Goal: Contribute content: Add original content to the website for others to see

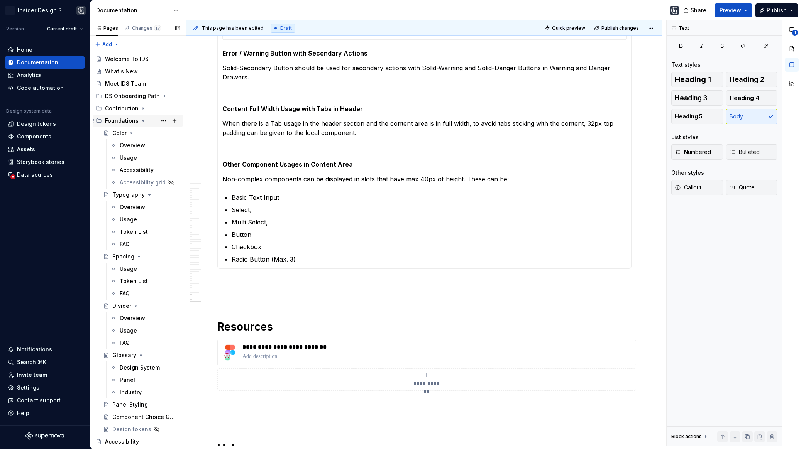
click at [140, 122] on icon "Page tree" at bounding box center [143, 121] width 6 height 6
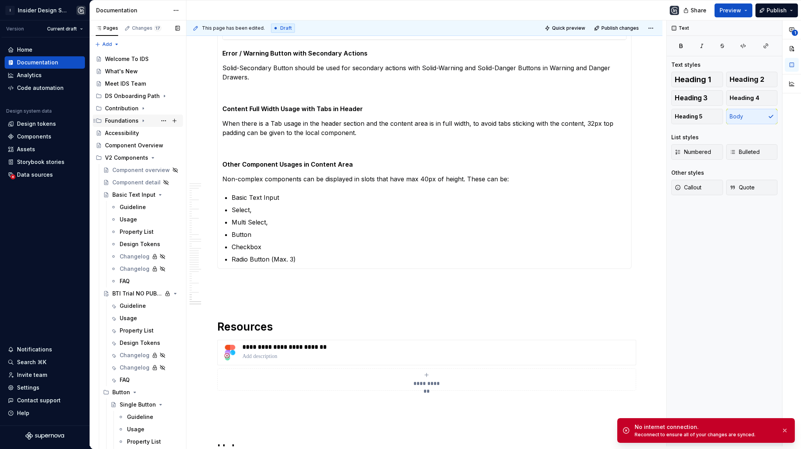
scroll to position [980, 0]
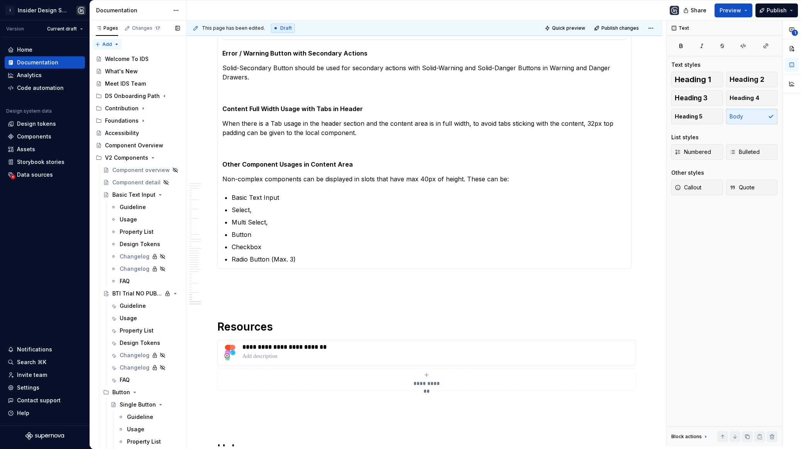
click at [108, 44] on div "Pages Changes 17 Add Accessibility guide for tree Page tree. Navigate the tree …" at bounding box center [138, 234] width 96 height 429
click at [132, 69] on div "New group" at bounding box center [132, 72] width 50 height 8
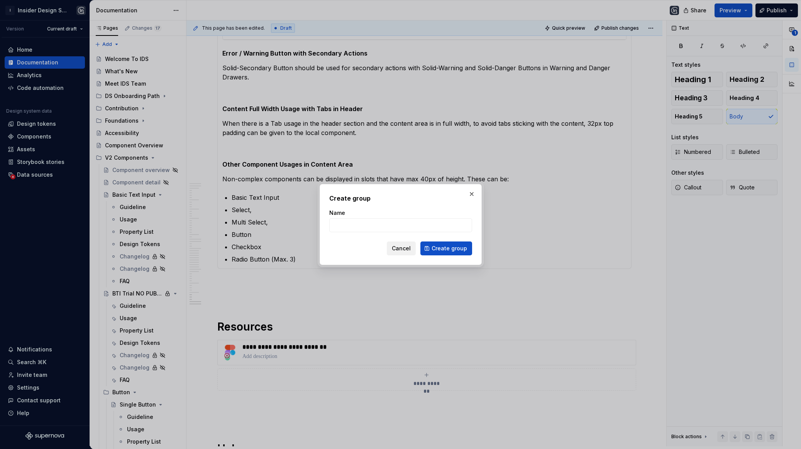
click at [410, 252] on button "Cancel" at bounding box center [401, 249] width 29 height 14
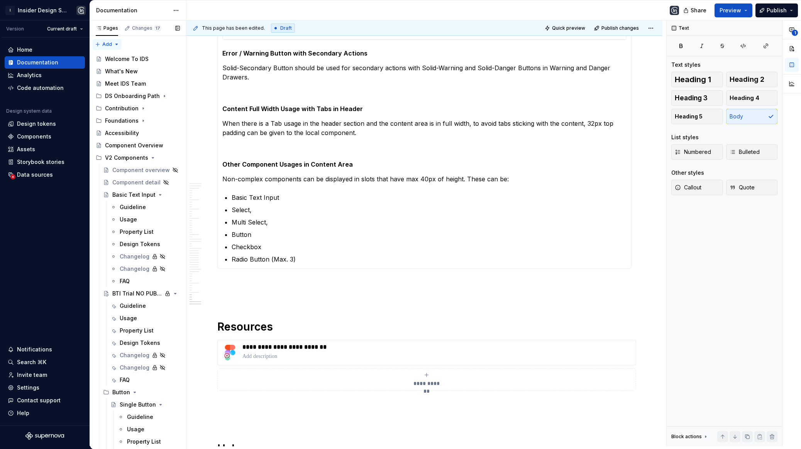
type textarea "*"
click at [111, 42] on div "Pages Changes 17 Add Accessibility guide for tree Page tree. Navigate the tree …" at bounding box center [138, 234] width 96 height 429
click at [123, 70] on div "New group" at bounding box center [132, 72] width 50 height 8
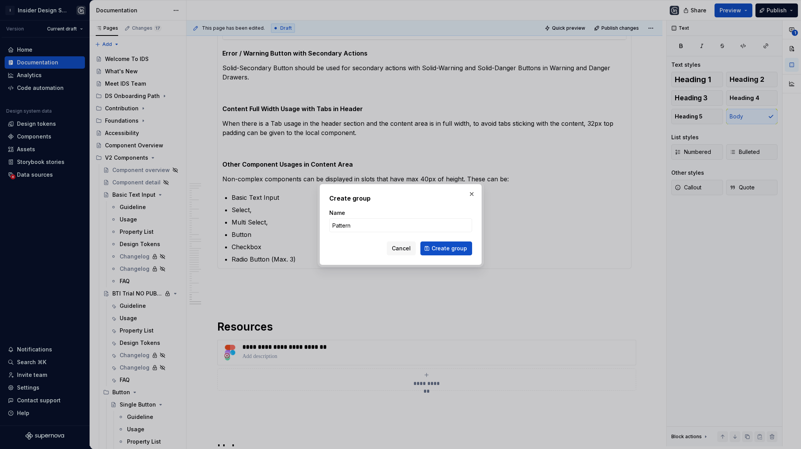
type input "Patterns"
click at [406, 245] on span "Cancel" at bounding box center [401, 249] width 19 height 8
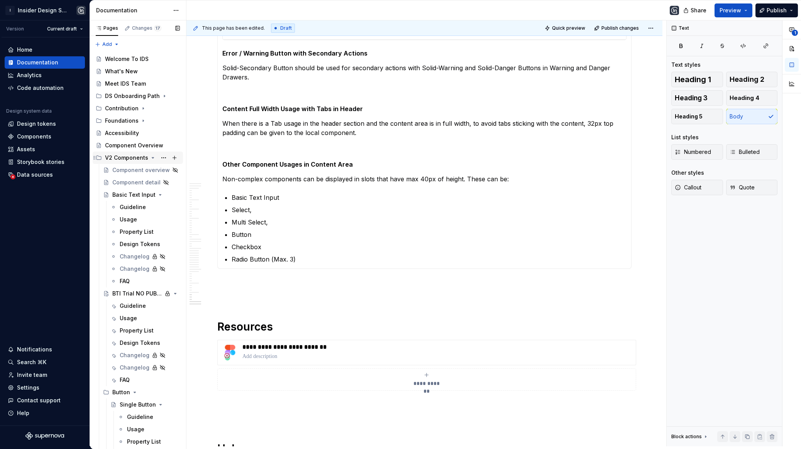
click at [150, 158] on icon "Page tree" at bounding box center [153, 158] width 6 height 6
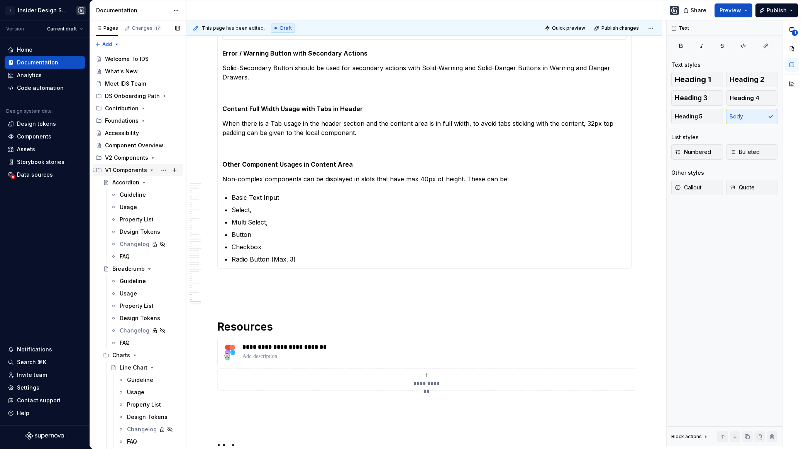
click at [152, 167] on icon "Page tree" at bounding box center [152, 170] width 6 height 6
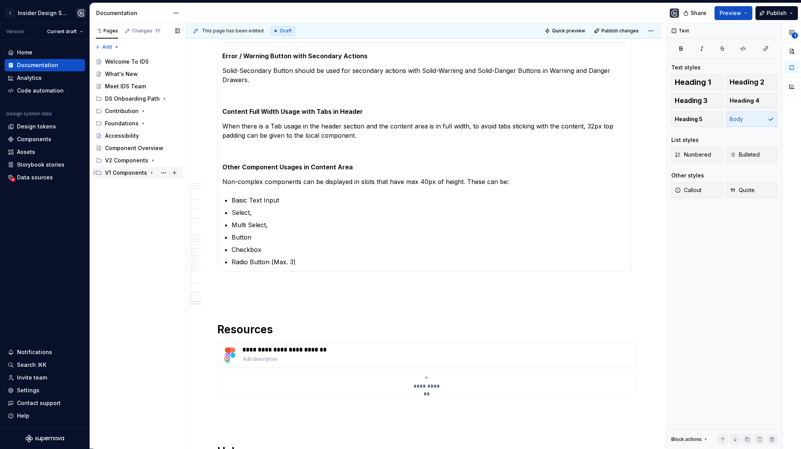
scroll to position [0, 0]
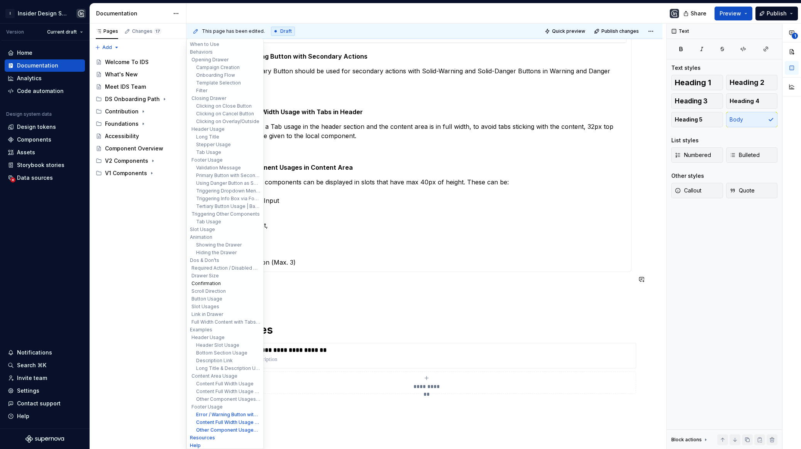
click at [243, 285] on button "Confirmation" at bounding box center [224, 284] width 73 height 8
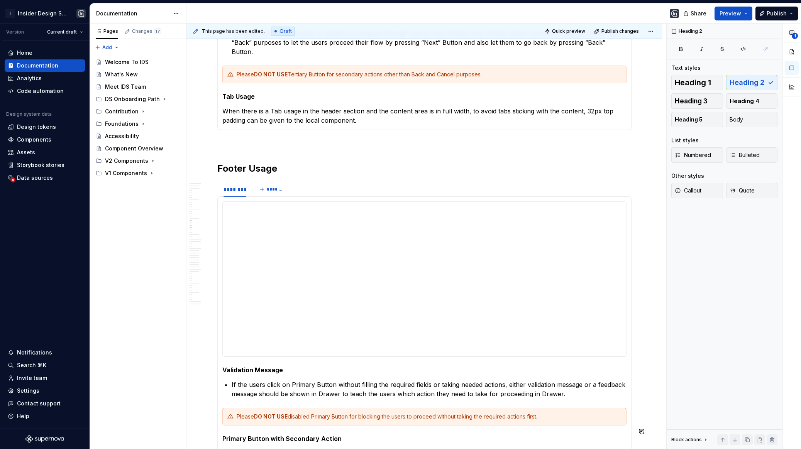
scroll to position [1376, 0]
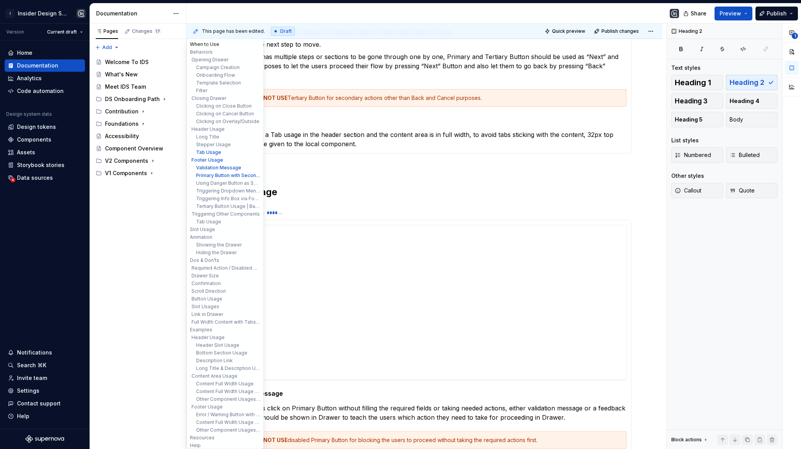
click at [200, 45] on button "When to Use" at bounding box center [224, 45] width 73 height 8
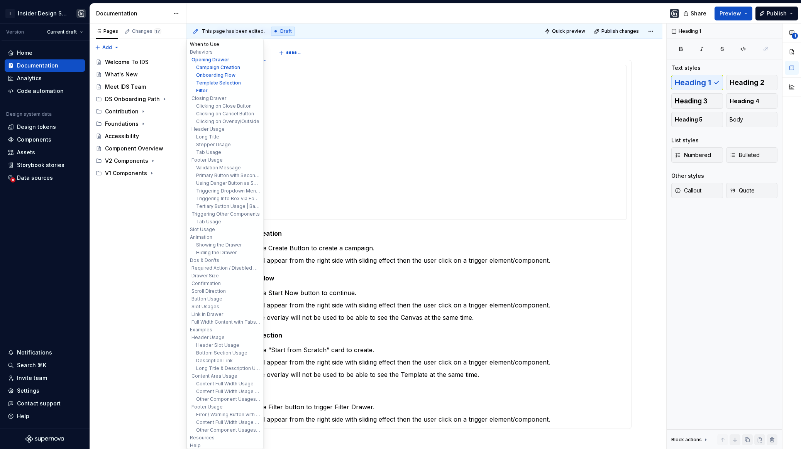
scroll to position [130, 0]
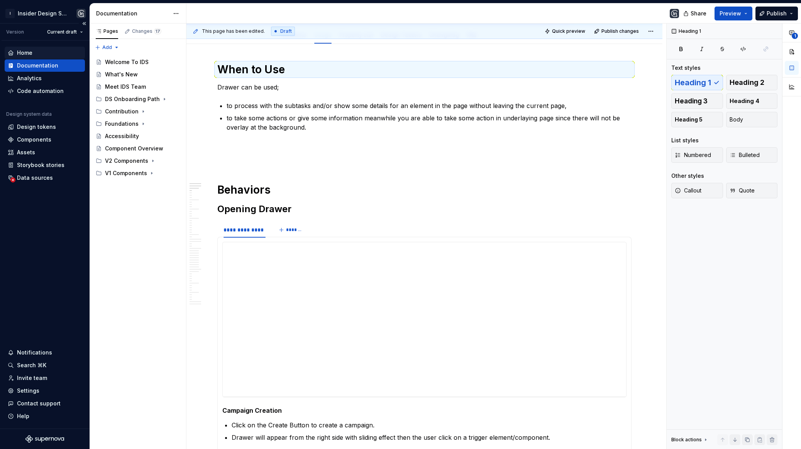
click at [29, 54] on div "Home" at bounding box center [24, 53] width 15 height 8
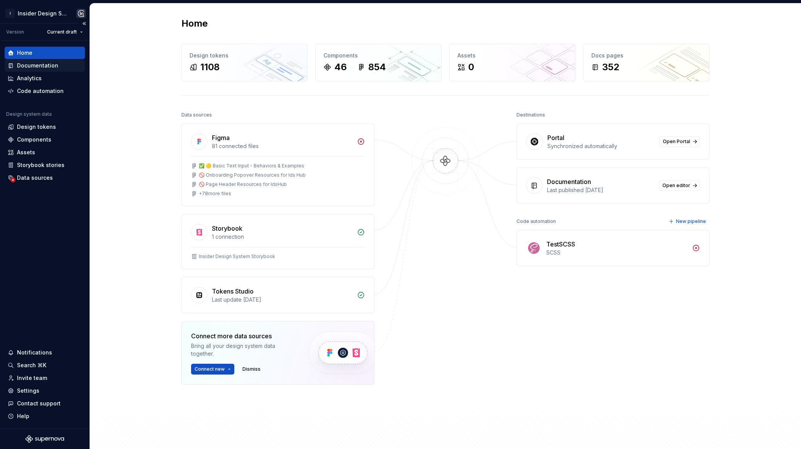
click at [47, 66] on div "Documentation" at bounding box center [37, 66] width 41 height 8
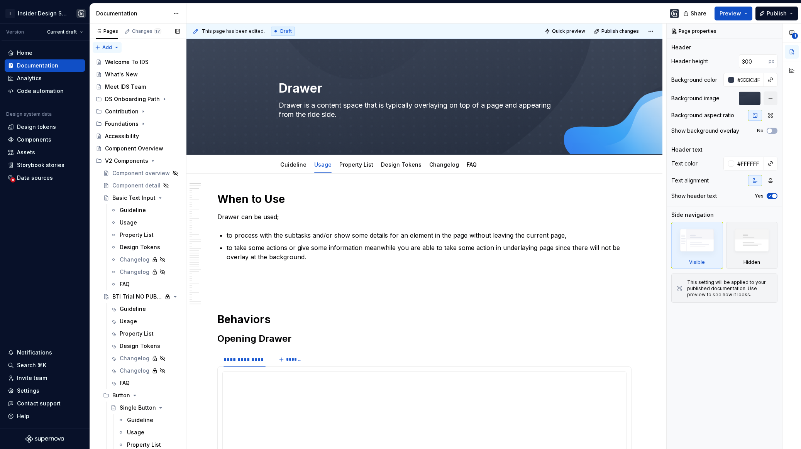
click at [109, 44] on div "Pages Changes 17 Add Accessibility guide for tree Page tree. Navigate the tree …" at bounding box center [138, 238] width 96 height 429
click at [140, 125] on div "Pages Changes 17 Add Accessibility guide for tree Page tree. Navigate the tree …" at bounding box center [138, 238] width 96 height 429
click at [140, 125] on icon "Page tree" at bounding box center [143, 124] width 6 height 6
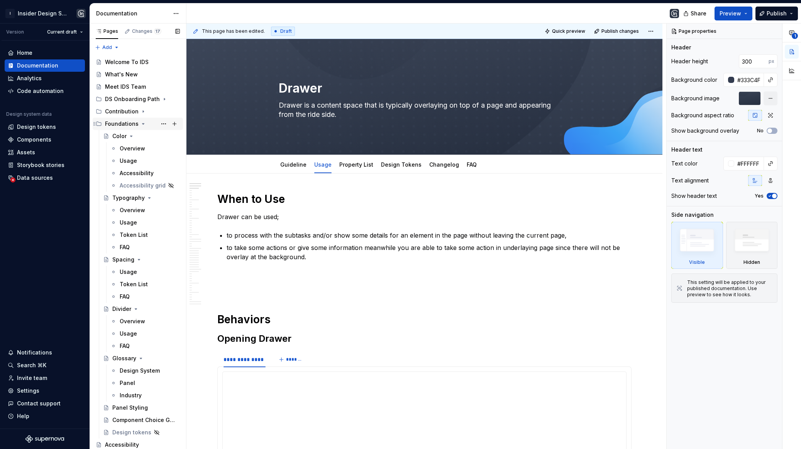
click at [142, 124] on icon "Page tree" at bounding box center [143, 124] width 6 height 6
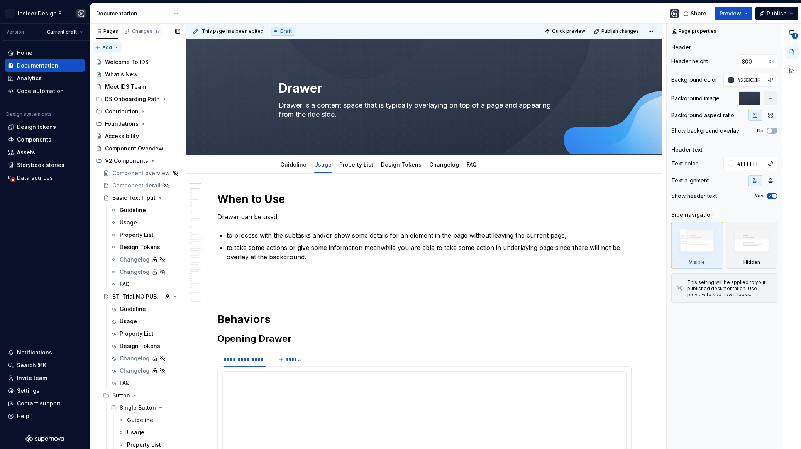
click at [109, 47] on div "Pages Changes 17 Add Accessibility guide for tree Page tree. Navigate the tree …" at bounding box center [138, 238] width 96 height 429
type textarea "*"
click at [130, 76] on div "New group" at bounding box center [132, 75] width 50 height 8
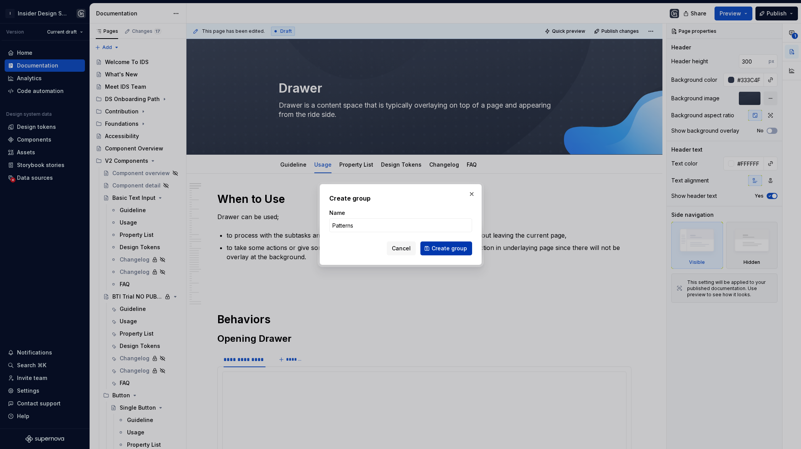
type input "Patterns"
click at [450, 249] on span "Create group" at bounding box center [450, 249] width 36 height 8
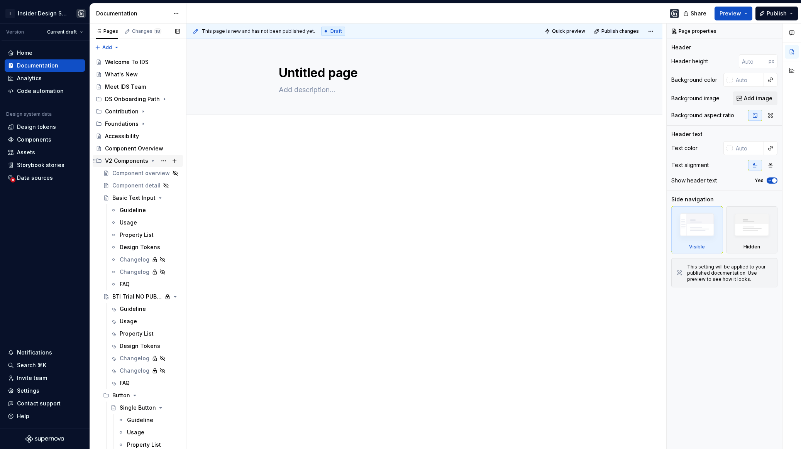
click at [153, 160] on icon "Page tree" at bounding box center [153, 161] width 6 height 6
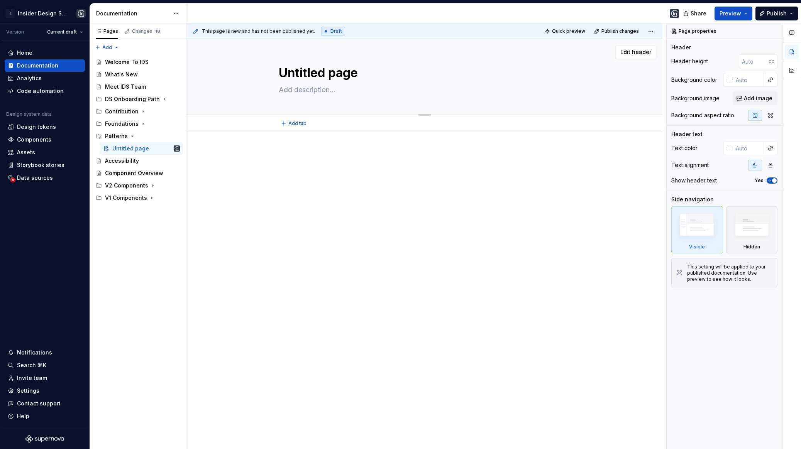
click at [324, 81] on textarea "Untitled page" at bounding box center [423, 73] width 292 height 19
click at [275, 173] on div at bounding box center [424, 165] width 414 height 29
click at [315, 76] on textarea "Untitled page" at bounding box center [423, 73] width 292 height 19
type textarea "*"
type textarea "F"
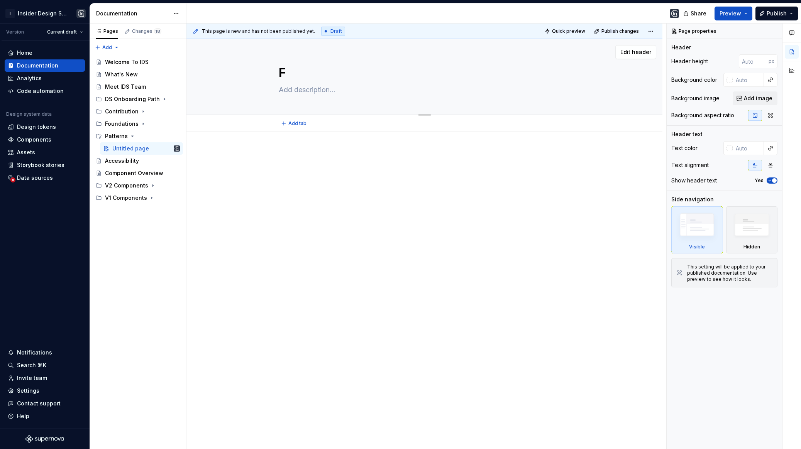
type textarea "*"
type textarea "Fi"
type textarea "*"
type textarea "Filt"
type textarea "*"
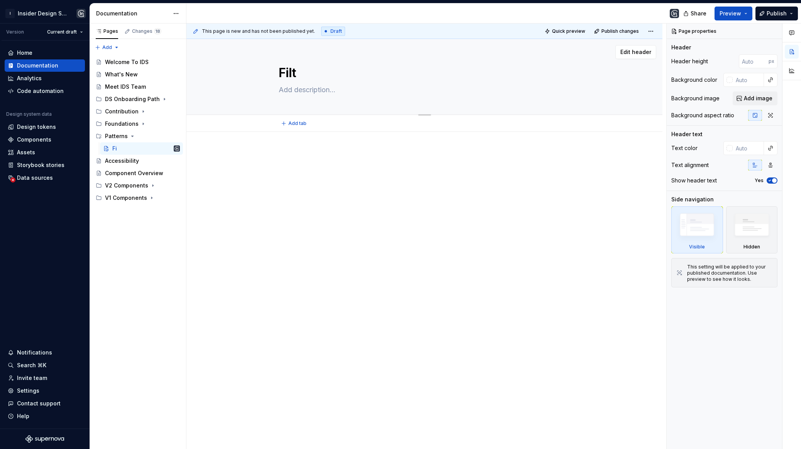
type textarea "Filte"
type textarea "*"
type textarea "Filter"
type textarea "*"
type textarea "Filters"
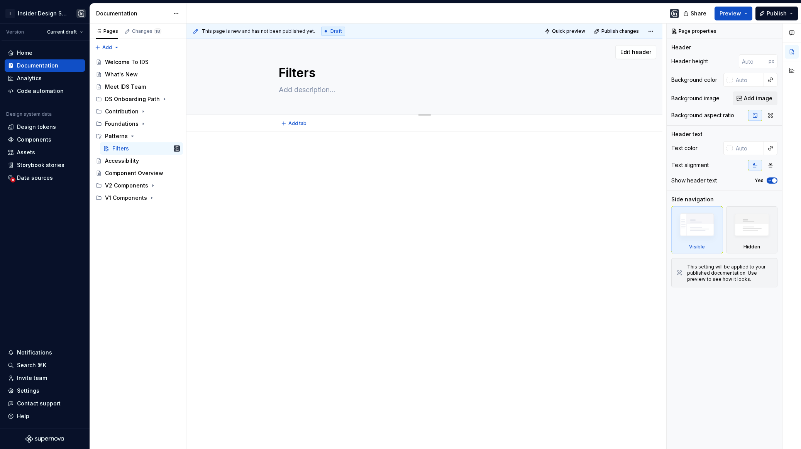
type textarea "*"
type textarea "Filters"
type textarea "*"
type textarea "Filters"
click at [329, 151] on p at bounding box center [424, 155] width 414 height 9
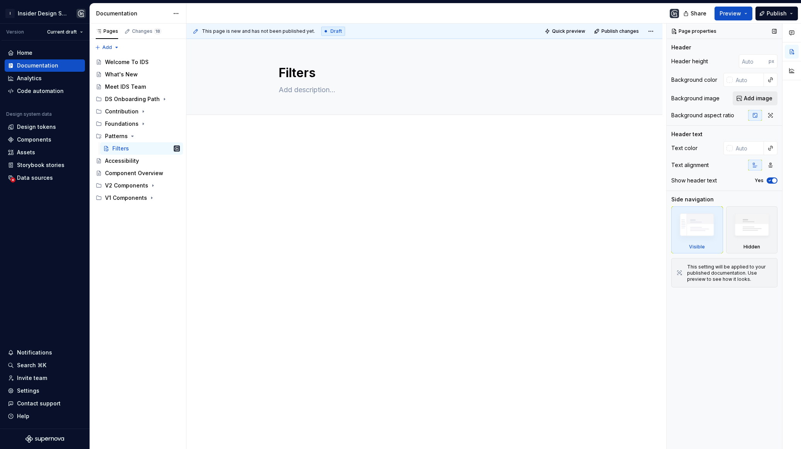
click at [766, 96] on span "Add image" at bounding box center [758, 99] width 29 height 8
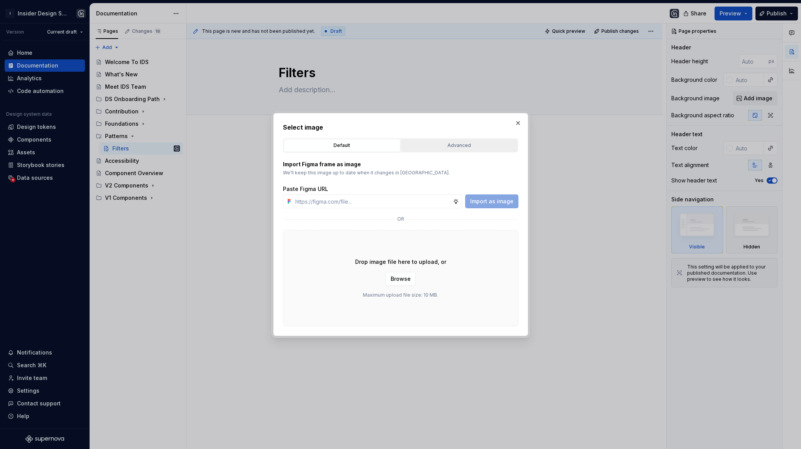
click at [465, 149] on button "Advanced" at bounding box center [459, 145] width 117 height 13
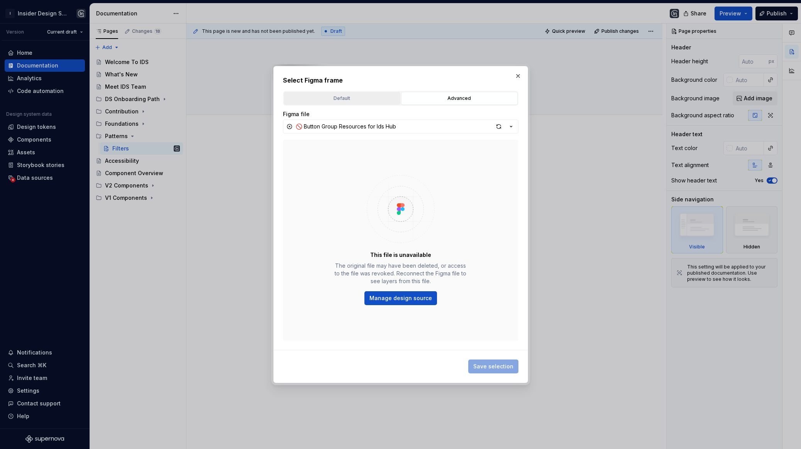
click at [362, 100] on div "Default" at bounding box center [341, 99] width 111 height 8
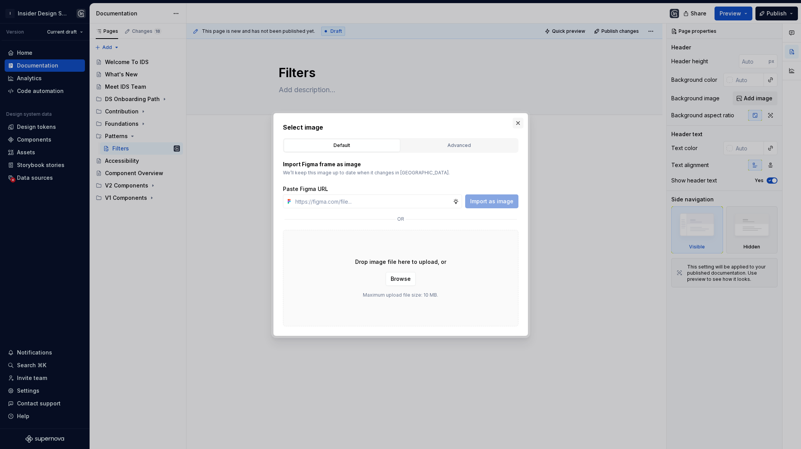
click at [514, 121] on button "button" at bounding box center [518, 123] width 11 height 11
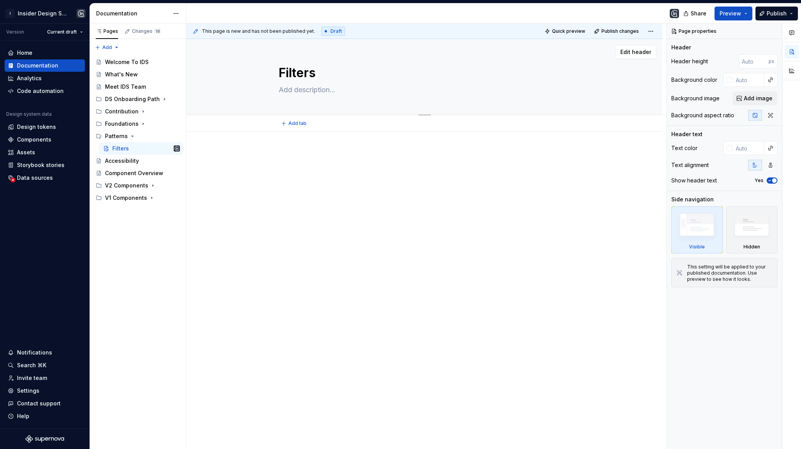
click at [305, 91] on textarea at bounding box center [423, 90] width 292 height 12
type textarea "*"
click at [303, 127] on button "Add tab" at bounding box center [294, 123] width 31 height 11
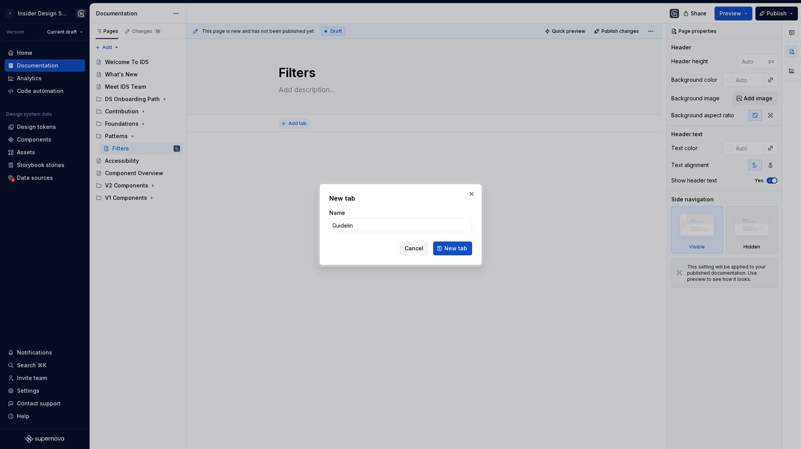
type input "Guideline"
click button "New tab" at bounding box center [452, 249] width 39 height 14
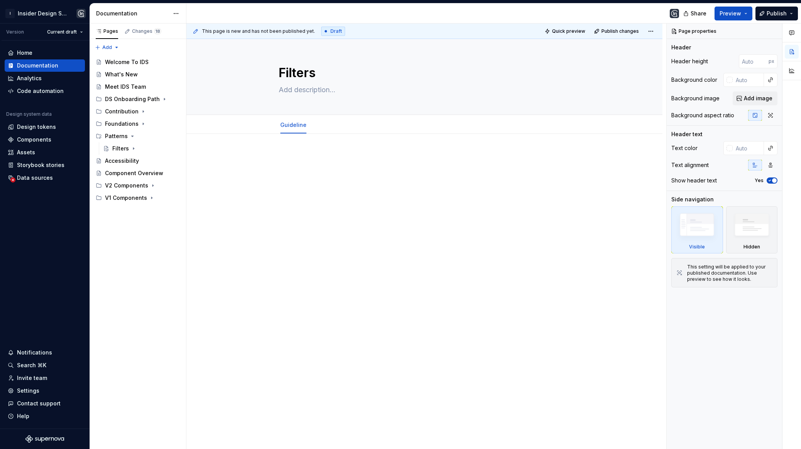
type textarea "*"
click at [330, 126] on span "Add tab" at bounding box center [333, 125] width 18 height 6
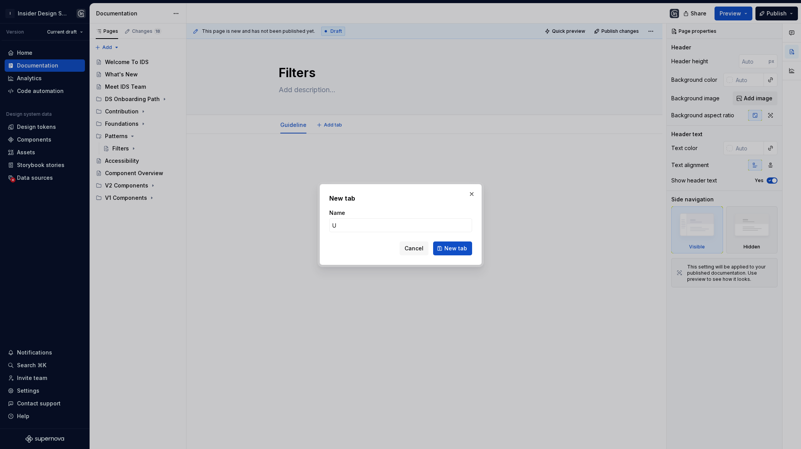
type input "Us"
type textarea "*"
type input "Usage"
click at [463, 249] on span "New tab" at bounding box center [455, 249] width 23 height 8
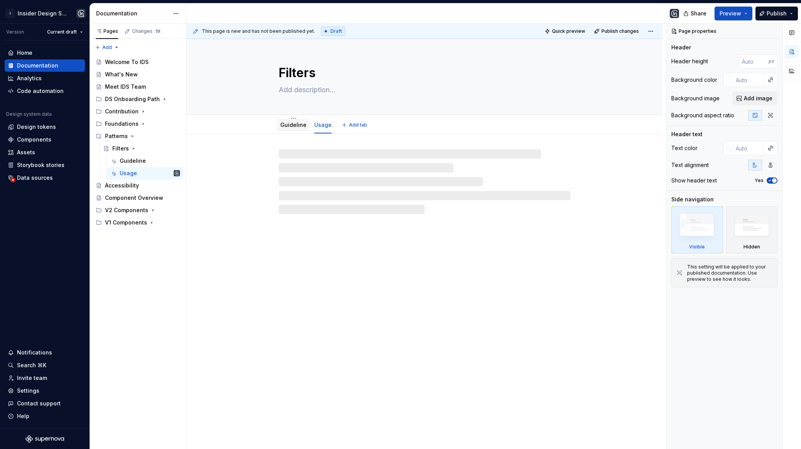
click at [289, 125] on link "Guideline" at bounding box center [293, 125] width 26 height 7
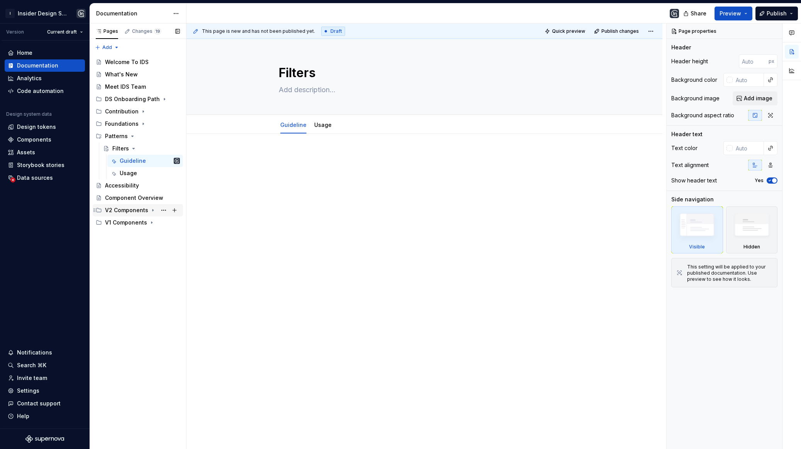
click at [154, 209] on icon "Page tree" at bounding box center [153, 210] width 6 height 6
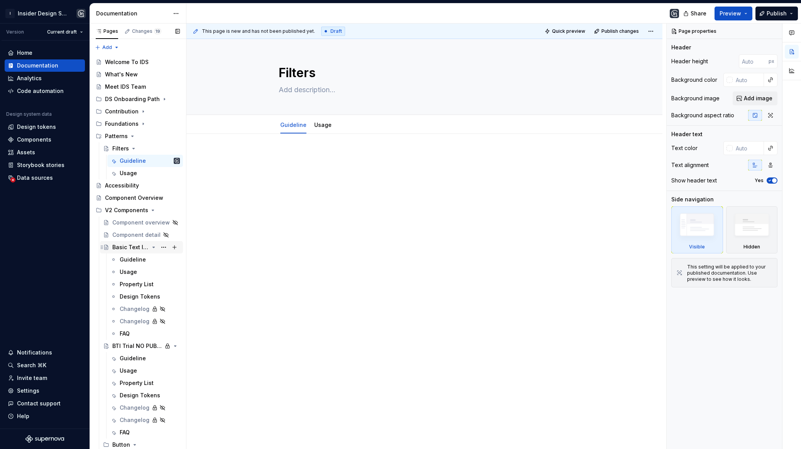
click at [130, 247] on div "Basic Text Input" at bounding box center [130, 248] width 37 height 8
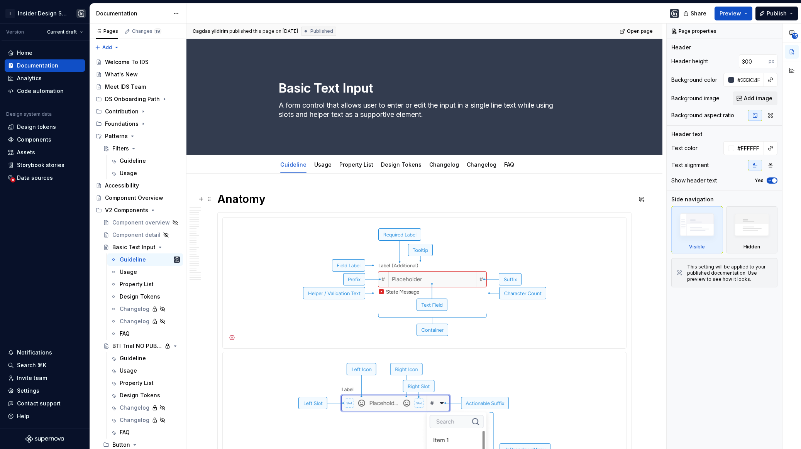
click at [247, 203] on h1 "Anatomy" at bounding box center [424, 199] width 414 height 14
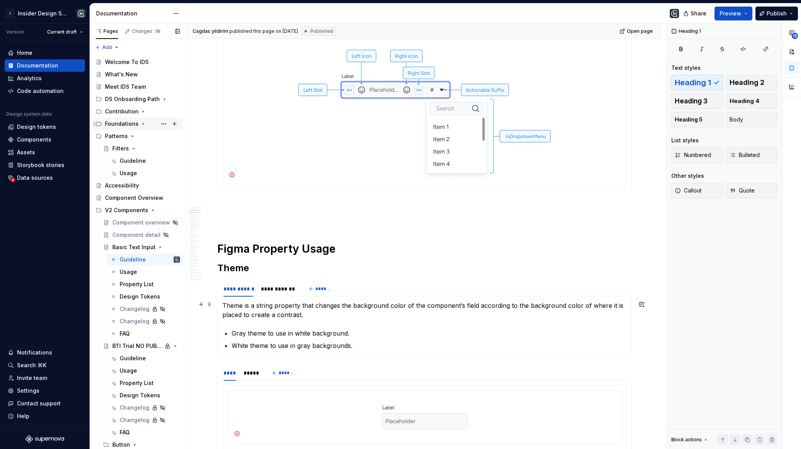
scroll to position [326, 0]
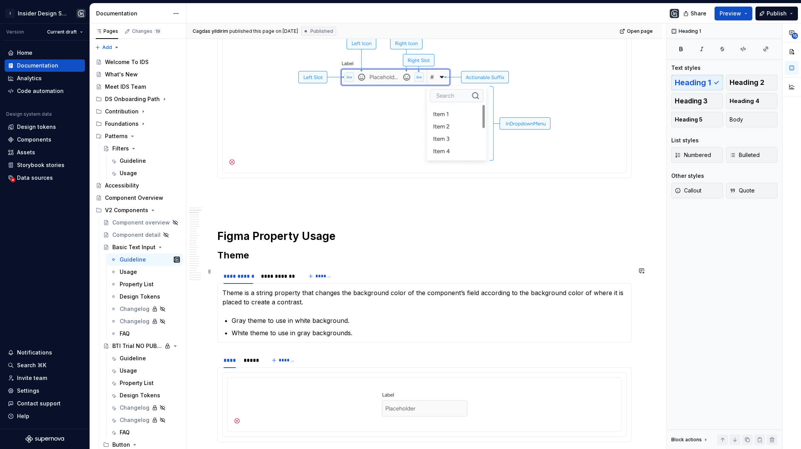
click at [374, 275] on div "**********" at bounding box center [424, 276] width 414 height 15
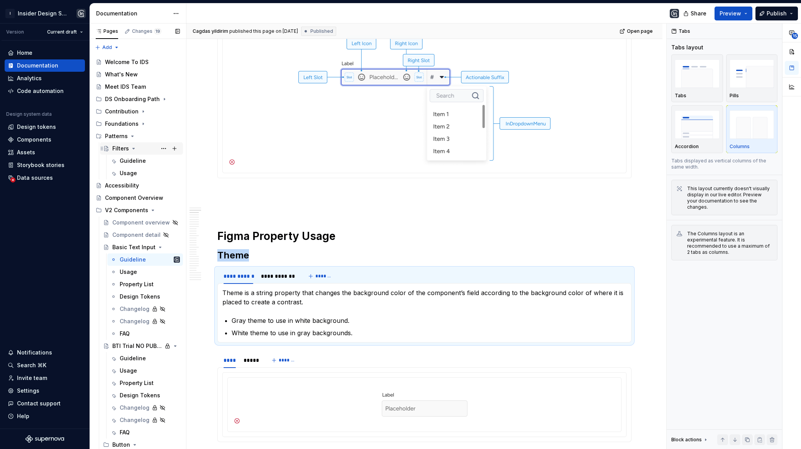
click at [122, 150] on div "Filters" at bounding box center [120, 149] width 17 height 8
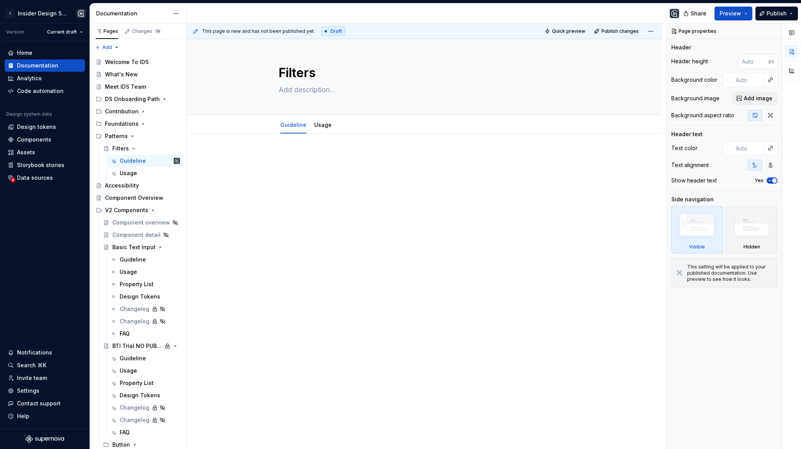
click at [299, 152] on div at bounding box center [424, 230] width 476 height 192
click at [177, 12] on html "I Insider Design System Version Current draft Home Documentation Analytics Code…" at bounding box center [400, 224] width 801 height 449
click at [259, 179] on html "I Insider Design System Version Current draft Home Documentation Analytics Code…" at bounding box center [400, 224] width 801 height 449
click at [305, 159] on p at bounding box center [424, 156] width 414 height 9
type textarea "*"
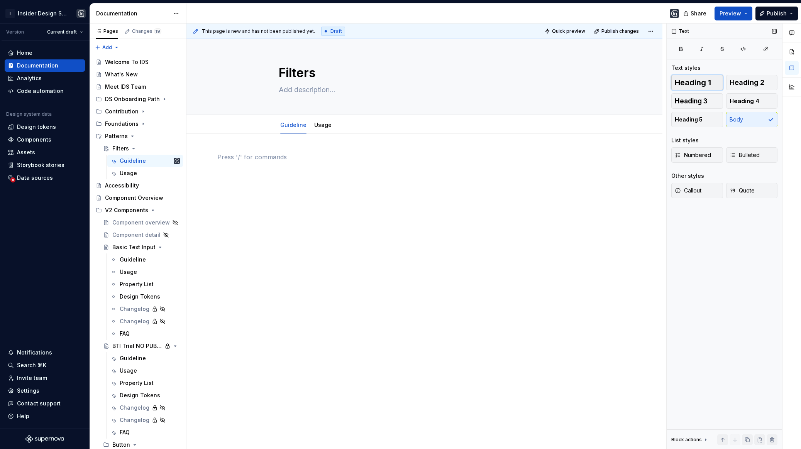
click at [695, 82] on span "Heading 1" at bounding box center [693, 83] width 36 height 8
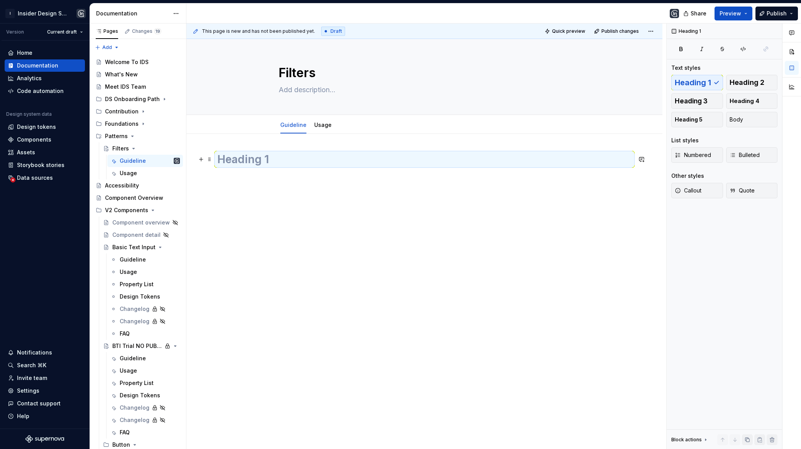
click at [280, 159] on h1 at bounding box center [424, 159] width 414 height 14
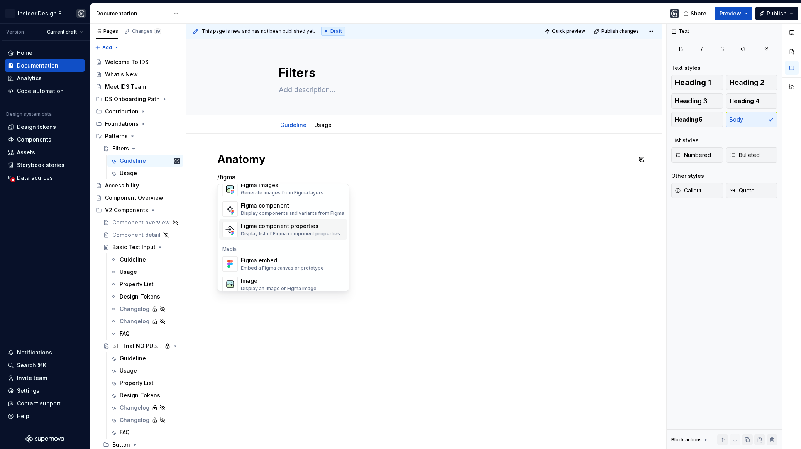
scroll to position [23, 0]
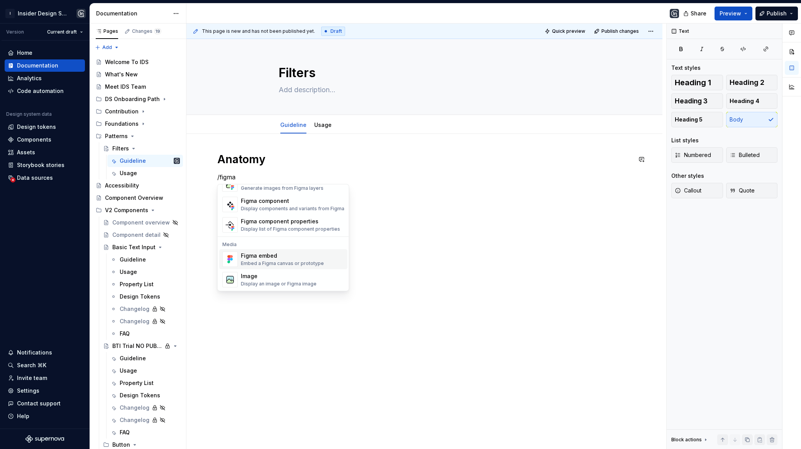
click at [269, 259] on div "Figma embed" at bounding box center [282, 256] width 83 height 8
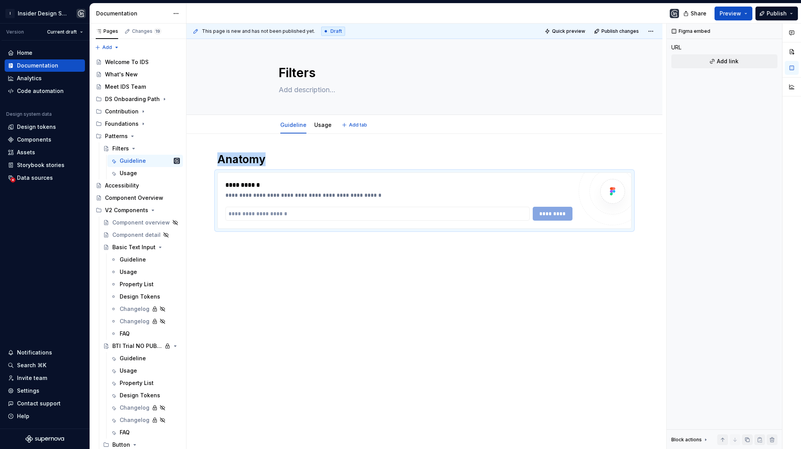
type textarea "*"
click at [356, 209] on input "text" at bounding box center [377, 214] width 304 height 14
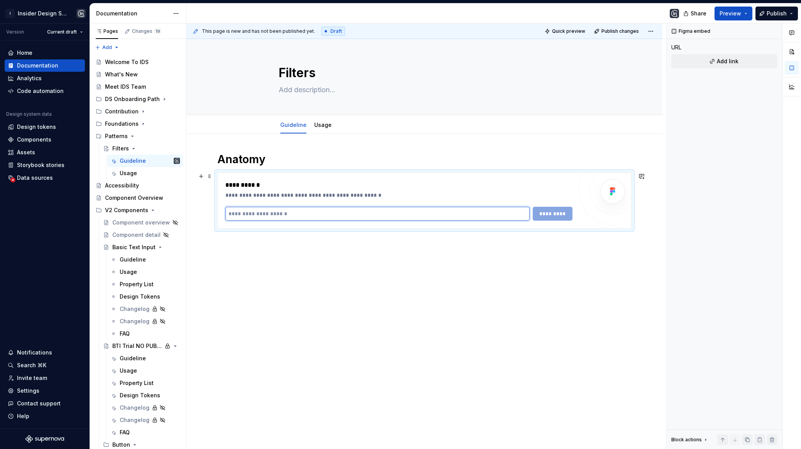
paste input "**********"
type input "**********"
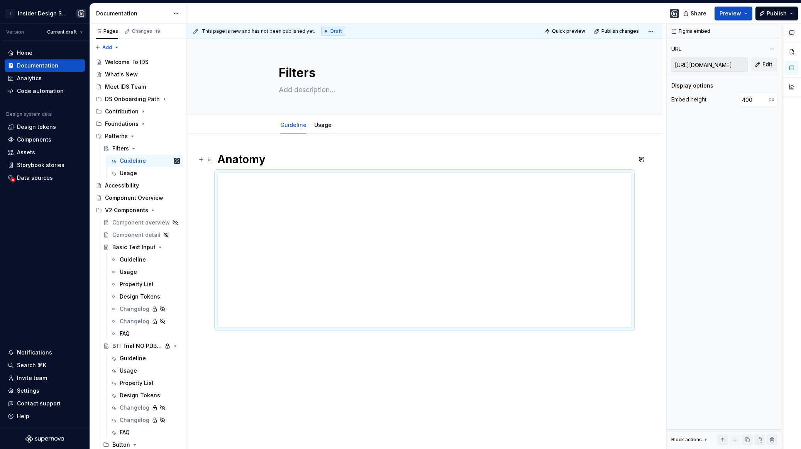
click at [291, 157] on h1 "Anatomy" at bounding box center [424, 159] width 414 height 14
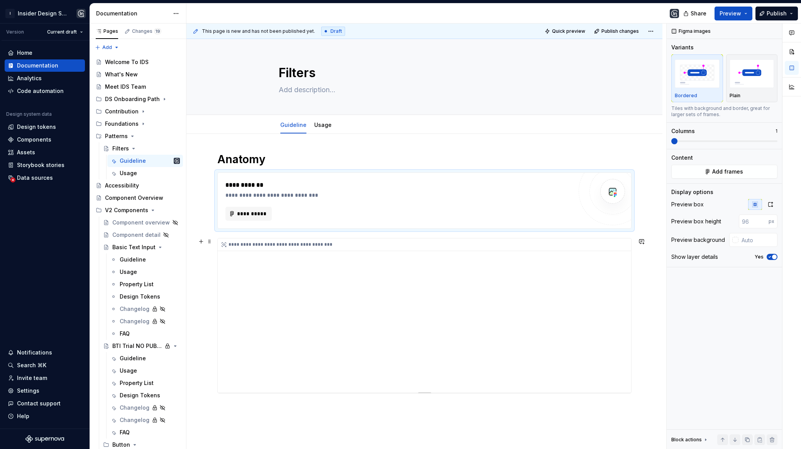
scroll to position [24, 0]
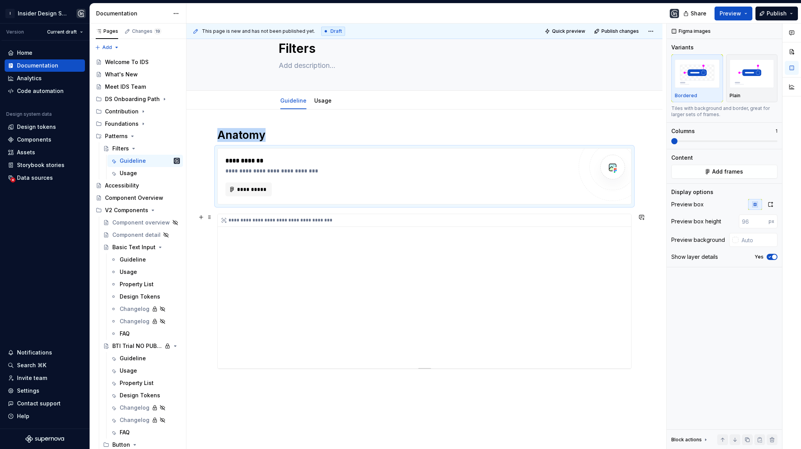
click at [501, 216] on div "**********" at bounding box center [427, 220] width 418 height 13
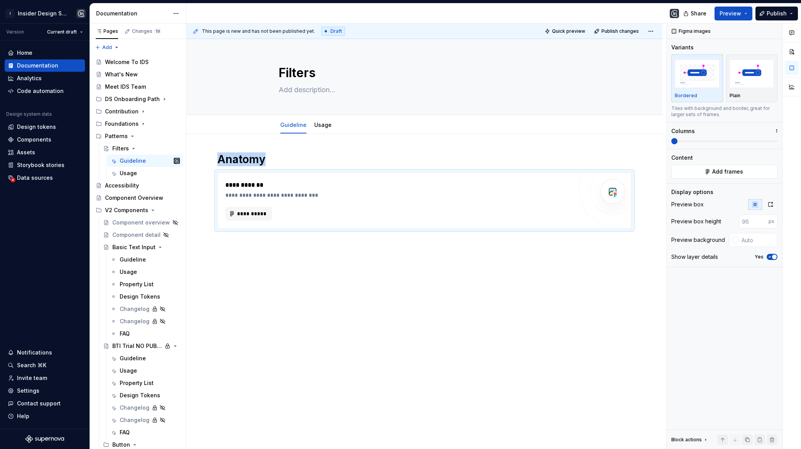
scroll to position [0, 0]
click at [244, 220] on button "**********" at bounding box center [248, 214] width 46 height 14
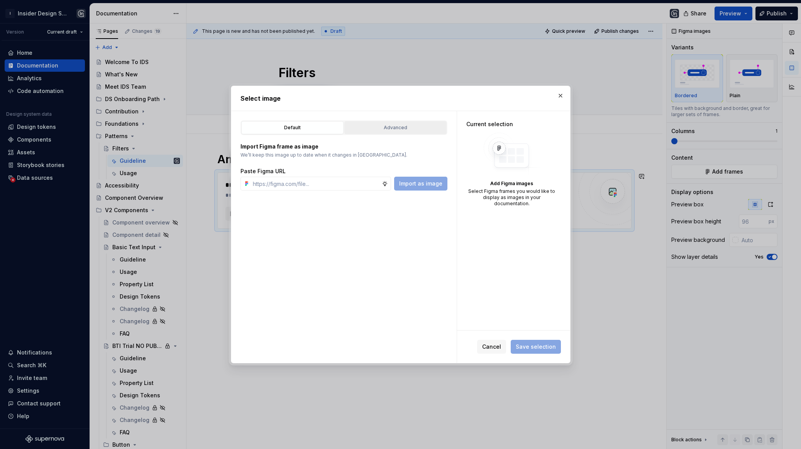
click at [376, 130] on div "Advanced" at bounding box center [395, 128] width 97 height 8
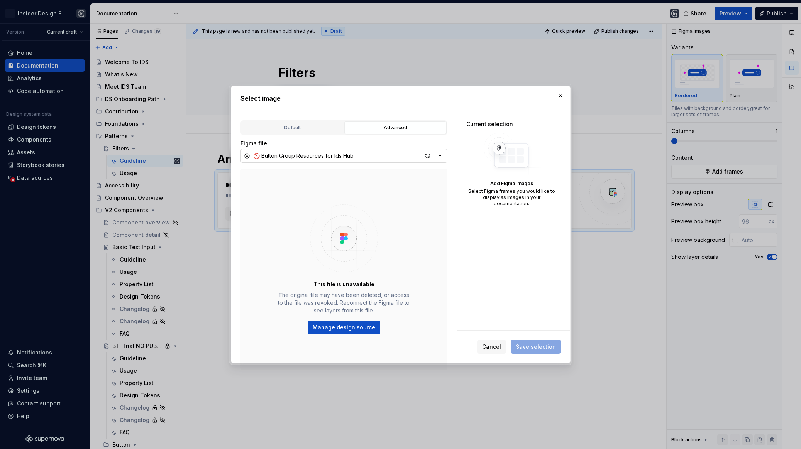
click at [373, 155] on button "🚫 Button Group Resources for Ids Hub" at bounding box center [343, 156] width 207 height 14
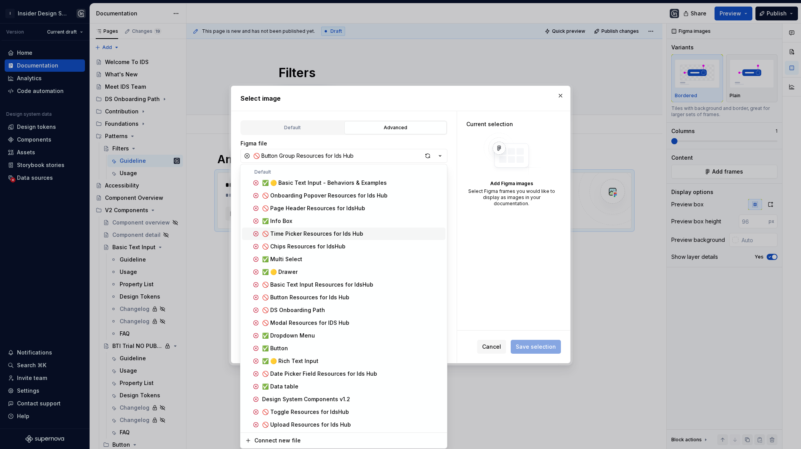
click at [310, 241] on span "🚫 Chips Resources for IdsHub" at bounding box center [343, 246] width 203 height 12
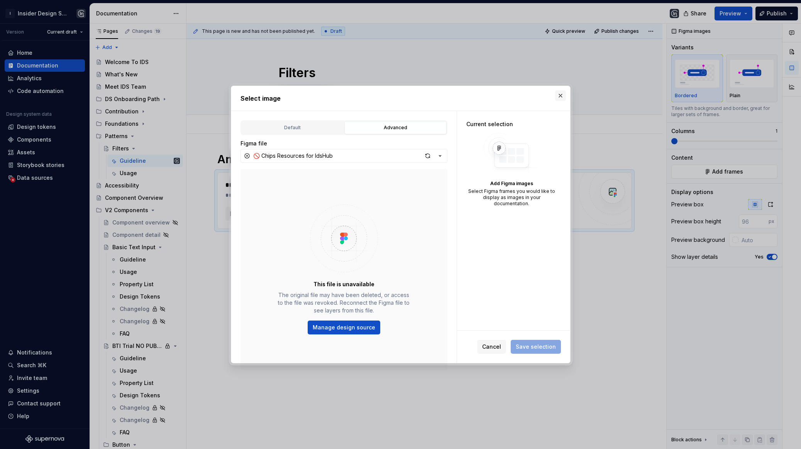
click at [557, 94] on button "button" at bounding box center [560, 95] width 11 height 11
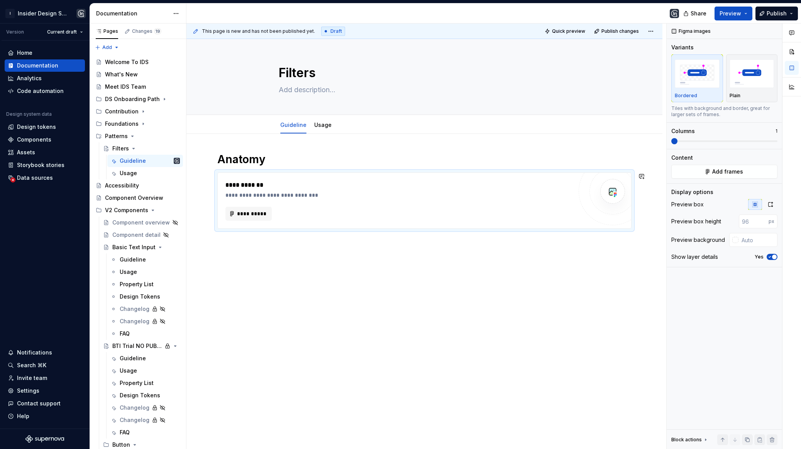
click at [242, 252] on div "**********" at bounding box center [424, 253] width 476 height 239
click at [225, 242] on div "**********" at bounding box center [424, 253] width 476 height 239
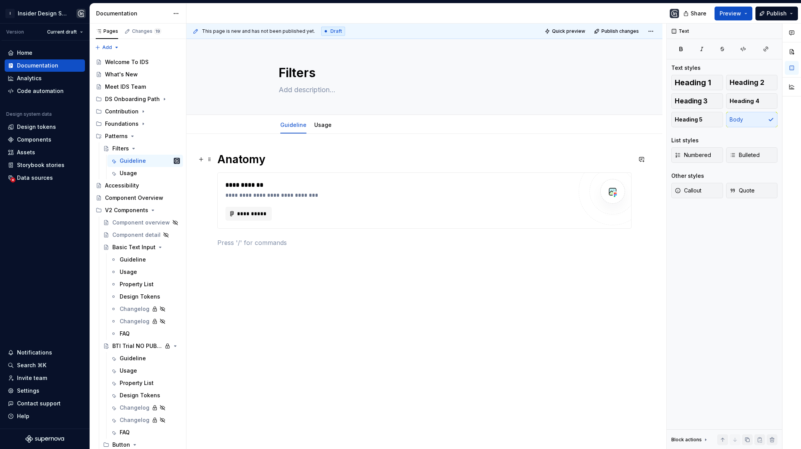
click at [281, 163] on h1 "Anatomy" at bounding box center [424, 159] width 414 height 14
click at [749, 78] on button "Heading 2" at bounding box center [752, 82] width 52 height 15
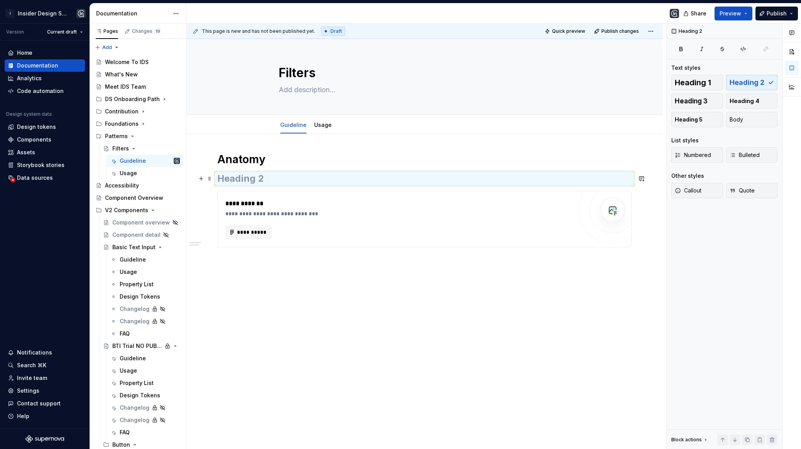
click at [273, 171] on div "**********" at bounding box center [424, 208] width 414 height 113
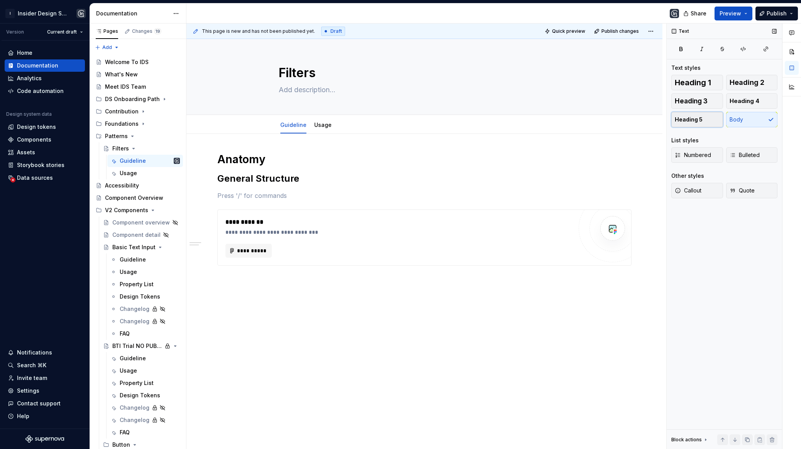
click at [699, 120] on span "Heading 5" at bounding box center [689, 120] width 28 height 8
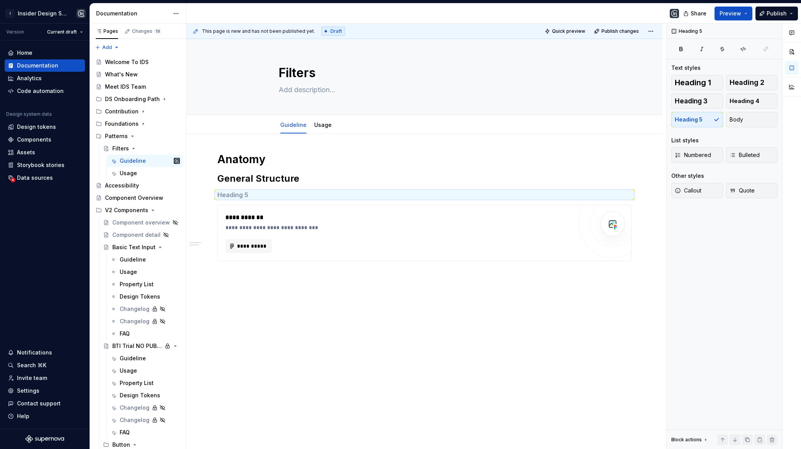
type textarea "*"
click at [236, 191] on h5 at bounding box center [424, 195] width 414 height 8
click at [645, 157] on button "button" at bounding box center [641, 159] width 11 height 11
click at [569, 171] on p "**********" at bounding box center [588, 173] width 113 height 8
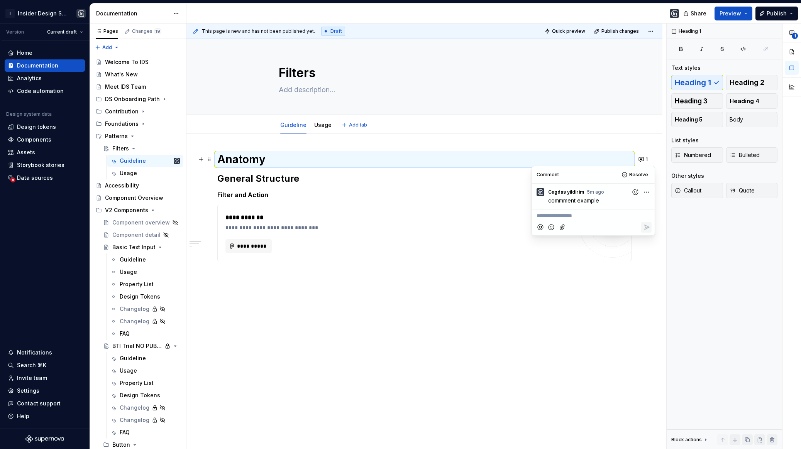
click at [641, 120] on div "Guideline Usage Add tab" at bounding box center [424, 124] width 476 height 19
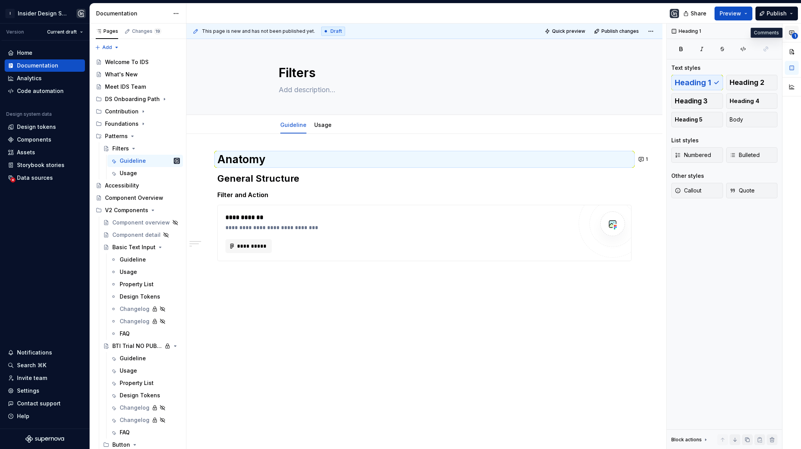
click at [792, 31] on icon "button" at bounding box center [792, 33] width 6 height 6
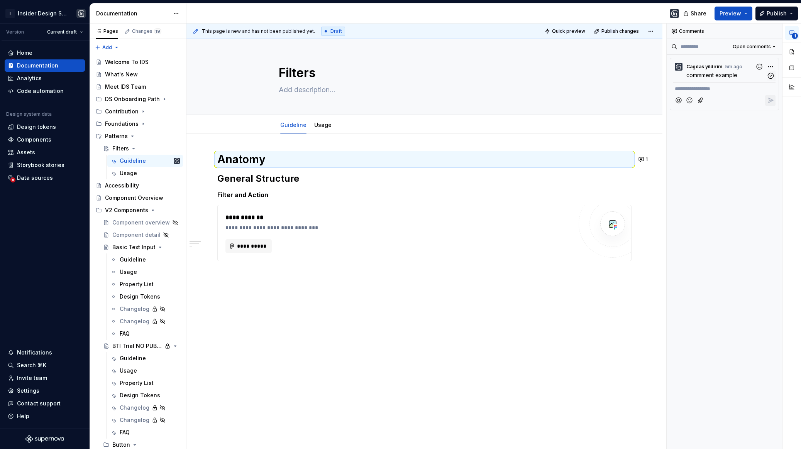
click at [0, 0] on time "5m ago" at bounding box center [0, 0] width 0 height 0
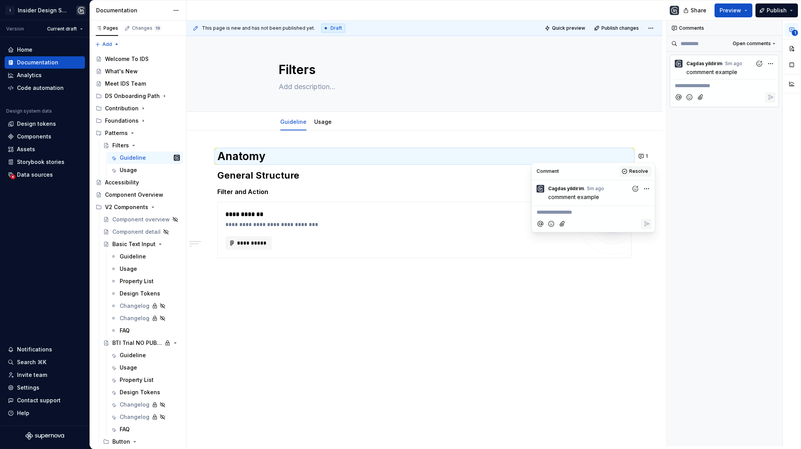
click at [639, 172] on span "Resolve" at bounding box center [638, 171] width 19 height 6
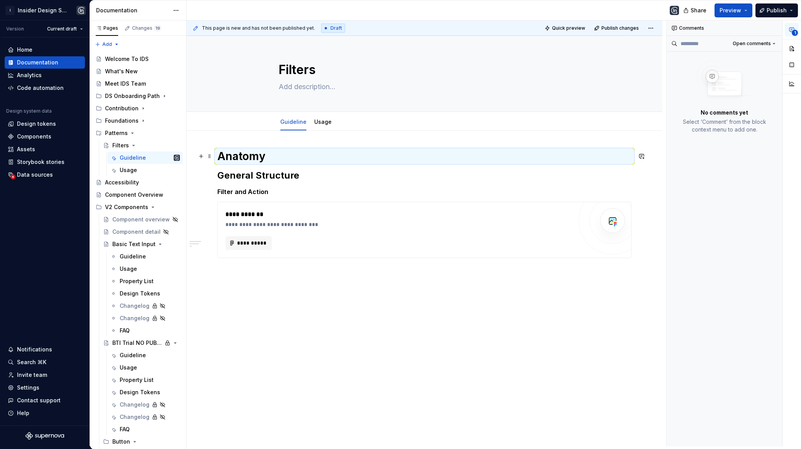
click at [539, 154] on h1 "Anatomy" at bounding box center [424, 156] width 414 height 14
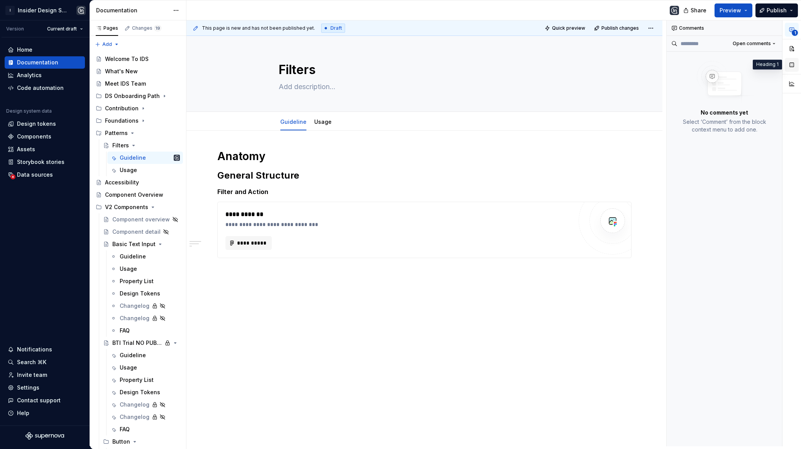
click at [793, 66] on button "button" at bounding box center [792, 65] width 14 height 14
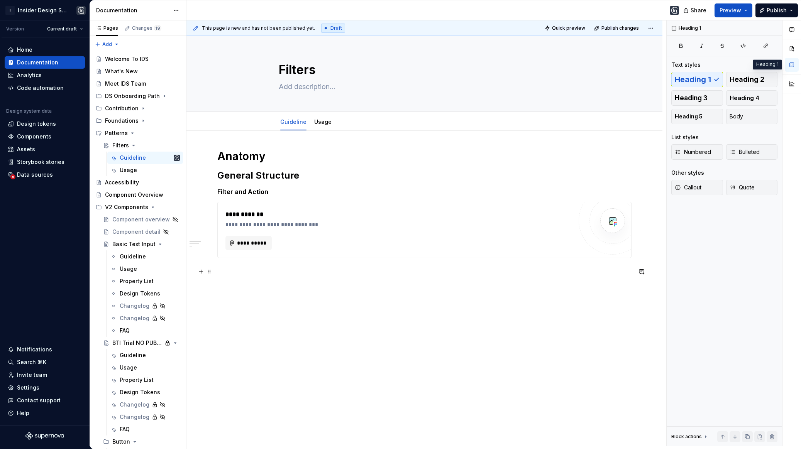
click at [309, 265] on div "**********" at bounding box center [424, 212] width 414 height 127
click at [260, 295] on div "**********" at bounding box center [424, 229] width 414 height 160
click at [260, 288] on div at bounding box center [424, 288] width 414 height 5
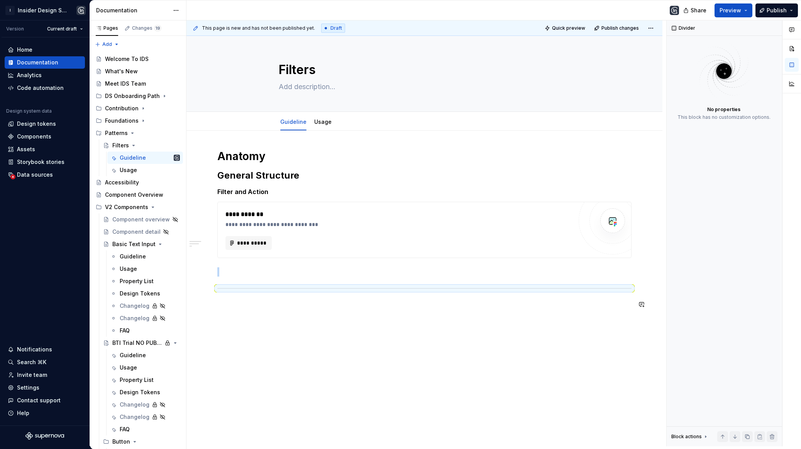
click at [296, 297] on div "**********" at bounding box center [424, 229] width 414 height 160
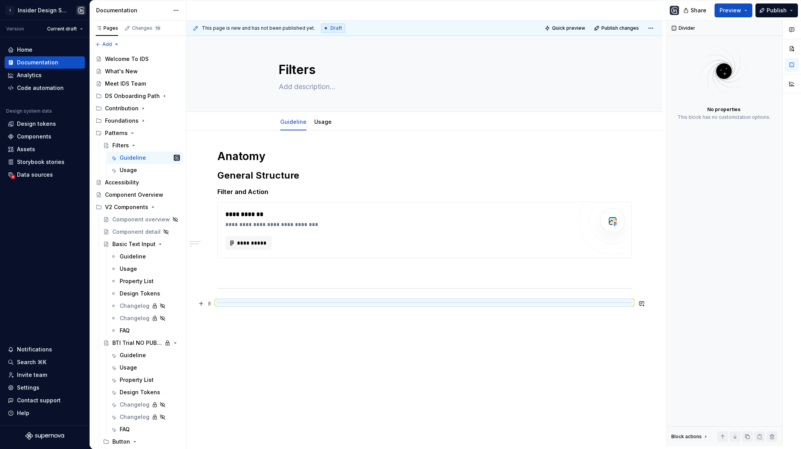
click at [299, 302] on div at bounding box center [424, 302] width 414 height 5
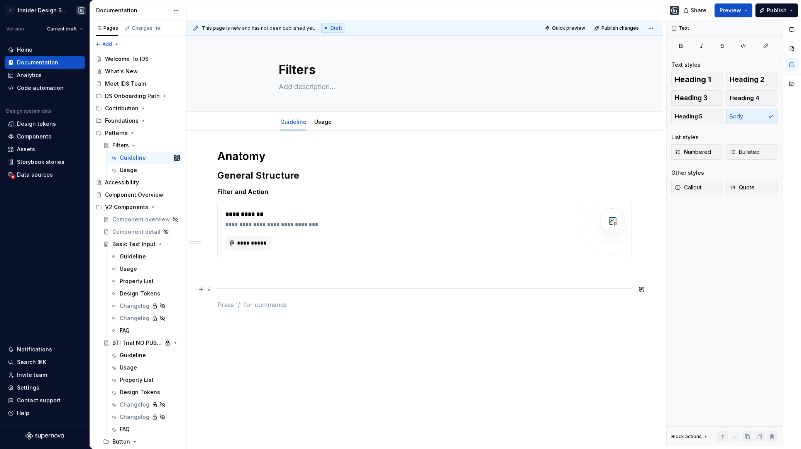
click at [371, 290] on div "**********" at bounding box center [424, 229] width 414 height 160
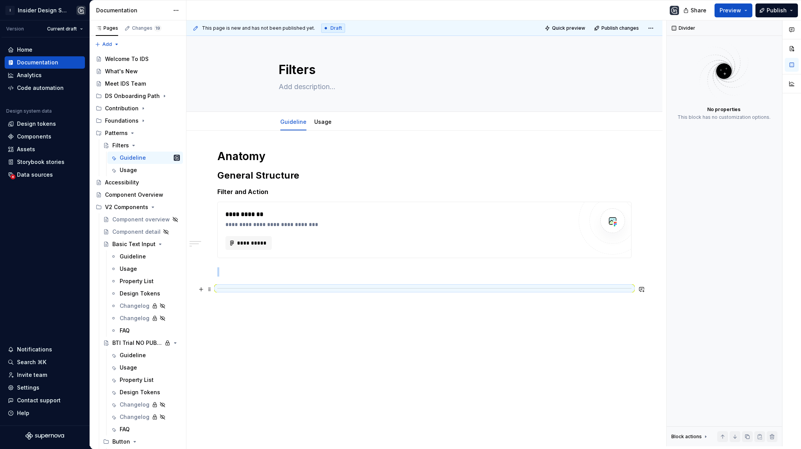
click at [368, 286] on div at bounding box center [424, 288] width 414 height 5
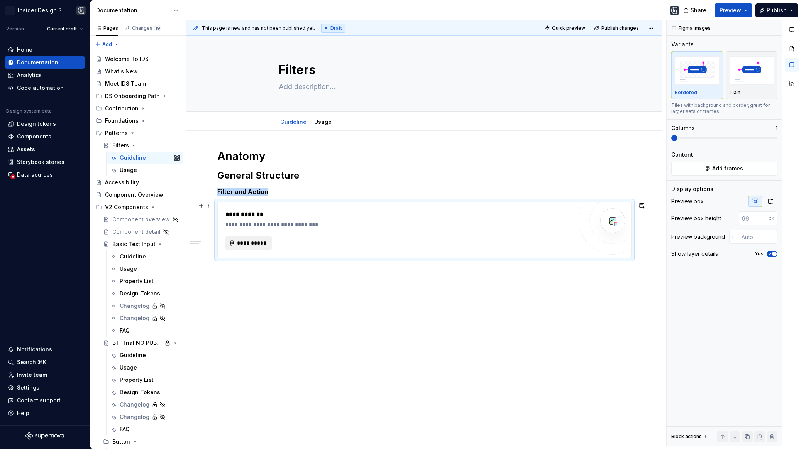
click at [252, 242] on span "**********" at bounding box center [252, 243] width 30 height 8
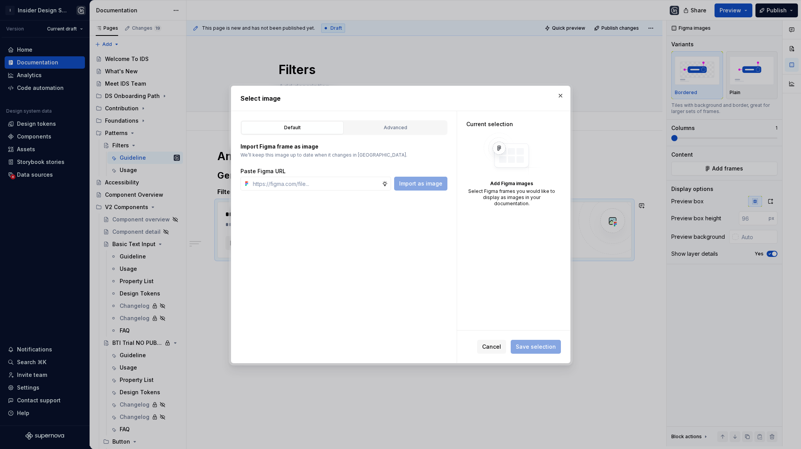
type textarea "*"
click at [391, 127] on div "Advanced" at bounding box center [395, 128] width 97 height 8
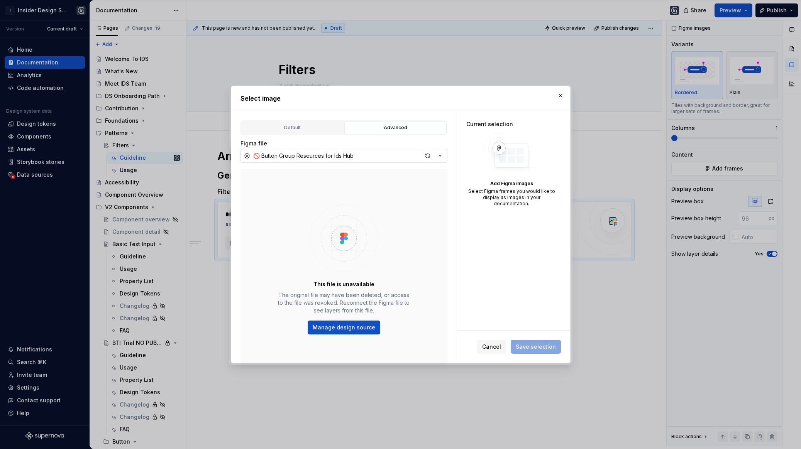
click at [386, 158] on button "🚫 Button Group Resources for Ids Hub" at bounding box center [343, 156] width 207 height 14
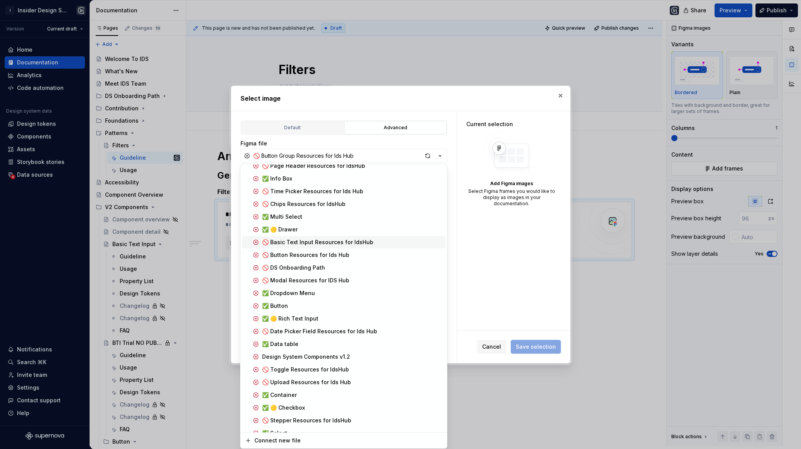
scroll to position [71, 0]
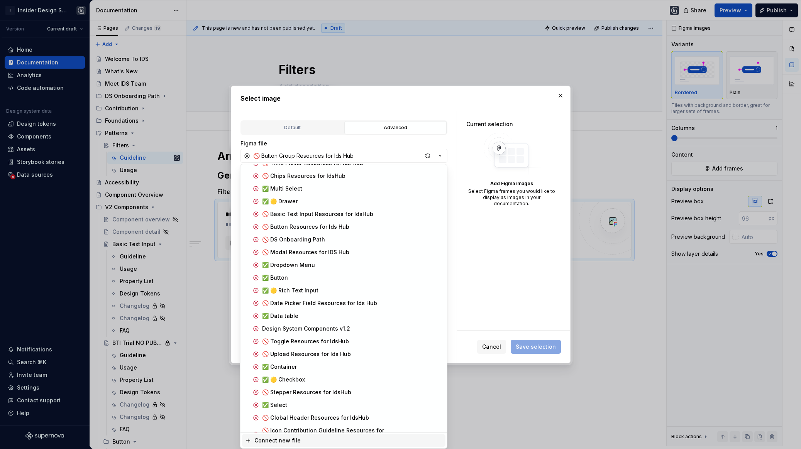
click at [267, 441] on div "Connect new file" at bounding box center [277, 441] width 46 height 8
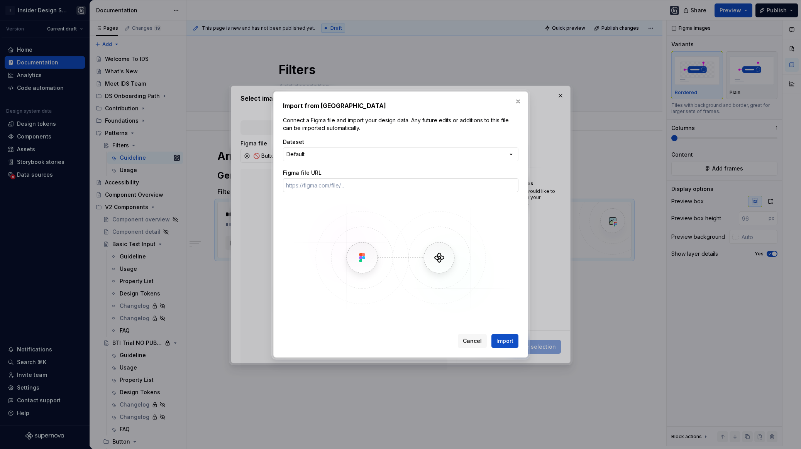
click at [323, 184] on input "Figma file URL" at bounding box center [400, 185] width 235 height 14
paste input "[URL][DOMAIN_NAME]"
type input "[URL][DOMAIN_NAME]"
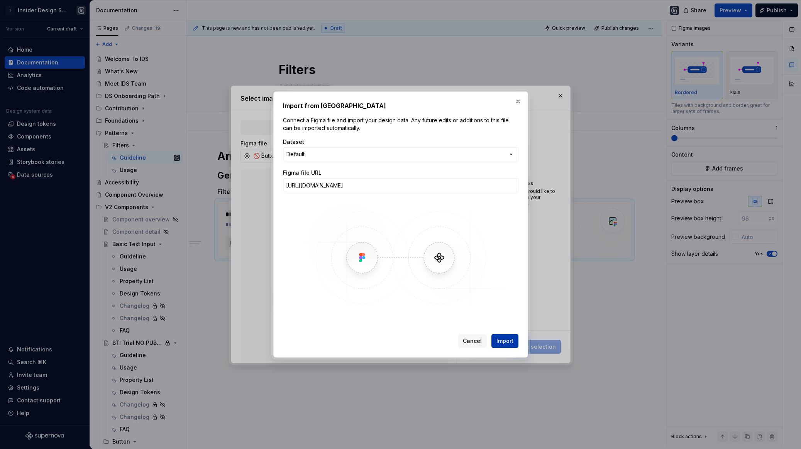
click at [504, 338] on span "Import" at bounding box center [504, 341] width 17 height 8
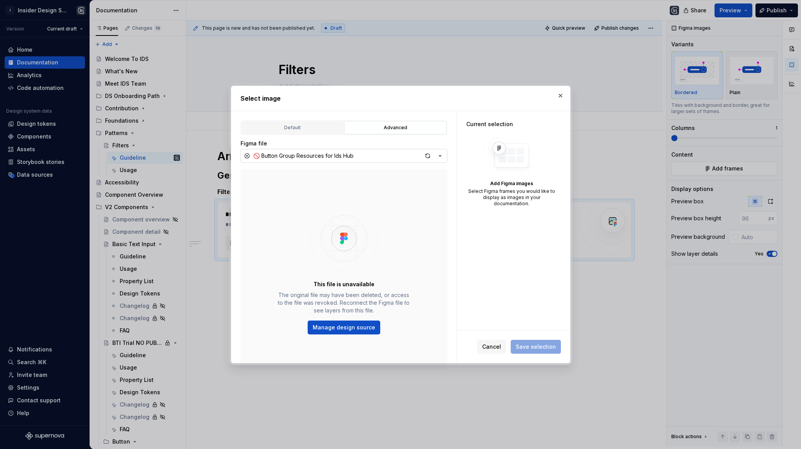
click at [379, 153] on button "🚫 Button Group Resources for Ids Hub" at bounding box center [343, 156] width 207 height 14
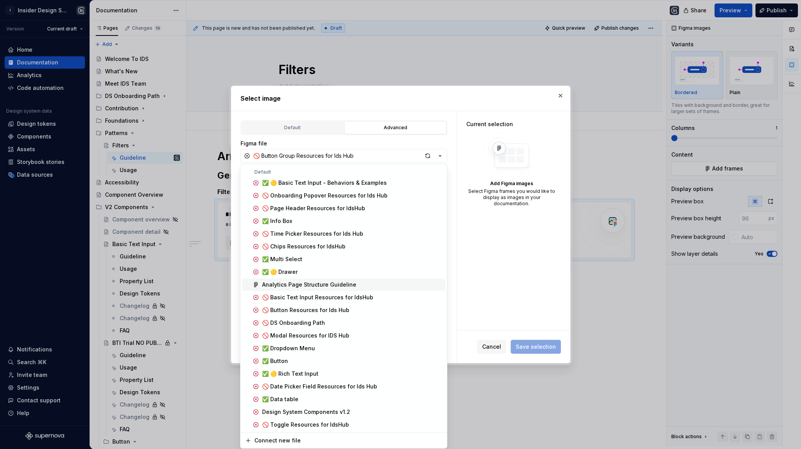
click at [306, 283] on div "Analytics Page Structure Guideline" at bounding box center [309, 285] width 94 height 8
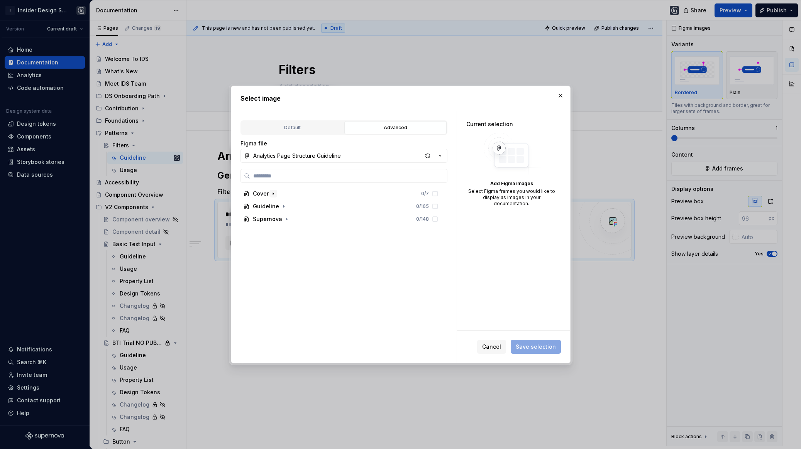
click at [273, 193] on icon "button" at bounding box center [273, 194] width 1 height 2
click at [272, 193] on icon "button" at bounding box center [273, 193] width 2 height 1
click at [281, 205] on icon "button" at bounding box center [284, 206] width 6 height 6
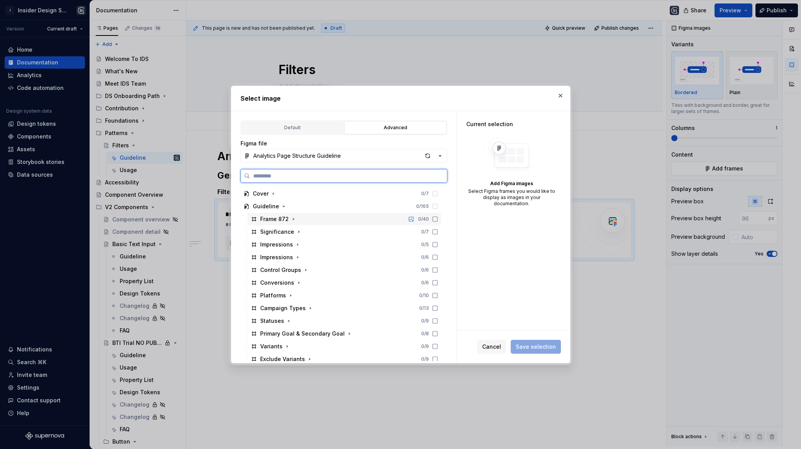
click at [319, 219] on div "Frame 872 0 / 40" at bounding box center [344, 219] width 193 height 12
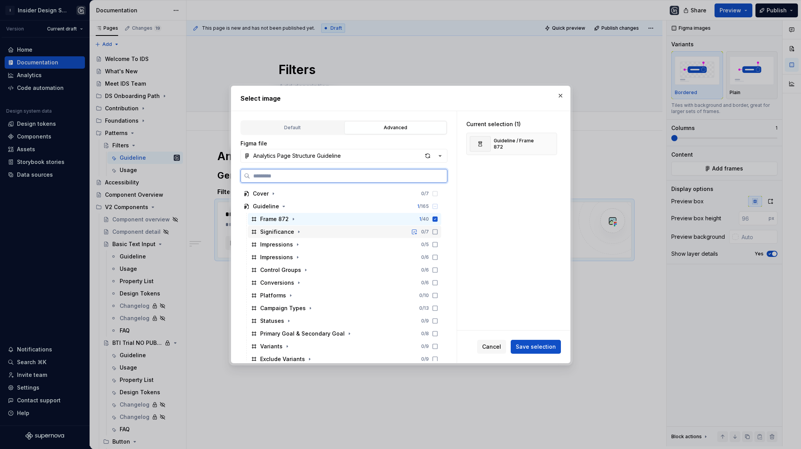
click at [318, 231] on div "Significance 0 / 7" at bounding box center [344, 232] width 193 height 12
click at [318, 244] on div "Impressions 0 / 5" at bounding box center [344, 245] width 193 height 12
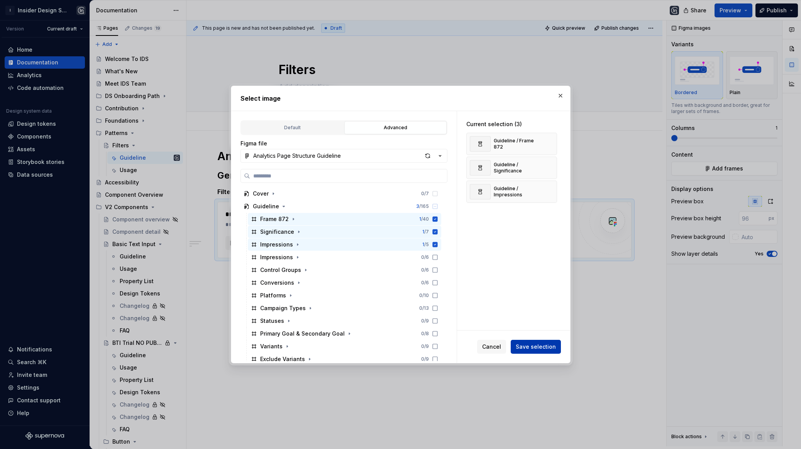
click at [523, 344] on span "Save selection" at bounding box center [536, 347] width 40 height 8
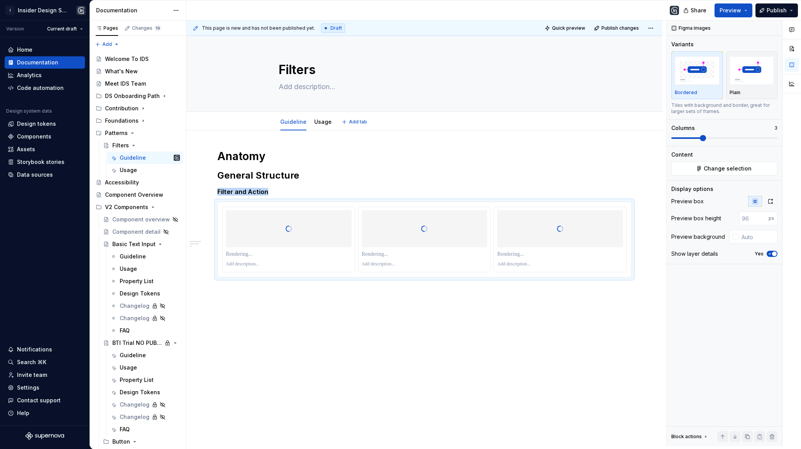
type textarea "*"
click at [682, 137] on span at bounding box center [724, 138] width 106 height 2
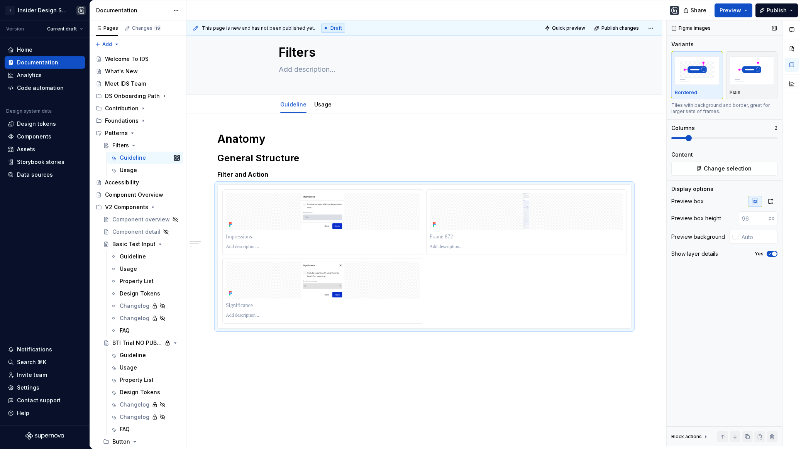
click at [750, 228] on div "Preview box Preview box height px Preview background Show layer details Yes" at bounding box center [724, 230] width 106 height 68
click at [750, 235] on input "text" at bounding box center [757, 237] width 39 height 14
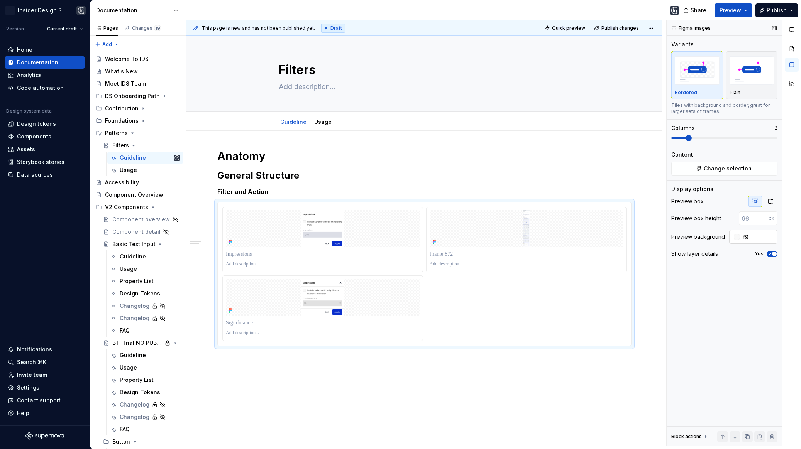
type input "#F9F9F9"
click at [242, 251] on p at bounding box center [323, 254] width 194 height 8
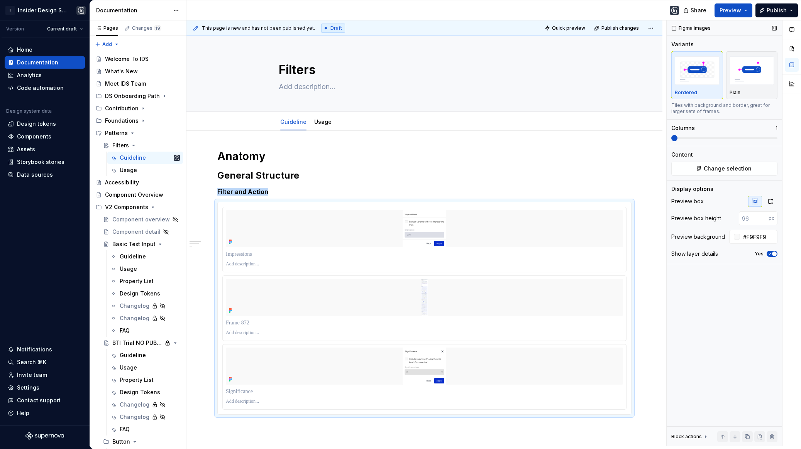
click at [671, 137] on span at bounding box center [674, 138] width 6 height 6
click at [251, 253] on p at bounding box center [424, 254] width 397 height 8
click at [242, 320] on p at bounding box center [424, 323] width 397 height 8
click at [254, 390] on p at bounding box center [424, 392] width 397 height 8
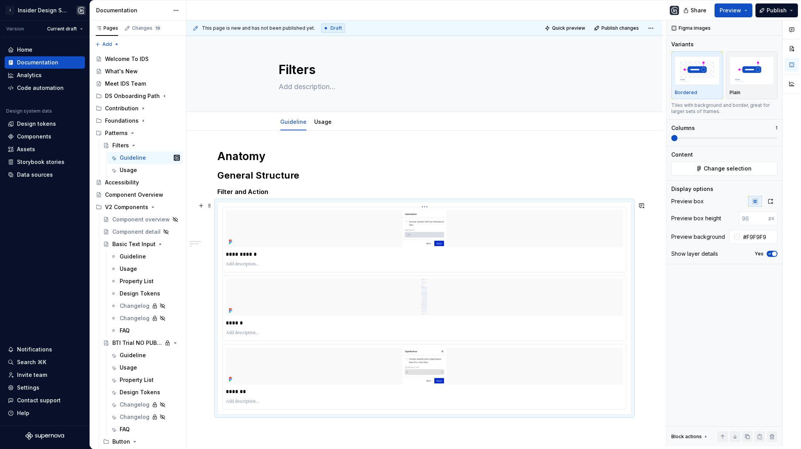
scroll to position [11, 0]
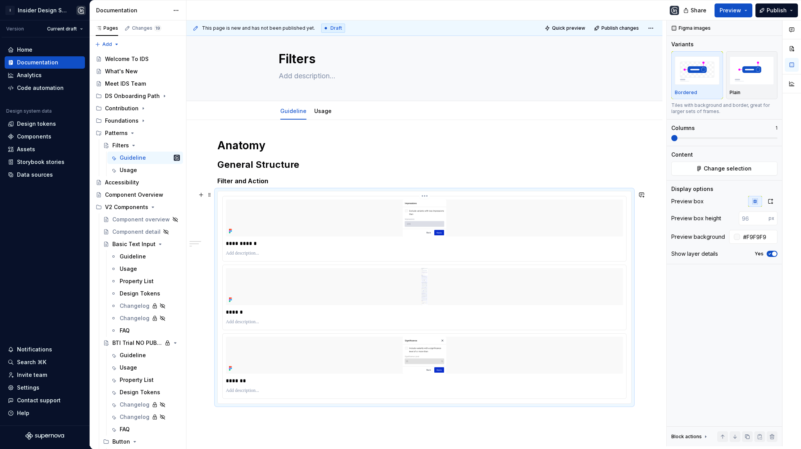
click at [233, 250] on p at bounding box center [424, 253] width 397 height 6
click at [235, 312] on p "******" at bounding box center [427, 312] width 402 height 8
click at [772, 252] on span "button" at bounding box center [774, 254] width 5 height 5
click at [773, 252] on icon "button" at bounding box center [770, 254] width 6 height 5
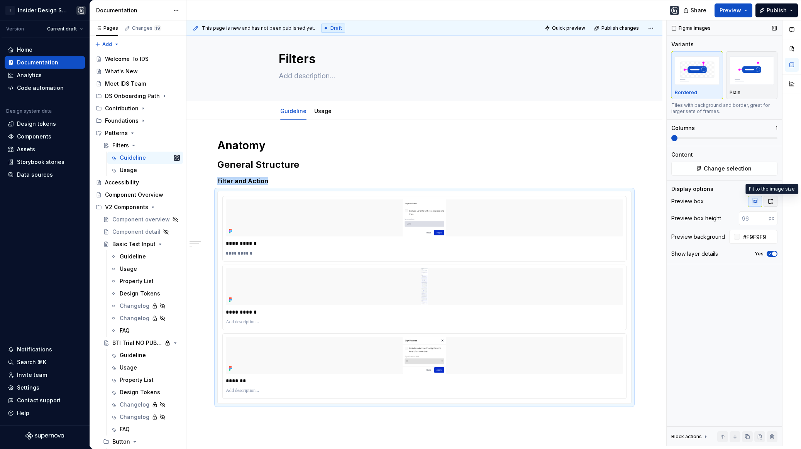
click at [767, 204] on button "button" at bounding box center [770, 201] width 14 height 11
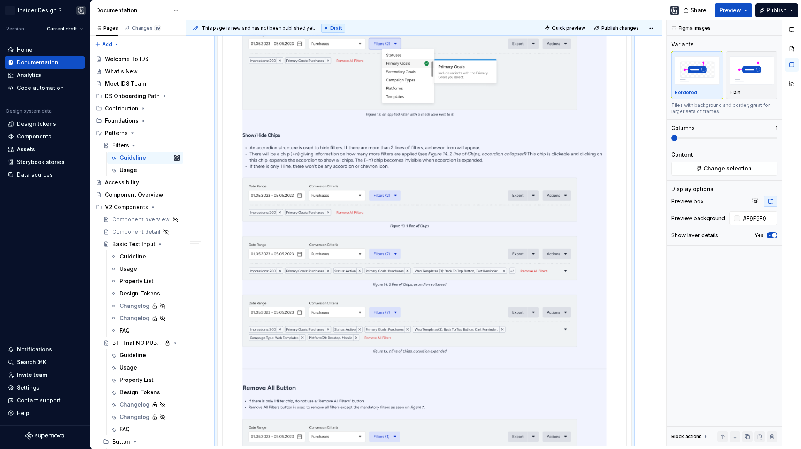
scroll to position [1756, 0]
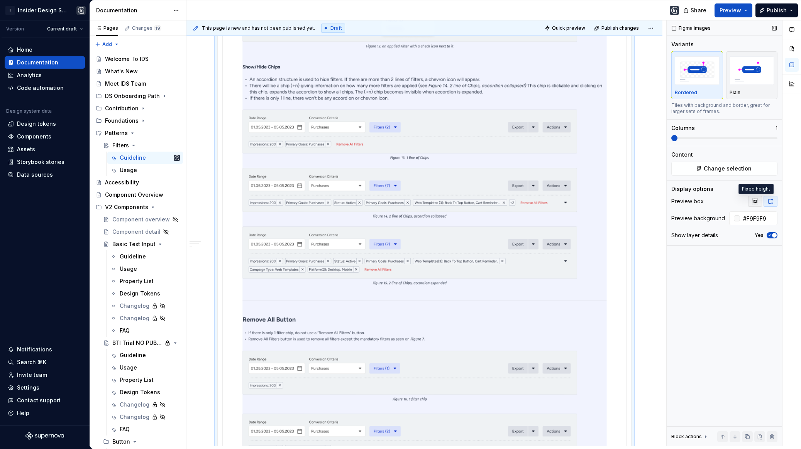
click at [758, 200] on button "button" at bounding box center [755, 201] width 14 height 11
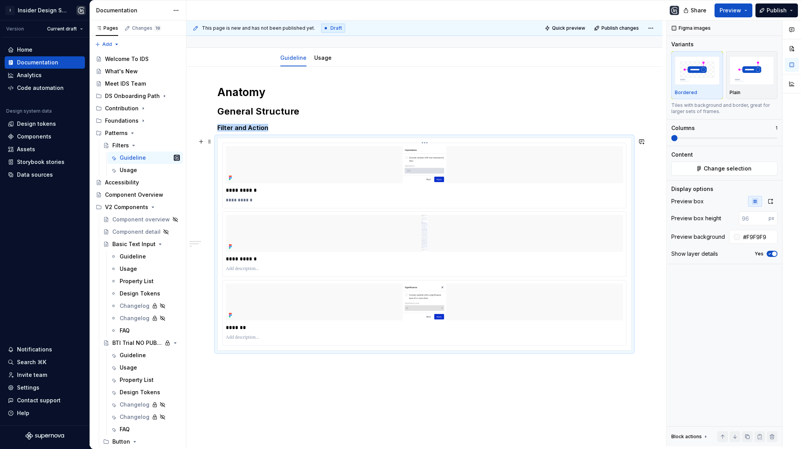
scroll to position [143, 0]
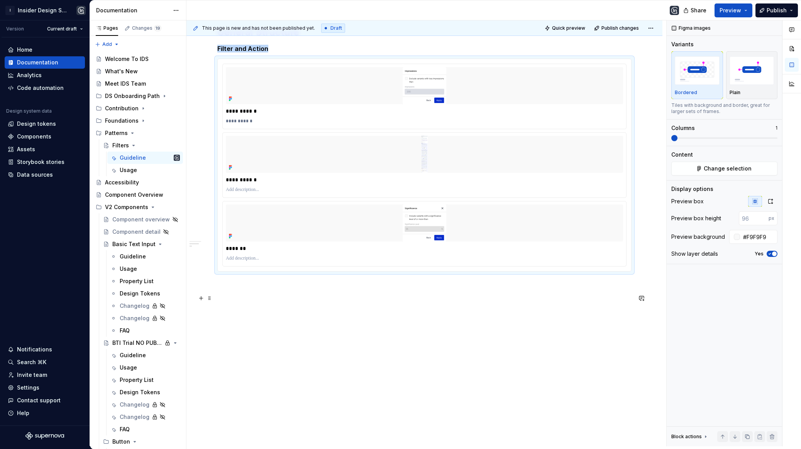
click at [215, 299] on div "**********" at bounding box center [424, 218] width 476 height 460
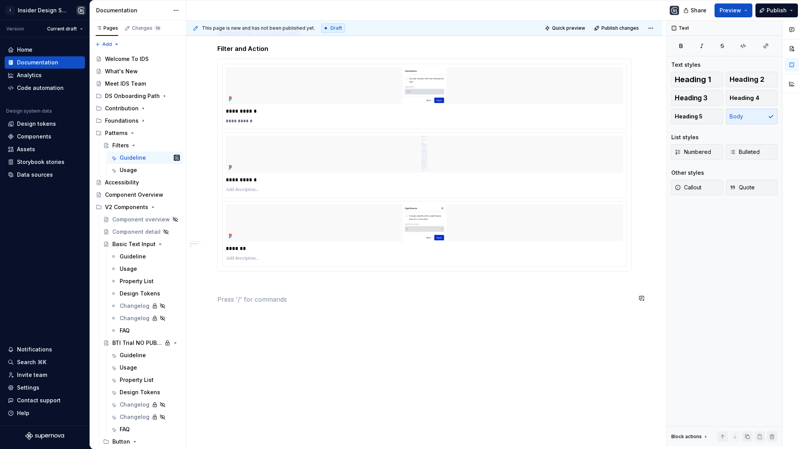
click at [227, 290] on div "**********" at bounding box center [424, 155] width 414 height 298
type textarea "*"
click at [238, 305] on div "********" at bounding box center [233, 308] width 20 height 8
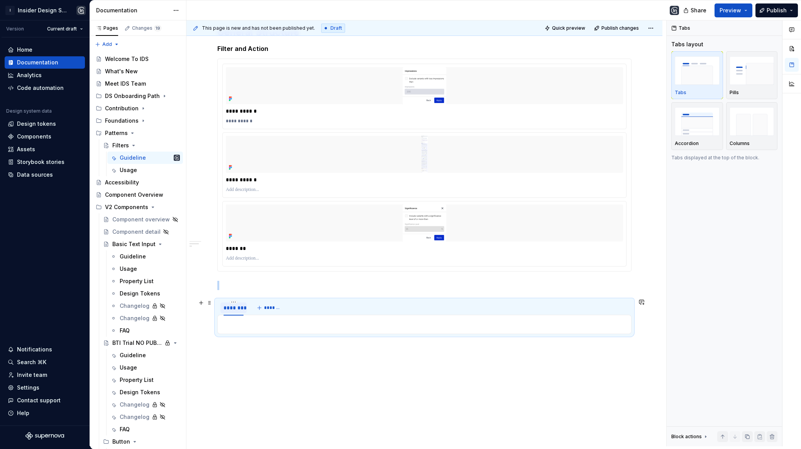
click at [231, 306] on div "********" at bounding box center [233, 308] width 20 height 8
type input "*"
click at [254, 305] on span "*******" at bounding box center [255, 308] width 17 height 6
click at [254, 305] on input "********" at bounding box center [244, 308] width 26 height 14
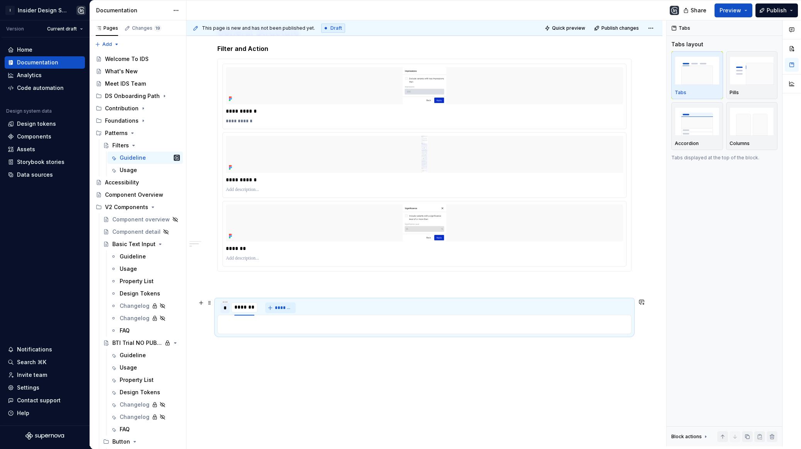
type input "*"
click at [277, 303] on button "*******" at bounding box center [263, 308] width 30 height 11
type input "*"
click at [247, 301] on html "I Insider Design System Version Current draft Home Documentation Analytics Code…" at bounding box center [400, 224] width 801 height 449
click at [282, 273] on html "I Insider Design System Version Current draft Home Documentation Analytics Code…" at bounding box center [400, 224] width 801 height 449
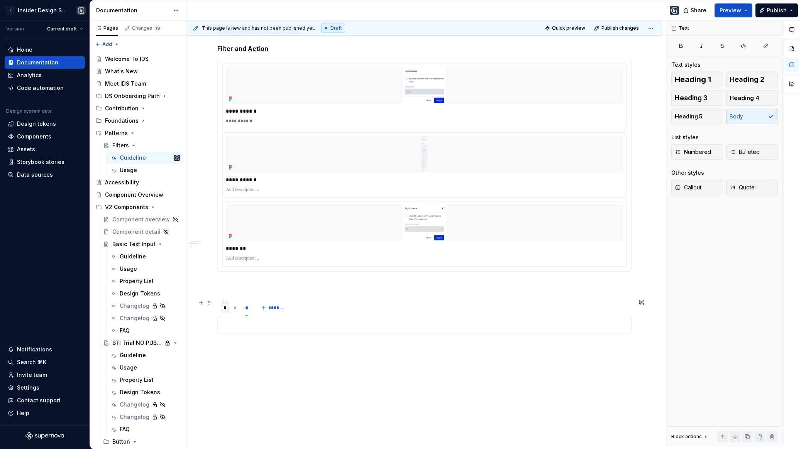
click at [237, 306] on div "*" at bounding box center [235, 308] width 3 height 8
click at [309, 308] on div "* * * *******" at bounding box center [424, 307] width 414 height 15
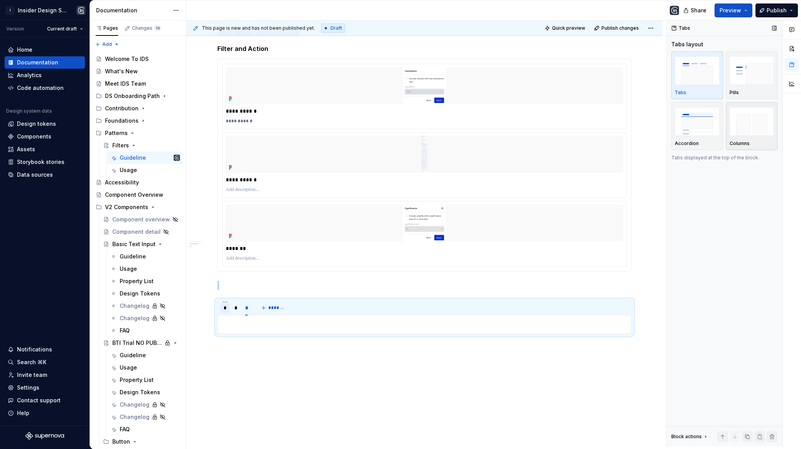
click at [761, 126] on img "button" at bounding box center [751, 121] width 45 height 28
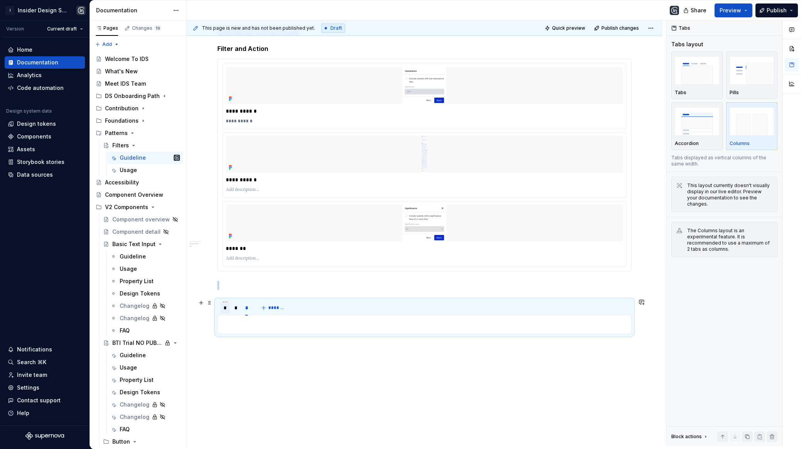
click at [342, 301] on div "* * * *******" at bounding box center [424, 307] width 414 height 15
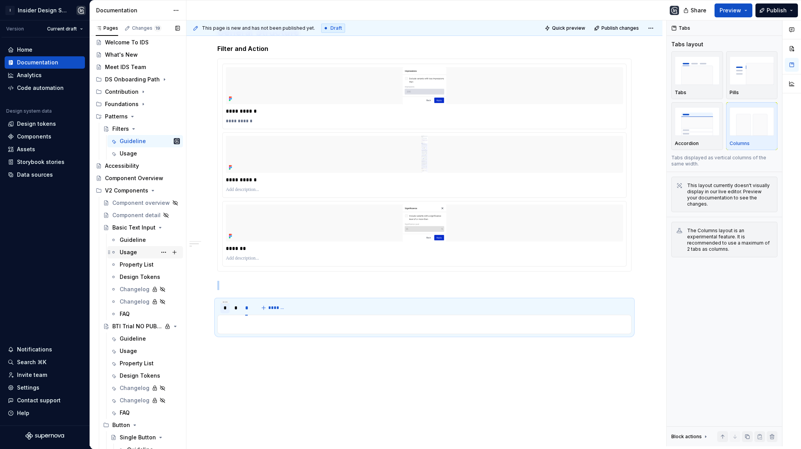
click at [128, 249] on div "Usage" at bounding box center [128, 253] width 17 height 8
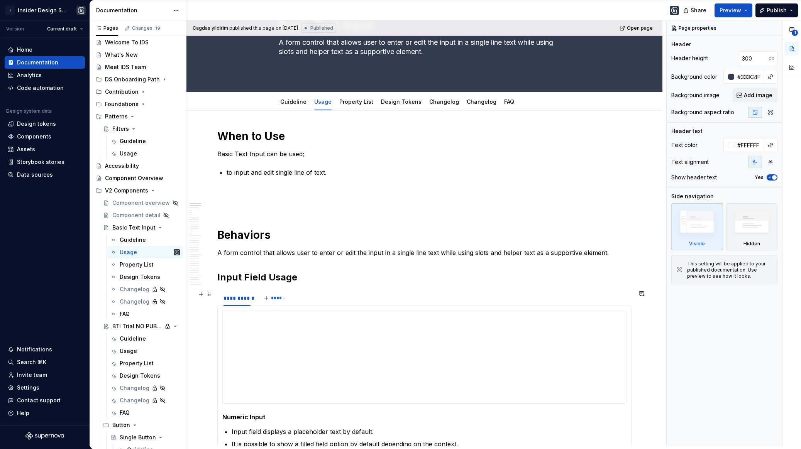
scroll to position [114, 0]
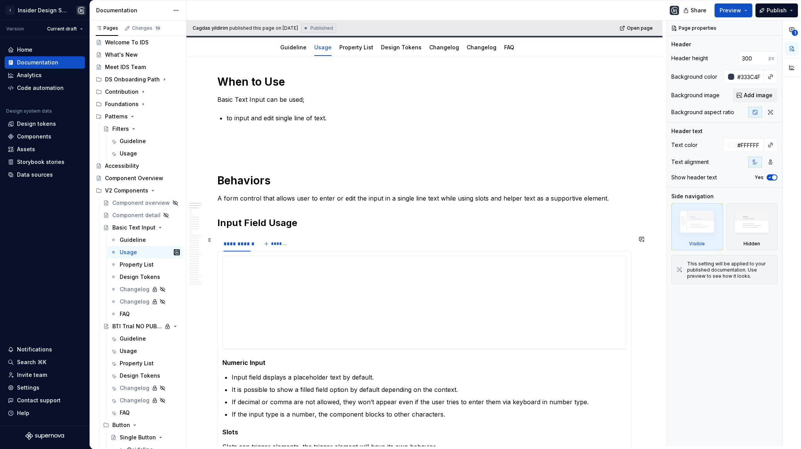
click at [303, 245] on div "**********" at bounding box center [424, 243] width 414 height 15
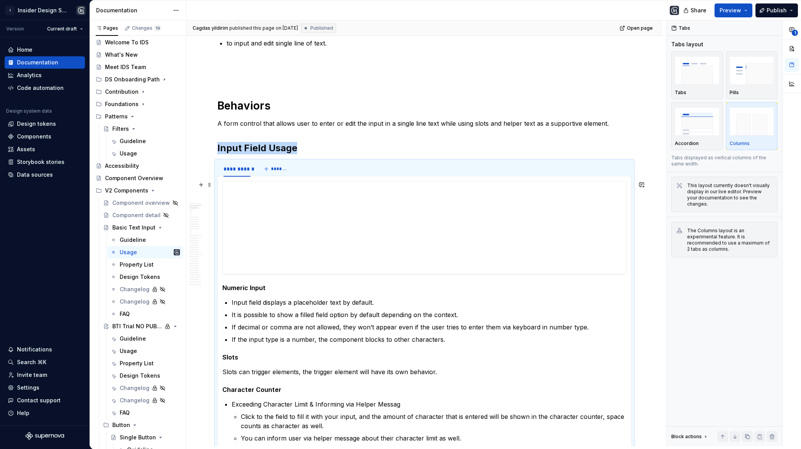
scroll to position [194, 0]
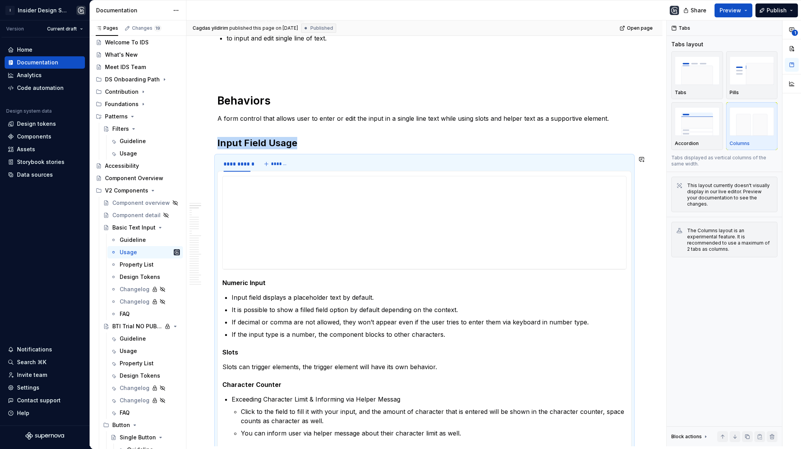
click at [325, 156] on section "**********" at bounding box center [424, 401] width 414 height 491
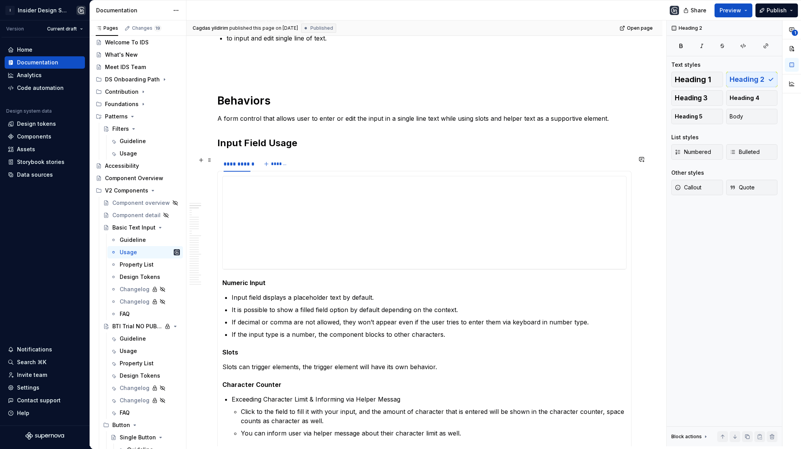
click at [333, 167] on div "**********" at bounding box center [424, 163] width 414 height 15
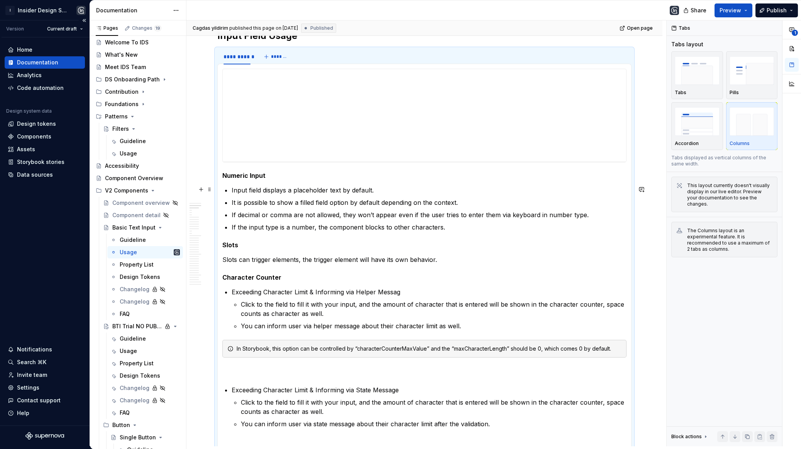
scroll to position [166, 0]
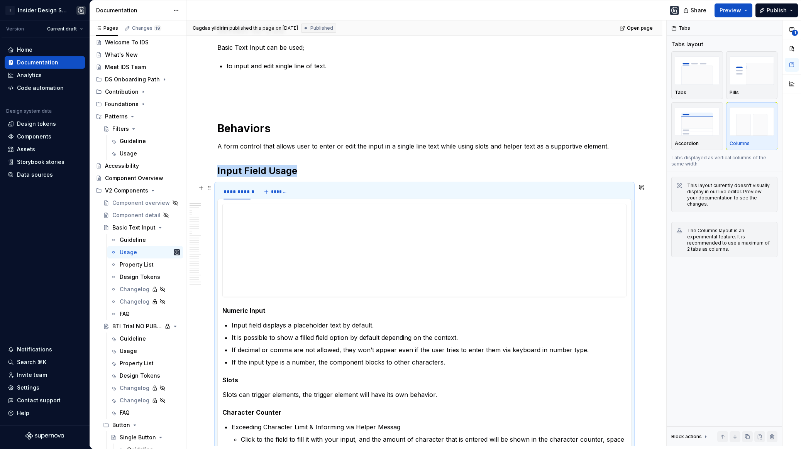
click at [352, 193] on div "**********" at bounding box center [424, 191] width 414 height 15
click at [326, 174] on h2 "Input Field Usage" at bounding box center [424, 171] width 414 height 12
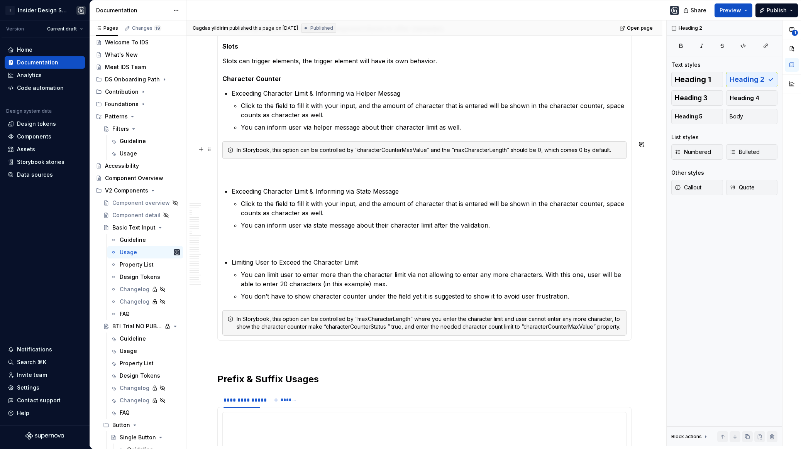
scroll to position [533, 0]
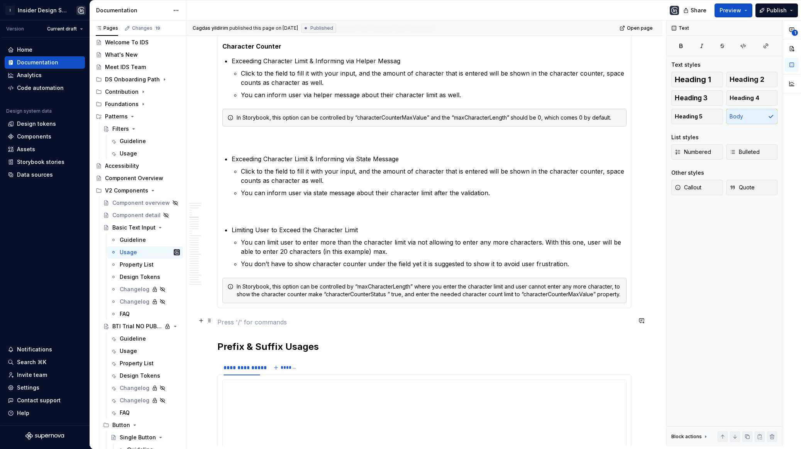
click at [238, 323] on p at bounding box center [424, 322] width 414 height 9
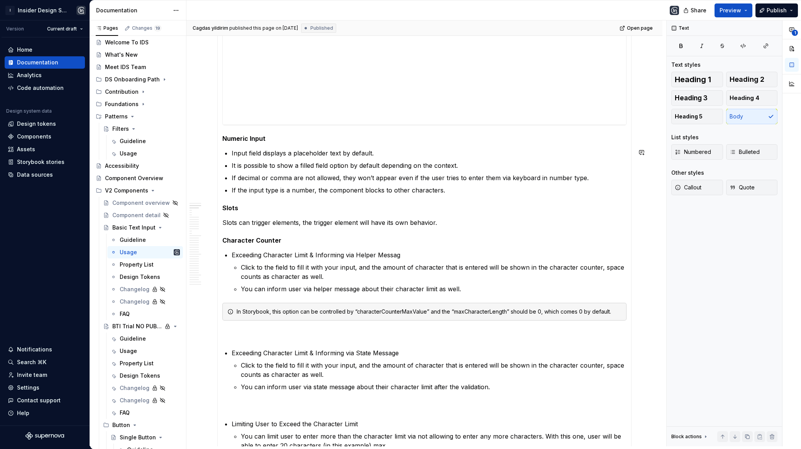
scroll to position [264, 0]
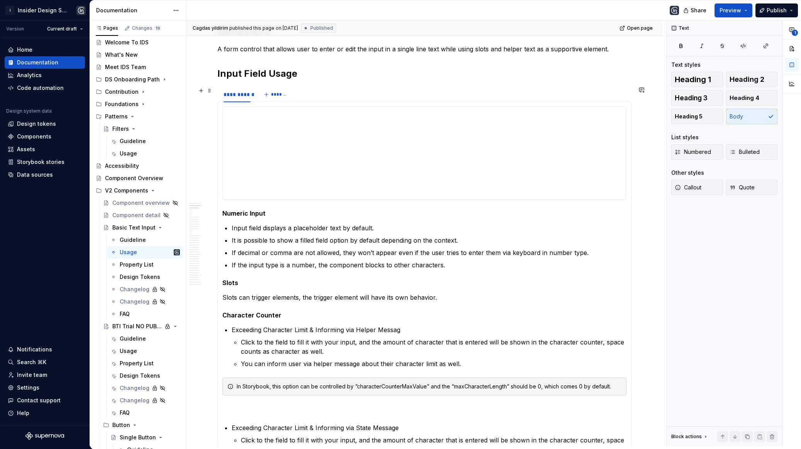
click at [312, 95] on div "**********" at bounding box center [424, 94] width 414 height 15
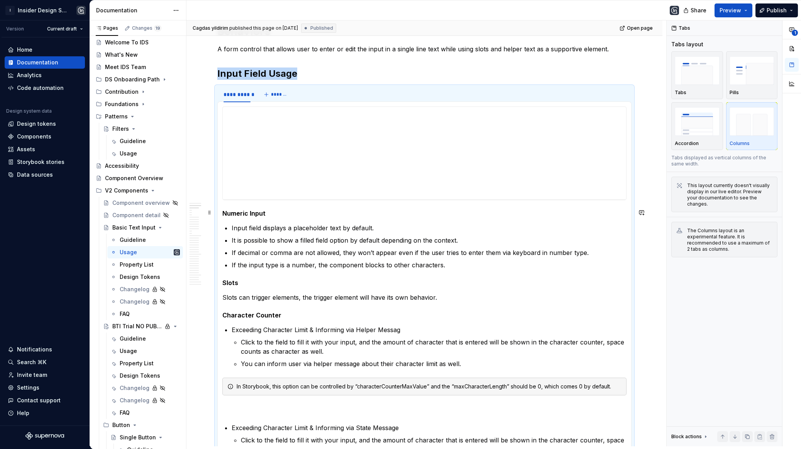
click at [238, 210] on h5 "Numeric Input" at bounding box center [424, 214] width 404 height 8
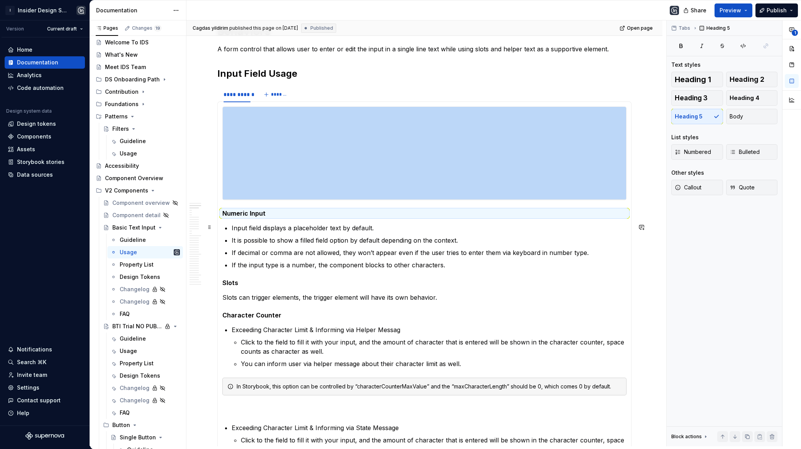
click at [264, 227] on p "Input field displays a placeholder text by default." at bounding box center [429, 227] width 395 height 9
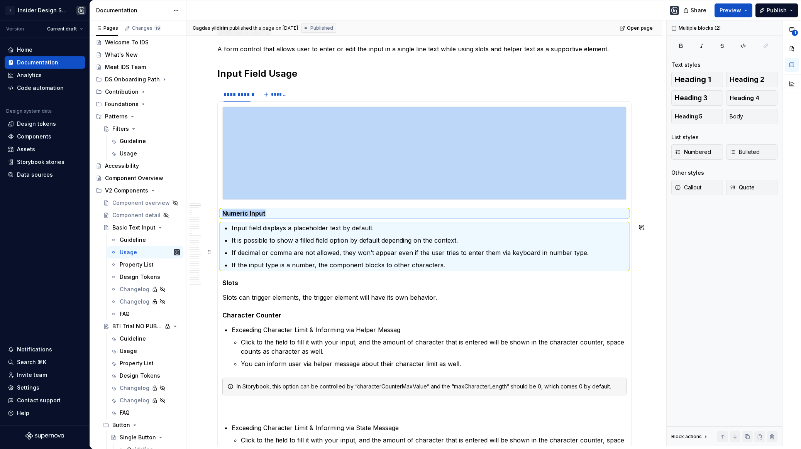
click at [264, 248] on p "If decimal or comma are not allowed, they won’t appear even if the user tries t…" at bounding box center [429, 252] width 395 height 9
click at [261, 293] on p "Slots can trigger elements, the trigger element will have its own behavior." at bounding box center [424, 297] width 404 height 9
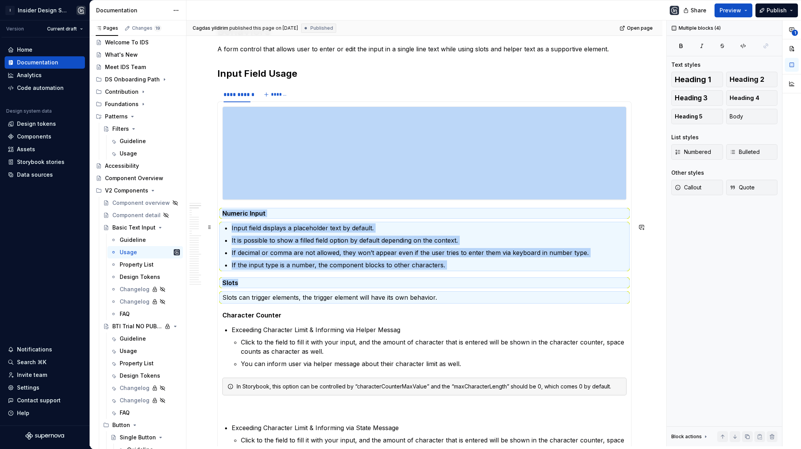
click at [256, 231] on ul "Input field displays a placeholder text by default. It is possible to show a fi…" at bounding box center [429, 246] width 395 height 46
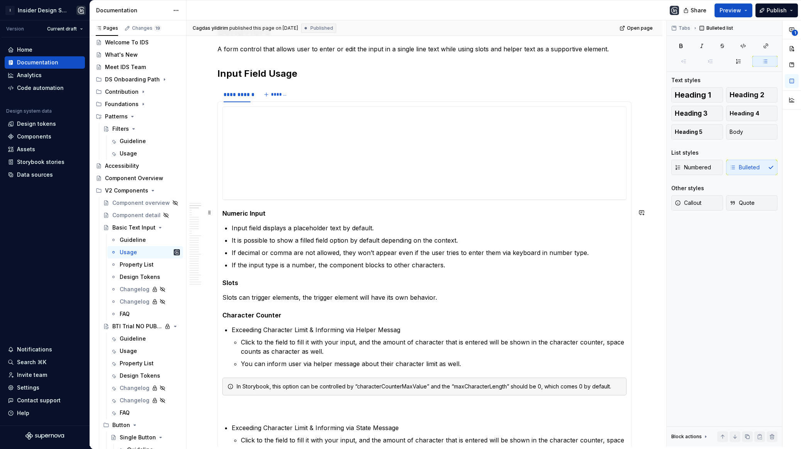
click at [247, 210] on h5 "Numeric Input" at bounding box center [424, 214] width 404 height 8
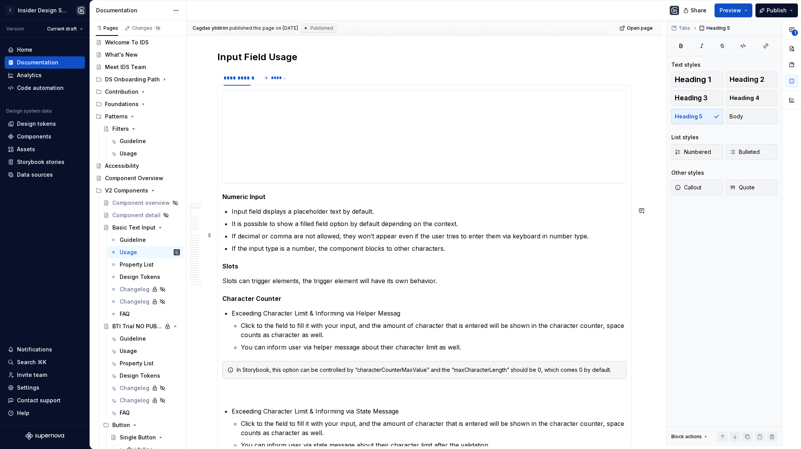
scroll to position [282, 0]
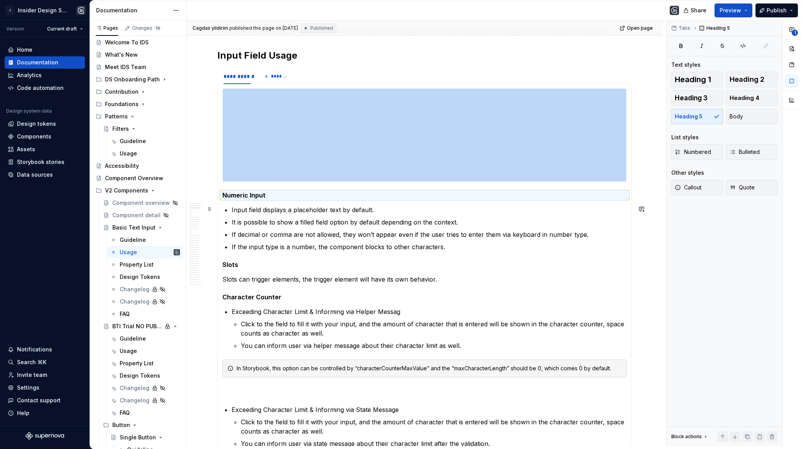
click at [262, 213] on p "Input field displays a placeholder text by default." at bounding box center [429, 209] width 395 height 9
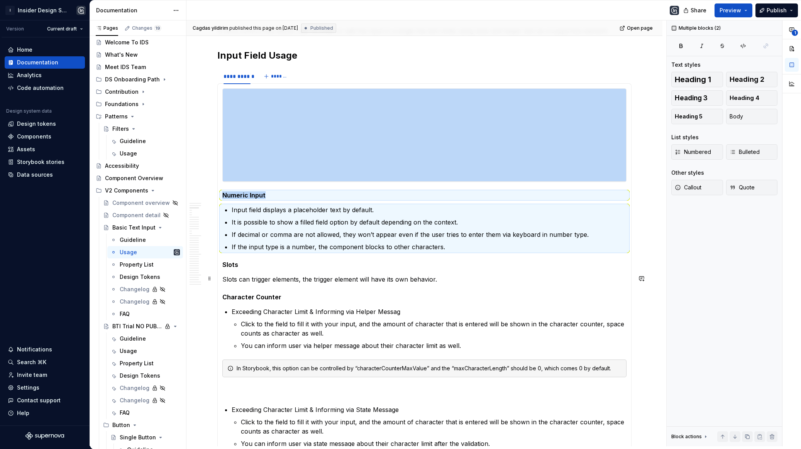
click at [235, 267] on h5 "Slots" at bounding box center [424, 265] width 404 height 8
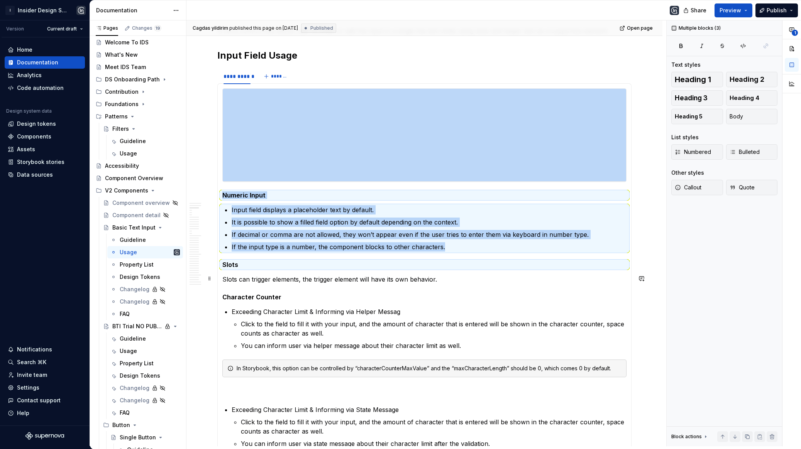
click at [235, 288] on section-item-column "**********" at bounding box center [424, 321] width 404 height 466
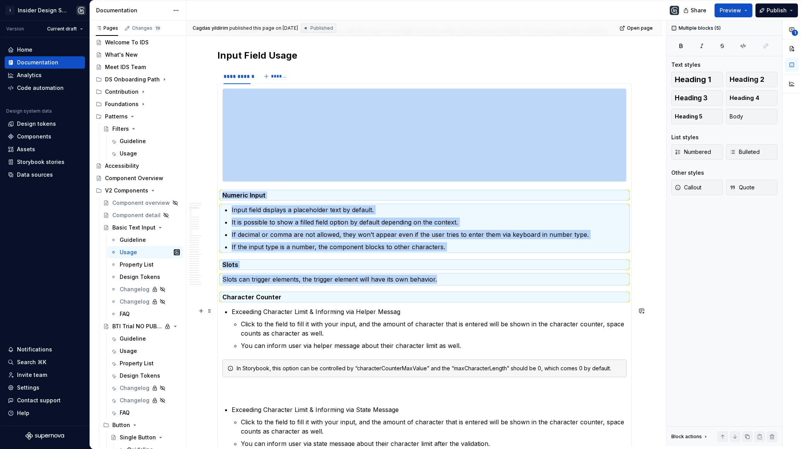
click at [235, 310] on p "Exceeding Character Limit & Informing via Helper Messag" at bounding box center [429, 311] width 395 height 9
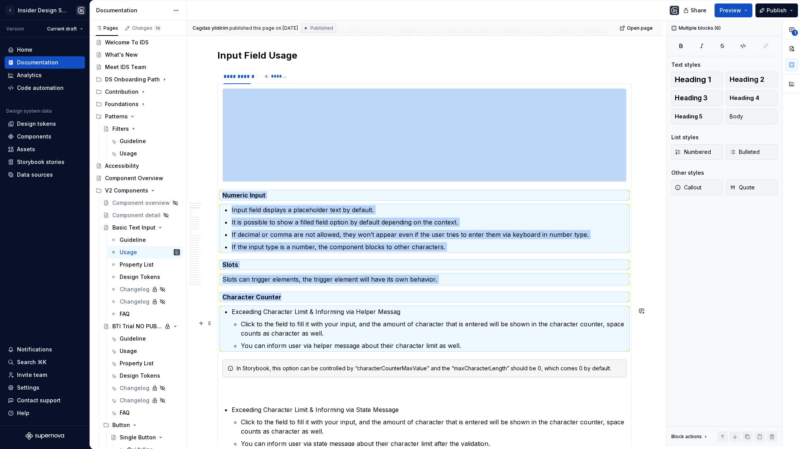
click at [235, 328] on li "Exceeding Character Limit & Informing via Helper Messag Click to the field to f…" at bounding box center [429, 328] width 395 height 43
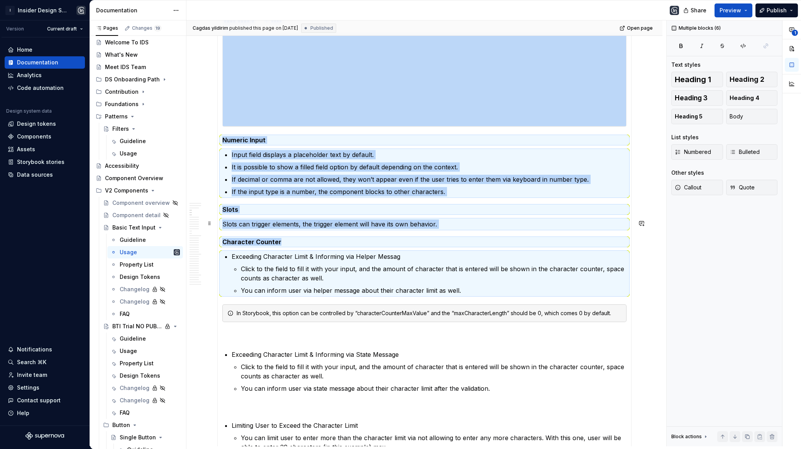
scroll to position [340, 0]
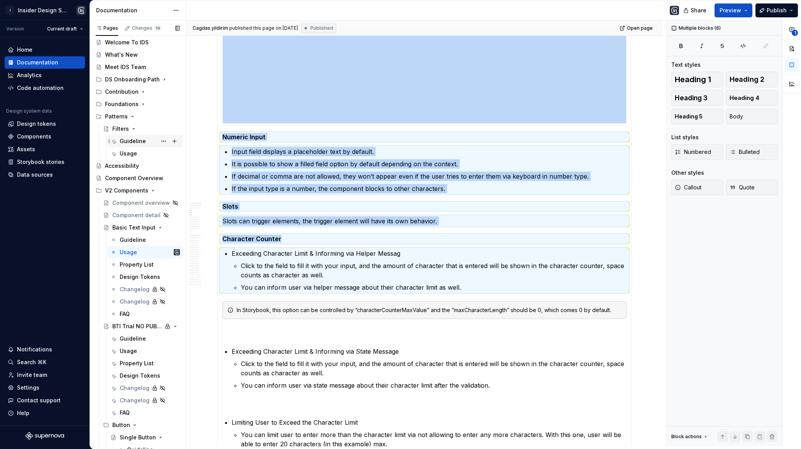
click at [134, 140] on div "Guideline" at bounding box center [133, 141] width 26 height 8
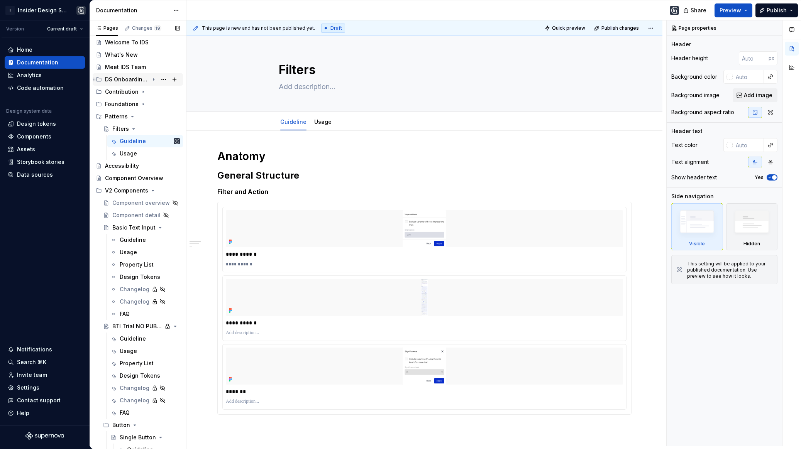
scroll to position [179, 0]
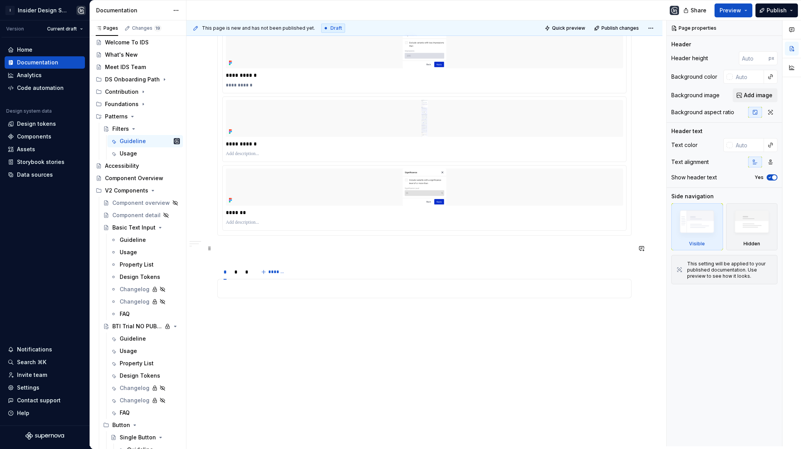
click at [234, 327] on div "**********" at bounding box center [426, 233] width 480 height 426
click at [230, 308] on div "**********" at bounding box center [424, 142] width 414 height 344
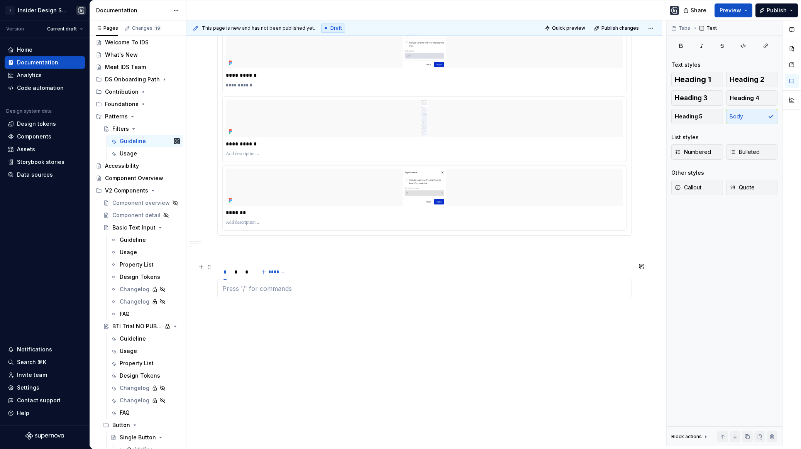
click at [323, 265] on div "* * * *******" at bounding box center [424, 271] width 414 height 15
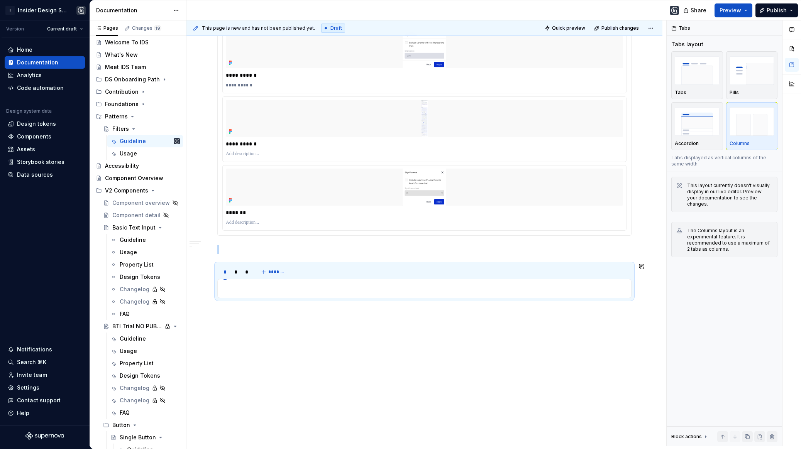
click at [240, 323] on div "**********" at bounding box center [426, 233] width 480 height 426
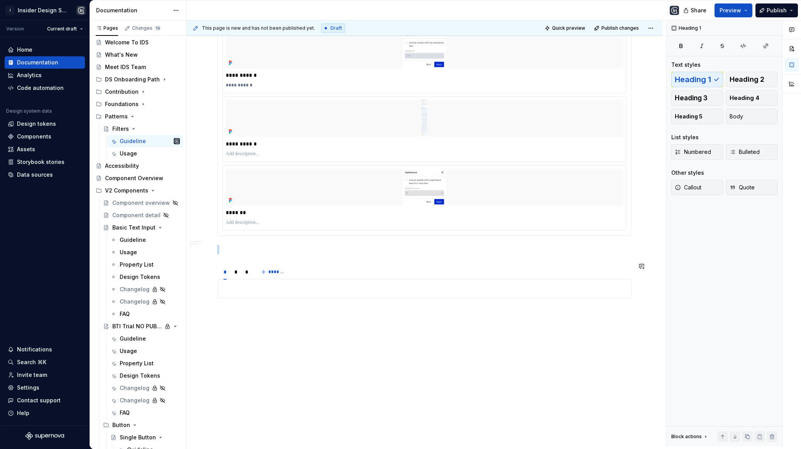
click at [239, 324] on div "**********" at bounding box center [424, 200] width 476 height 497
click at [130, 342] on div "Guideline" at bounding box center [133, 339] width 26 height 8
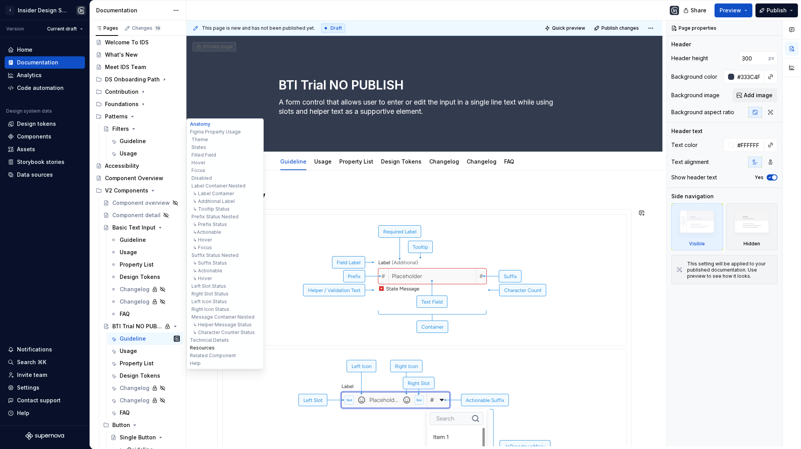
click at [203, 351] on button "Resources" at bounding box center [224, 348] width 73 height 8
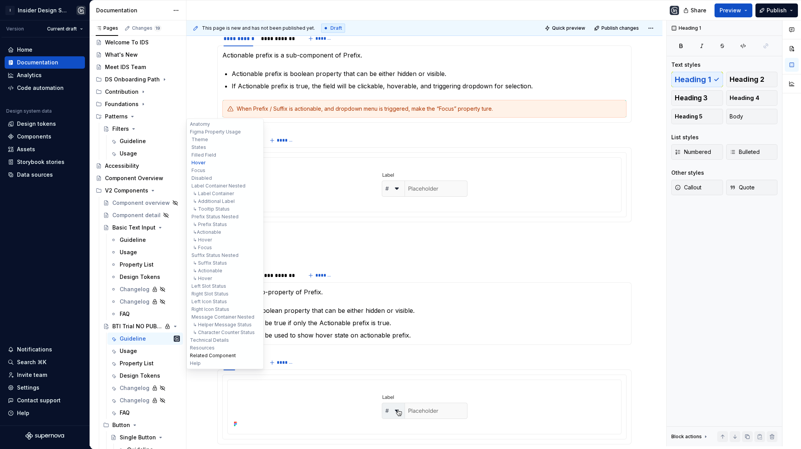
click at [203, 357] on button "Related Component" at bounding box center [224, 356] width 73 height 8
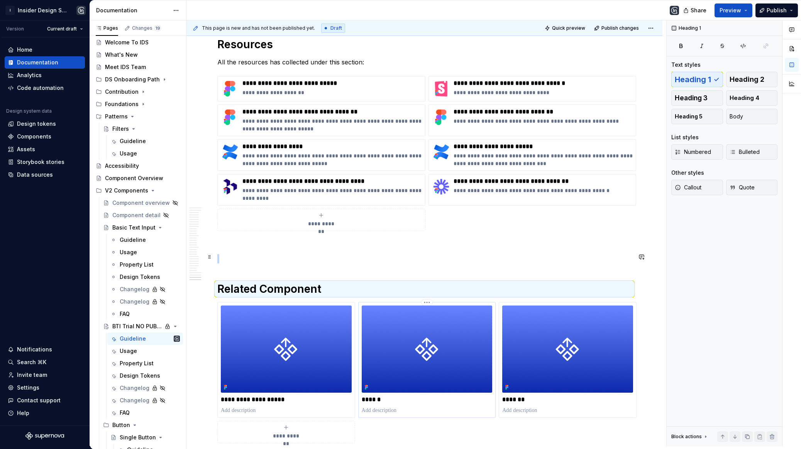
scroll to position [7653, 0]
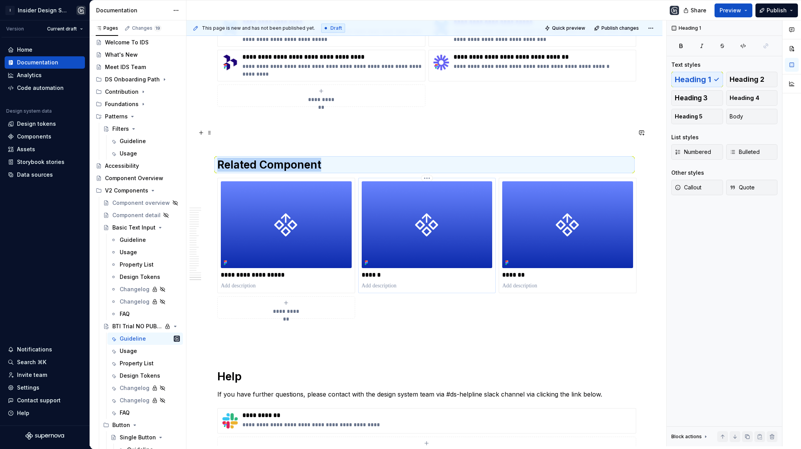
click at [402, 208] on img at bounding box center [427, 224] width 131 height 87
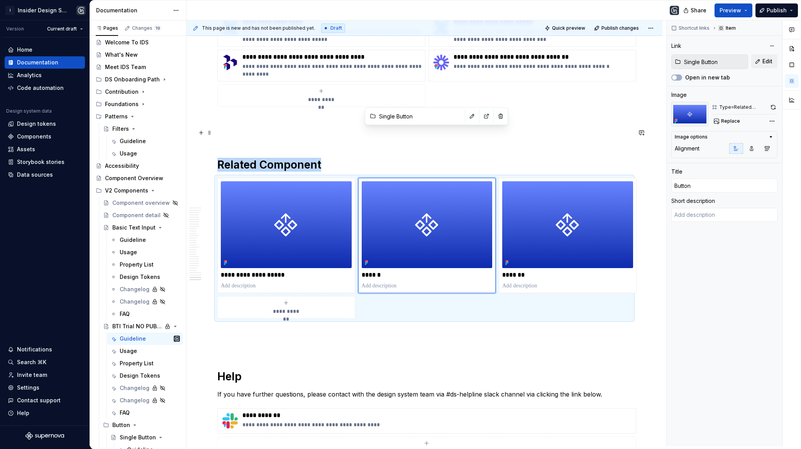
click at [376, 249] on div "**********" at bounding box center [424, 248] width 414 height 141
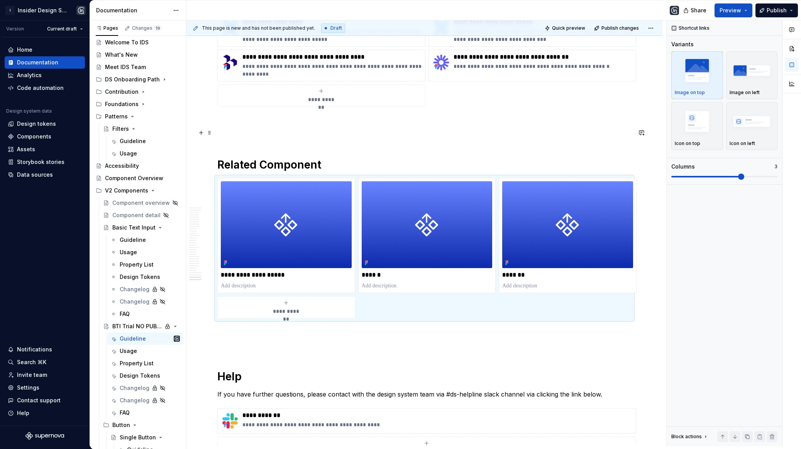
click at [401, 258] on div "**********" at bounding box center [424, 248] width 414 height 141
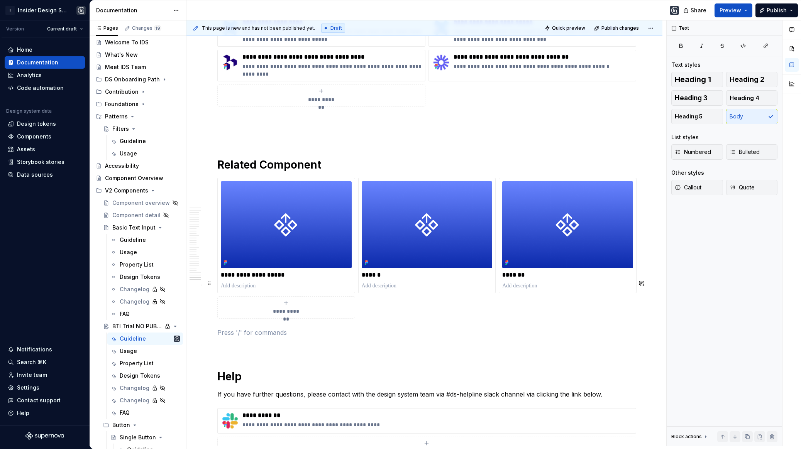
click at [450, 328] on p at bounding box center [424, 332] width 414 height 9
click at [130, 140] on div "Guideline" at bounding box center [133, 141] width 26 height 8
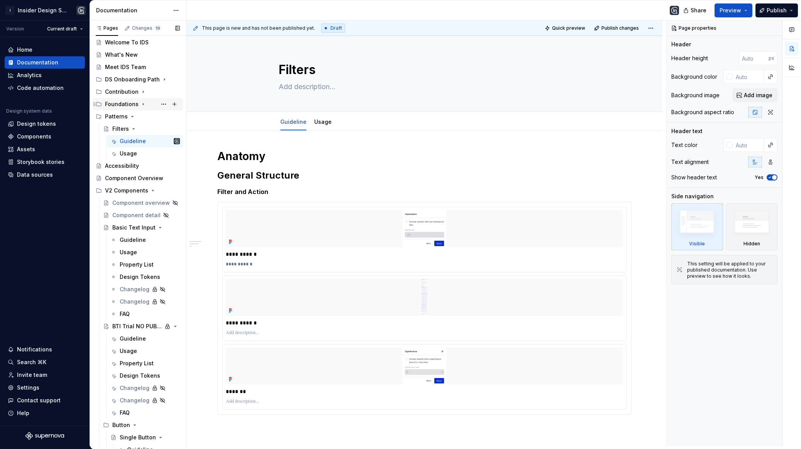
scroll to position [191, 0]
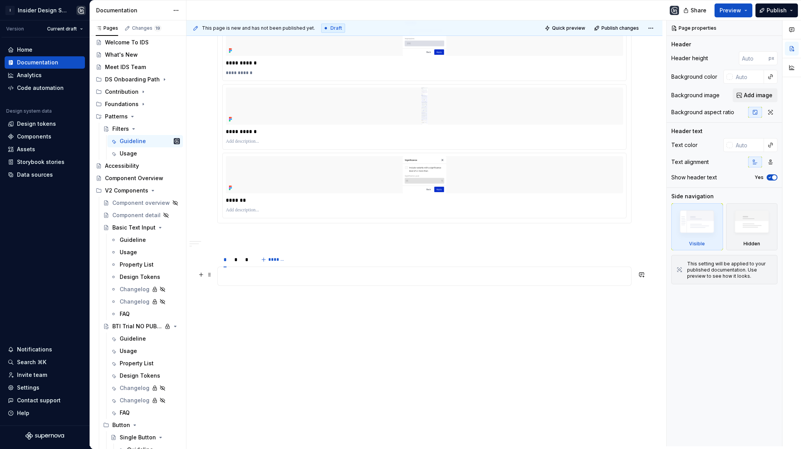
type textarea "*"
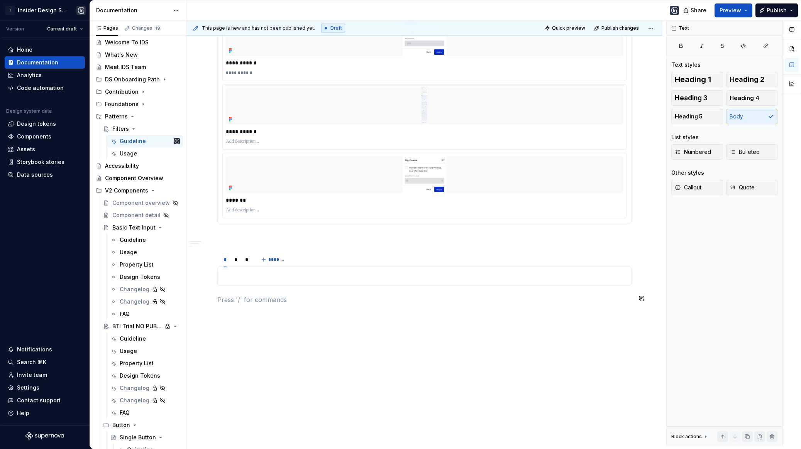
click at [256, 311] on div "**********" at bounding box center [424, 193] width 476 height 509
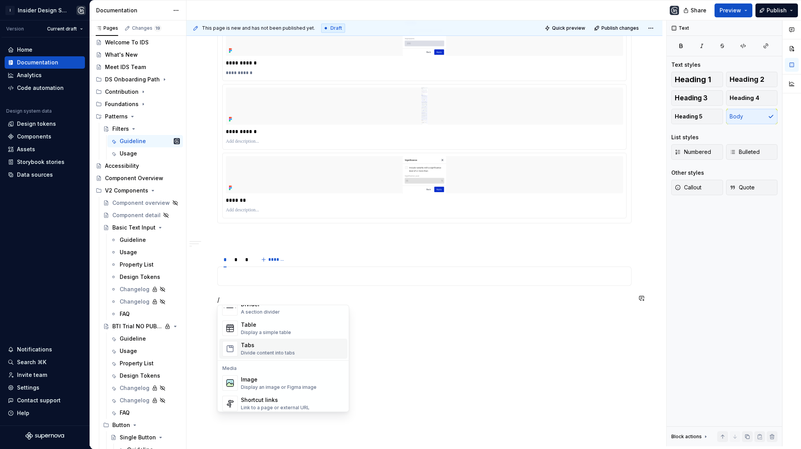
scroll to position [279, 0]
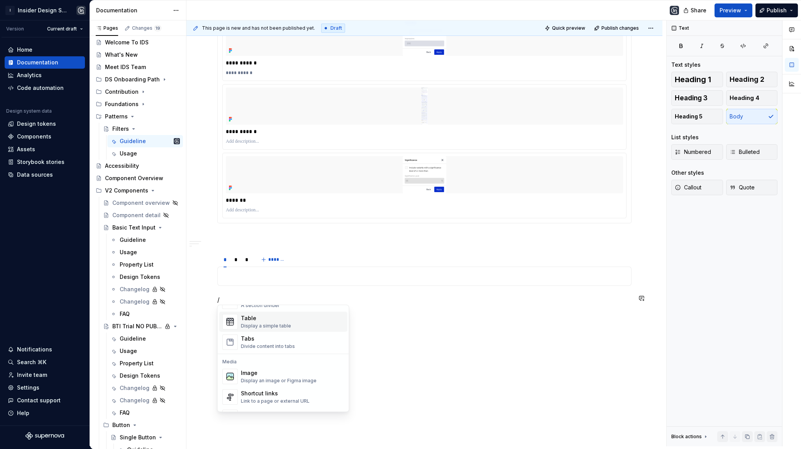
click at [262, 325] on div "Display a simple table" at bounding box center [266, 326] width 50 height 6
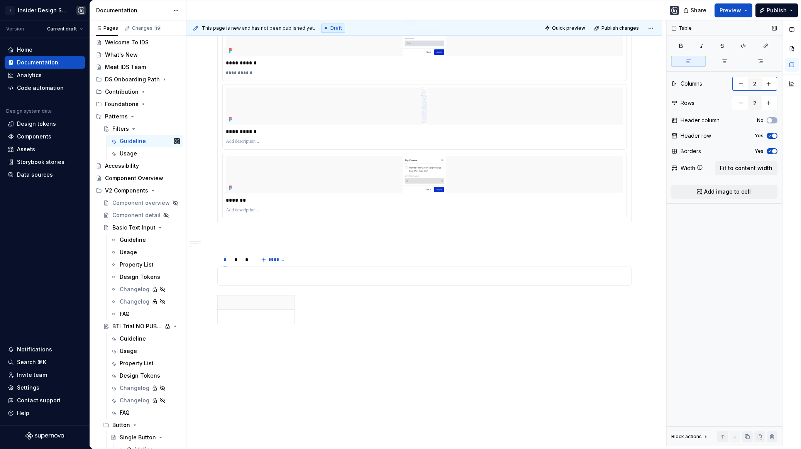
click at [768, 83] on button "button" at bounding box center [769, 84] width 14 height 14
type input "5"
click at [774, 102] on button "button" at bounding box center [769, 103] width 14 height 14
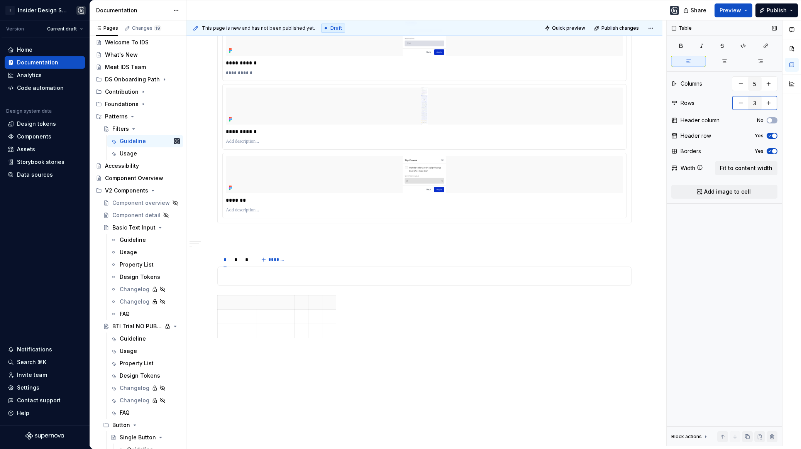
click at [774, 102] on button "button" at bounding box center [769, 103] width 14 height 14
type input "4"
click at [743, 169] on span "Fit to content width" at bounding box center [746, 168] width 52 height 8
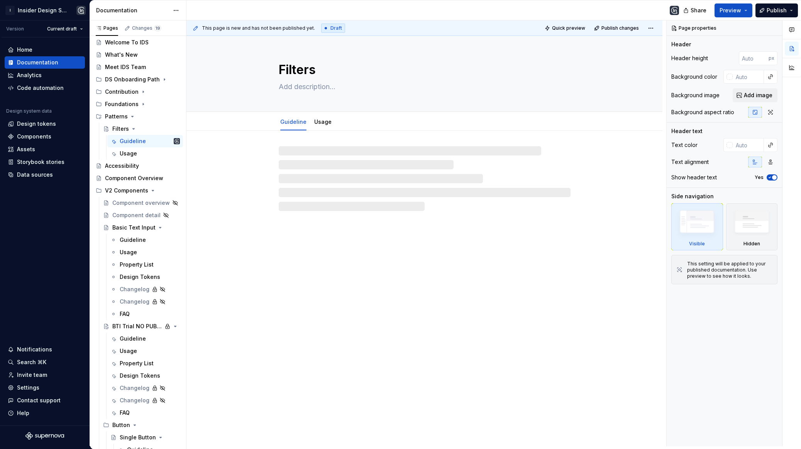
type textarea "*"
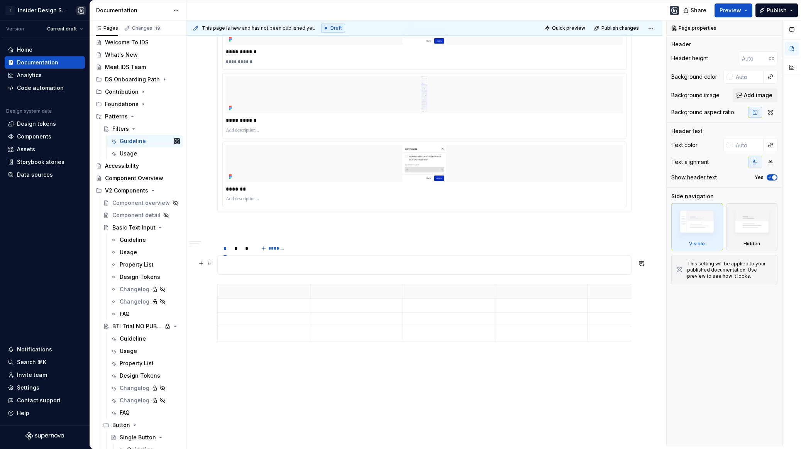
scroll to position [242, 0]
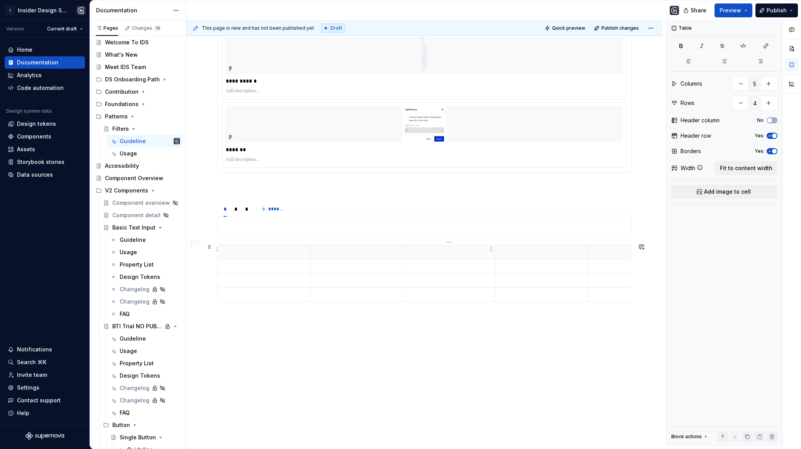
click at [467, 245] on th at bounding box center [449, 252] width 93 height 14
click at [274, 259] on td at bounding box center [264, 266] width 93 height 14
click at [256, 254] on th at bounding box center [264, 252] width 93 height 14
click at [269, 266] on p at bounding box center [263, 266] width 83 height 8
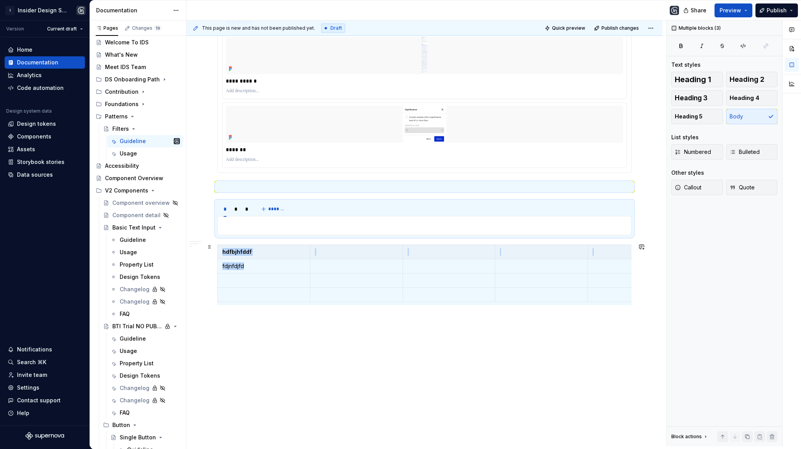
drag, startPoint x: 244, startPoint y: 266, endPoint x: 200, endPoint y: 266, distance: 43.6
click at [201, 266] on div "**********" at bounding box center [424, 169] width 476 height 560
click at [225, 268] on td "fdjnfdjfd" at bounding box center [264, 266] width 93 height 14
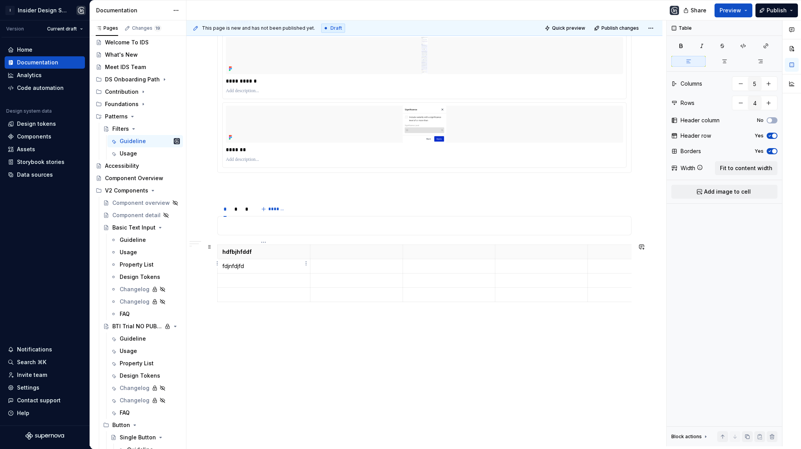
click at [226, 268] on td "fdjnfdjfd" at bounding box center [264, 266] width 93 height 14
click at [232, 264] on p "fdjnfdjfd" at bounding box center [263, 266] width 83 height 8
click at [294, 250] on button "button" at bounding box center [294, 250] width 11 height 11
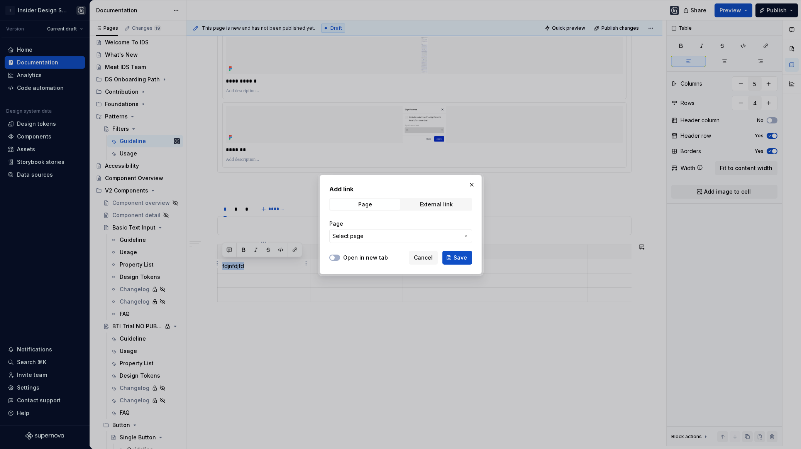
click at [363, 235] on span "Select page" at bounding box center [395, 236] width 127 height 8
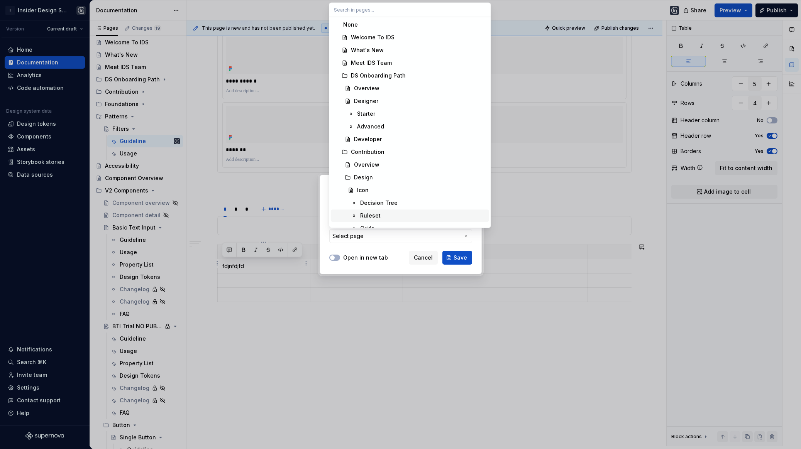
click at [390, 250] on div "Add link Page External link Page Select page Open in new tab Cancel Save" at bounding box center [400, 224] width 801 height 449
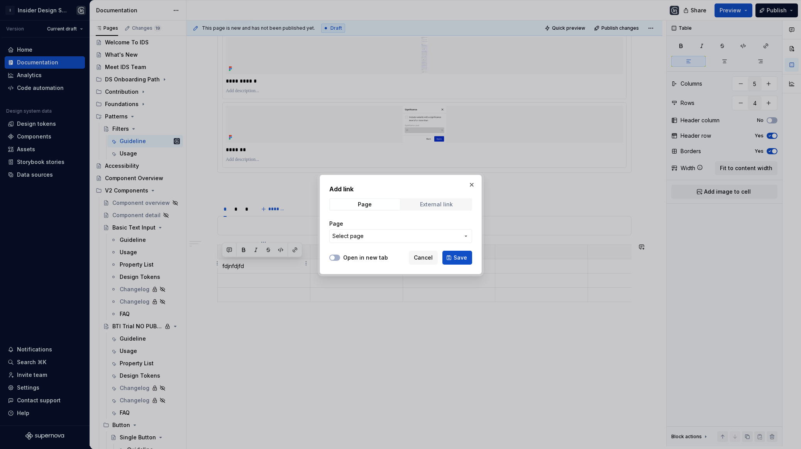
click at [428, 209] on span "External link" at bounding box center [436, 204] width 70 height 11
click at [373, 206] on span "Page" at bounding box center [365, 204] width 70 height 11
click at [420, 257] on span "Cancel" at bounding box center [423, 258] width 19 height 8
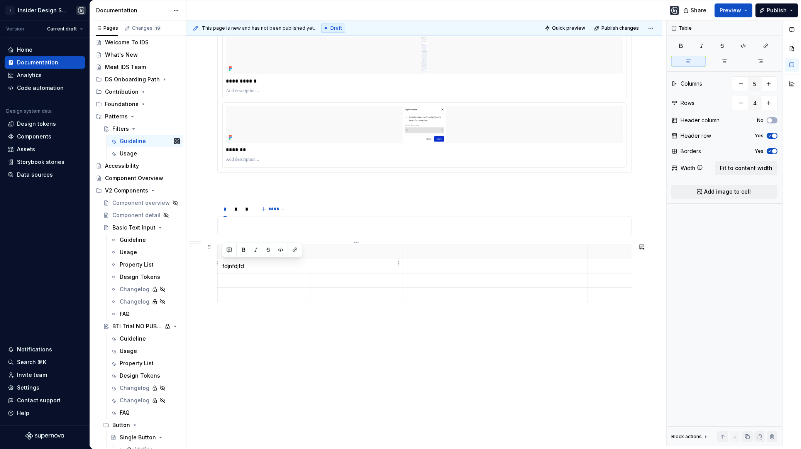
click at [340, 269] on td at bounding box center [356, 266] width 93 height 14
click at [301, 327] on div "**********" at bounding box center [426, 233] width 480 height 426
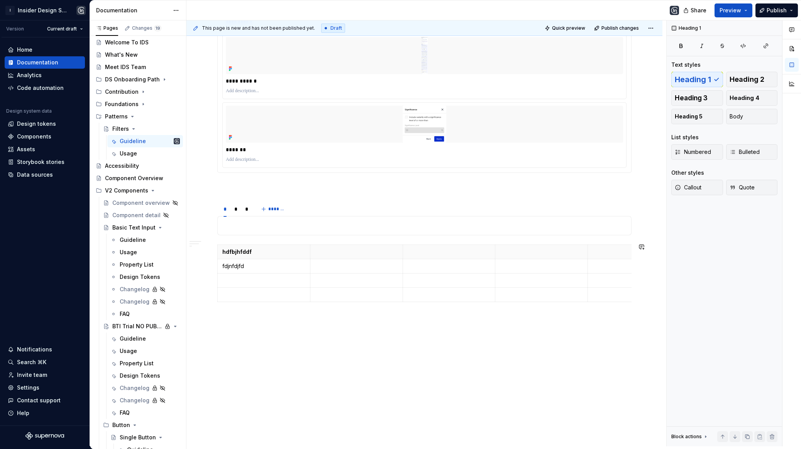
click at [296, 323] on div "**********" at bounding box center [424, 169] width 476 height 560
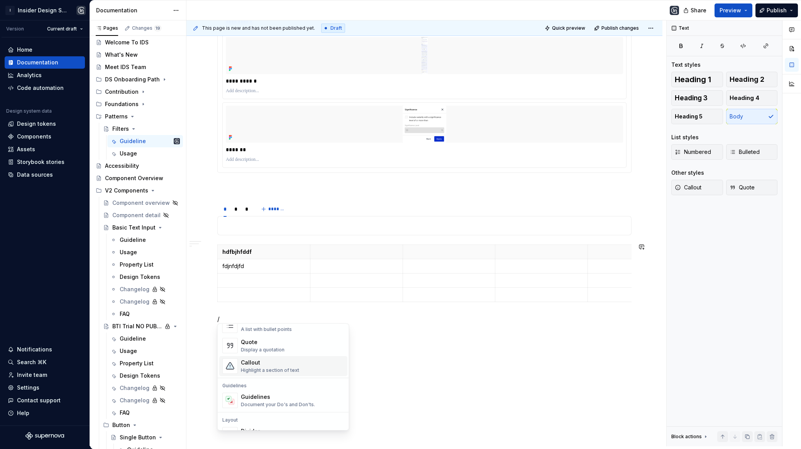
scroll to position [181, 0]
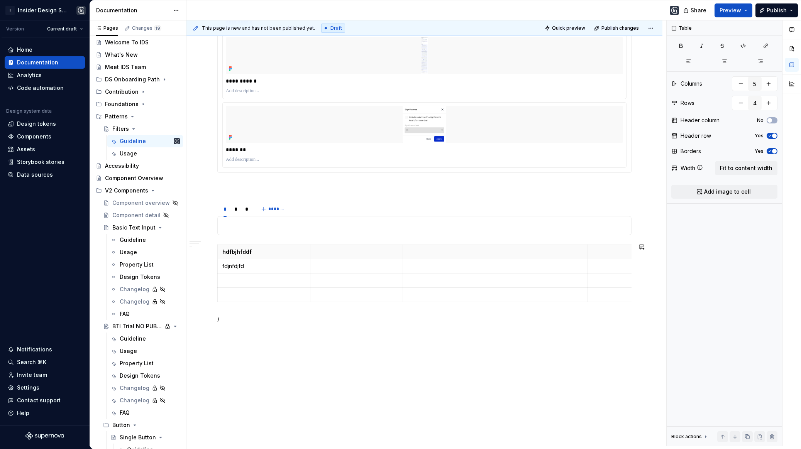
click at [349, 291] on p at bounding box center [356, 295] width 83 height 8
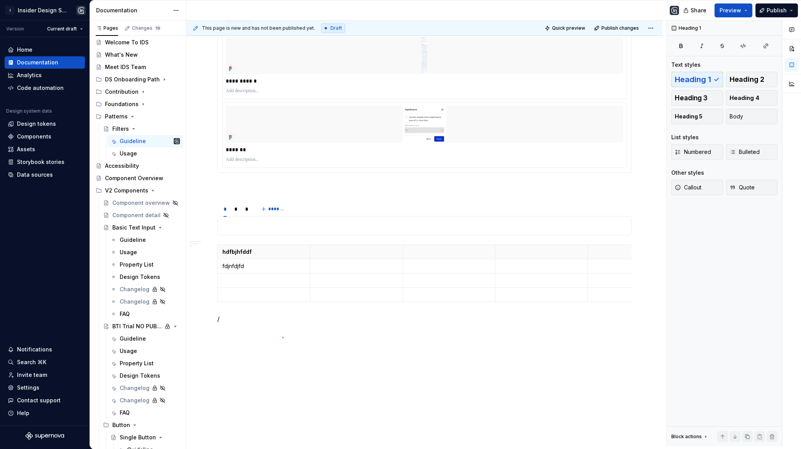
click at [282, 337] on div "**********" at bounding box center [426, 233] width 480 height 426
click at [258, 308] on div "**********" at bounding box center [424, 115] width 414 height 416
click at [704, 190] on button "Callout" at bounding box center [697, 187] width 52 height 15
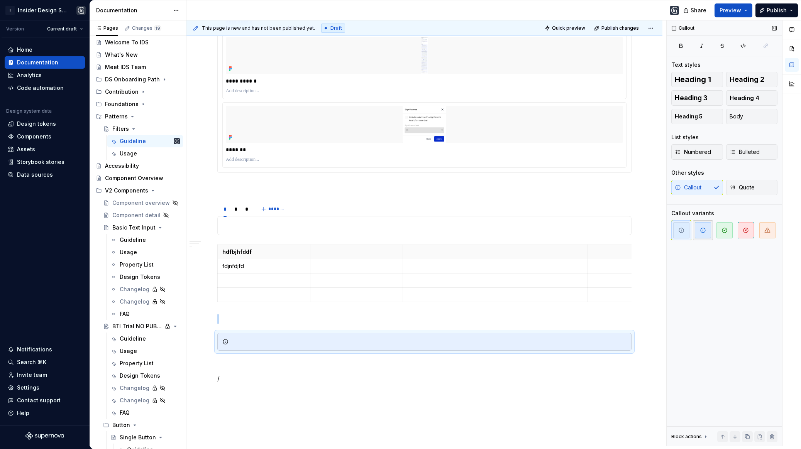
click at [705, 230] on icon "button" at bounding box center [703, 230] width 6 height 6
click at [684, 231] on span "button" at bounding box center [681, 230] width 16 height 16
click at [702, 231] on icon "button" at bounding box center [703, 230] width 6 height 6
click at [682, 234] on span "button" at bounding box center [681, 230] width 16 height 16
click at [244, 345] on div at bounding box center [424, 342] width 414 height 18
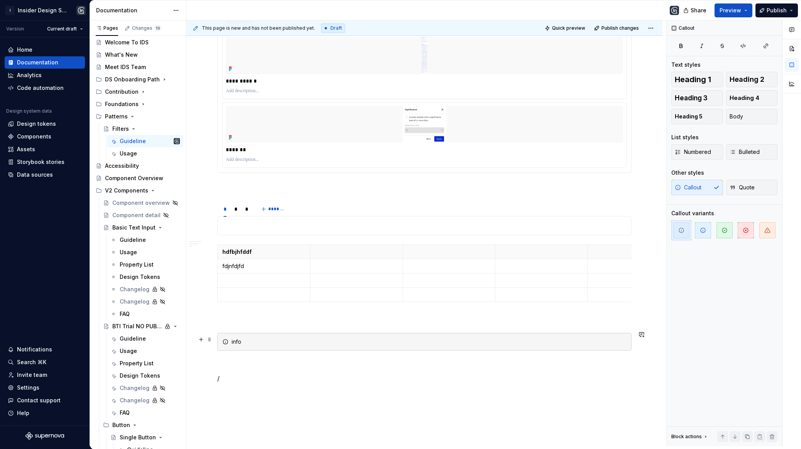
click at [283, 353] on div "**********" at bounding box center [424, 145] width 414 height 476
click at [283, 338] on div "info" at bounding box center [429, 342] width 395 height 8
click at [725, 233] on span "button" at bounding box center [724, 230] width 16 height 16
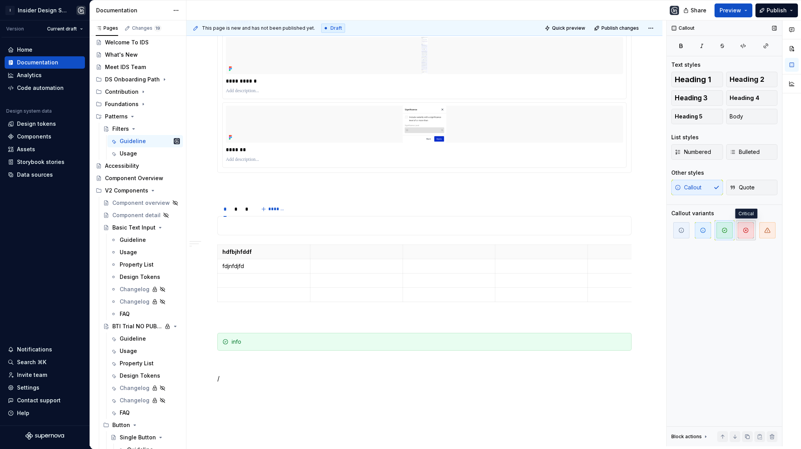
click at [745, 232] on icon "button" at bounding box center [746, 230] width 6 height 6
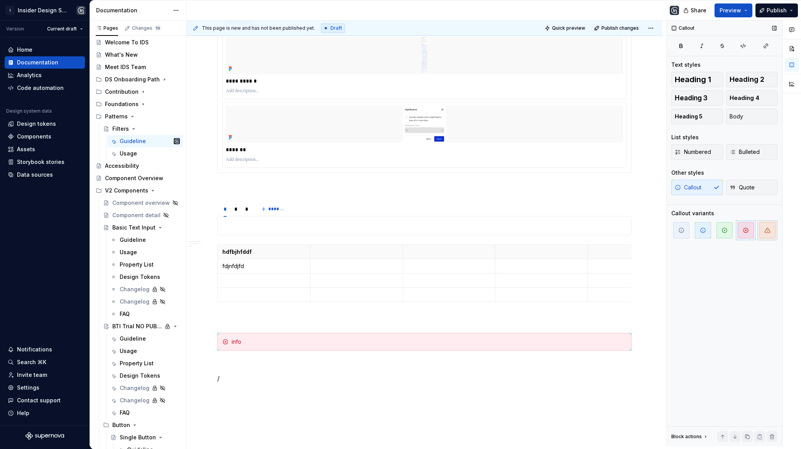
click at [760, 231] on span "button" at bounding box center [767, 230] width 16 height 16
click at [682, 230] on icon "button" at bounding box center [681, 230] width 6 height 6
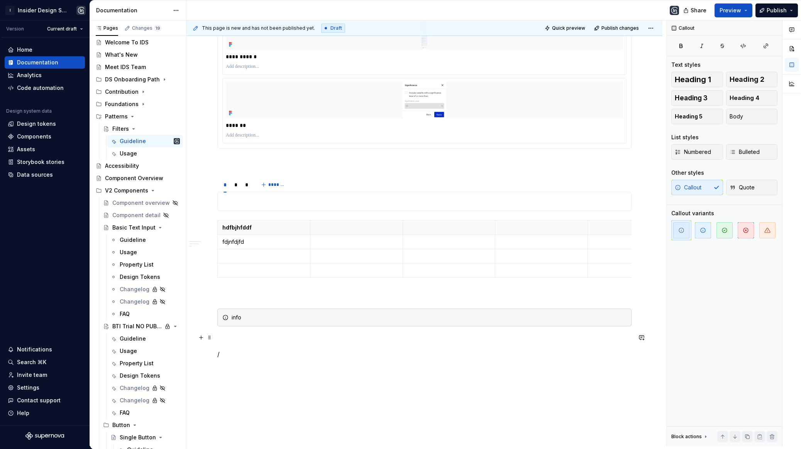
click at [336, 338] on p at bounding box center [424, 340] width 414 height 9
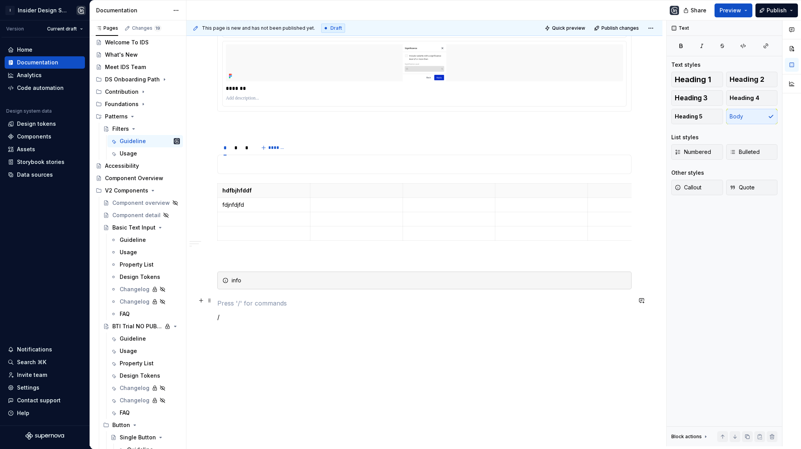
scroll to position [319, 0]
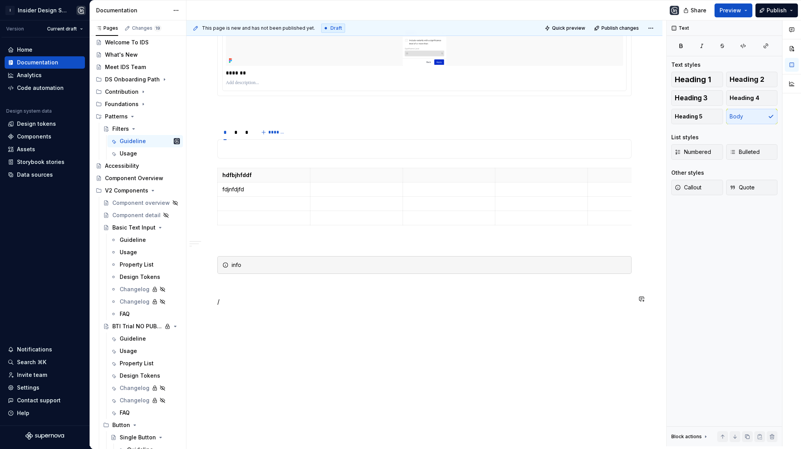
click at [258, 332] on div "**********" at bounding box center [424, 131] width 476 height 638
click at [701, 116] on button "Heading 5" at bounding box center [697, 116] width 52 height 15
click at [288, 316] on h5 "fdkjnfdknkjfdfd" at bounding box center [424, 320] width 414 height 8
click at [286, 316] on h5 "fdkjnfdknkjfdfd" at bounding box center [424, 320] width 414 height 8
click at [285, 316] on h5 "fdkjnfdknkjfdfd" at bounding box center [424, 320] width 414 height 8
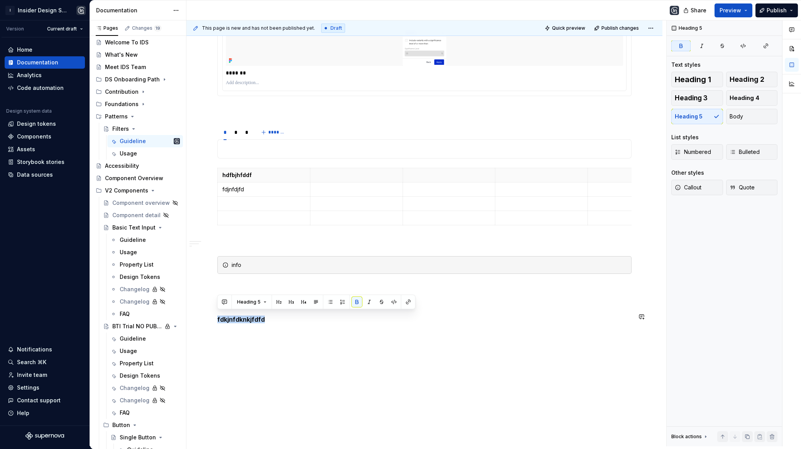
copy strong "fdkjnfdknkjfdfd"
click at [275, 335] on div "**********" at bounding box center [424, 139] width 476 height 655
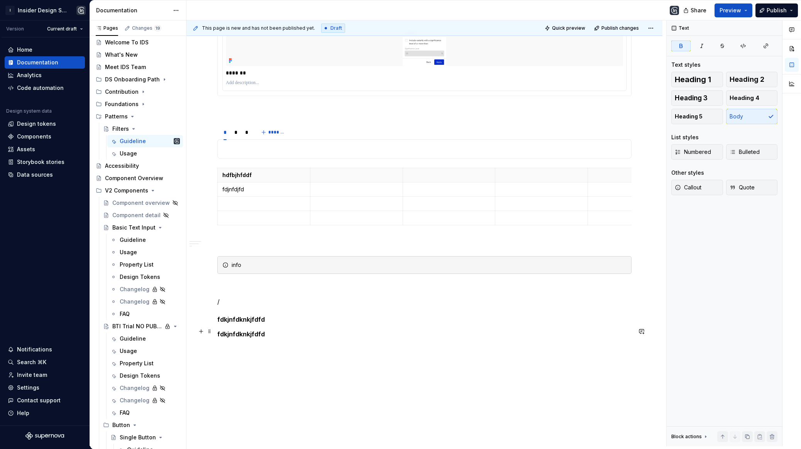
click at [241, 330] on strong "fdkjnfdknkjfdfd" at bounding box center [240, 334] width 47 height 8
click at [286, 333] on p "fdkjnfdknkjfdfd" at bounding box center [424, 334] width 414 height 9
click at [285, 318] on h5 "fdkjnfdknkjfdfd" at bounding box center [424, 320] width 414 height 8
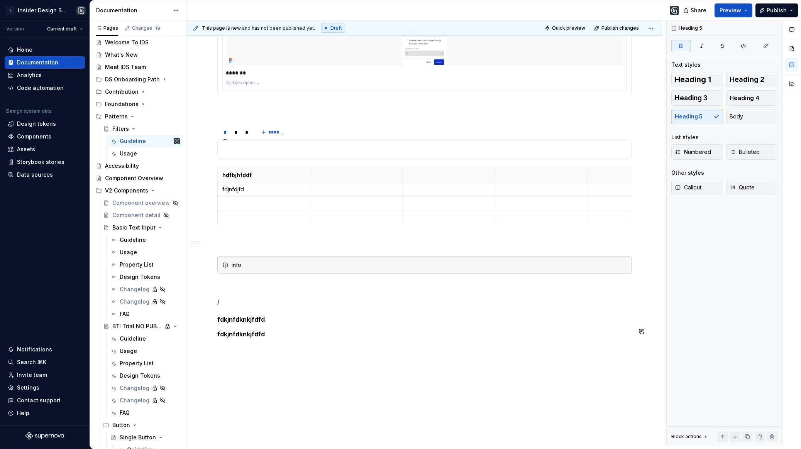
click at [273, 359] on div "**********" at bounding box center [424, 147] width 476 height 671
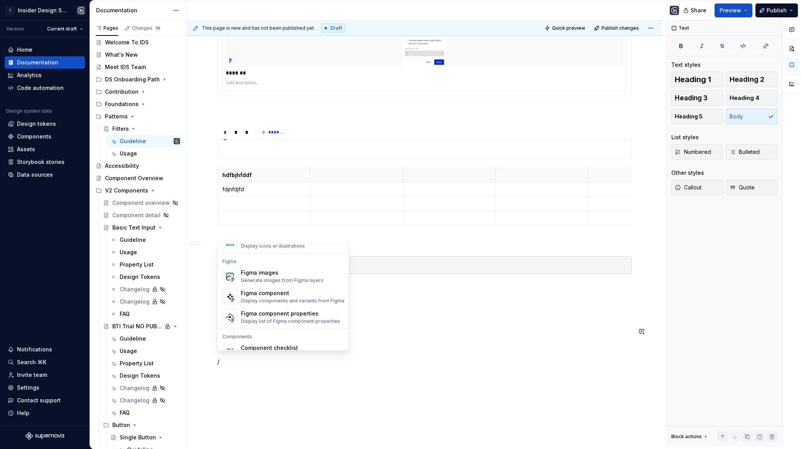
scroll to position [767, 0]
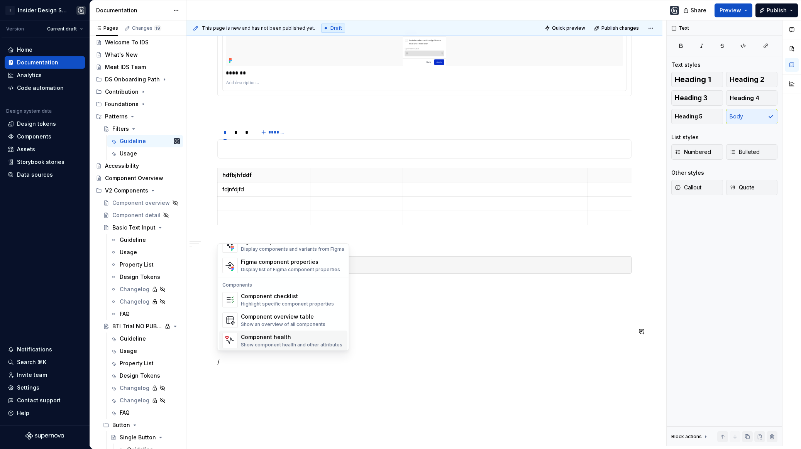
click at [376, 336] on div "**********" at bounding box center [424, 99] width 414 height 536
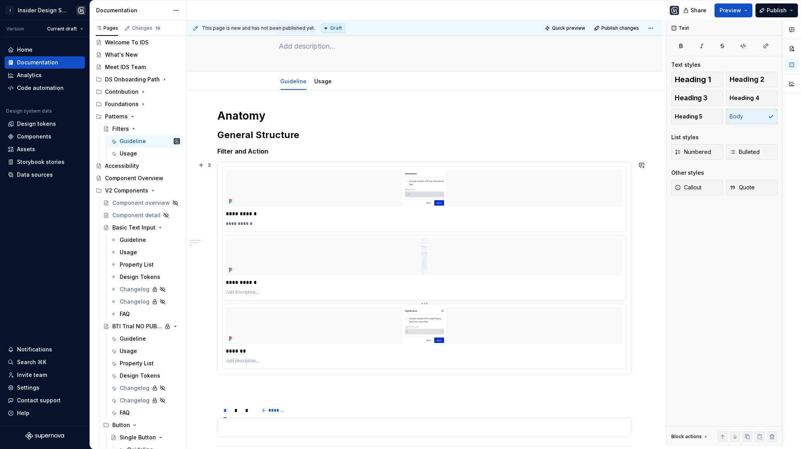
scroll to position [27, 0]
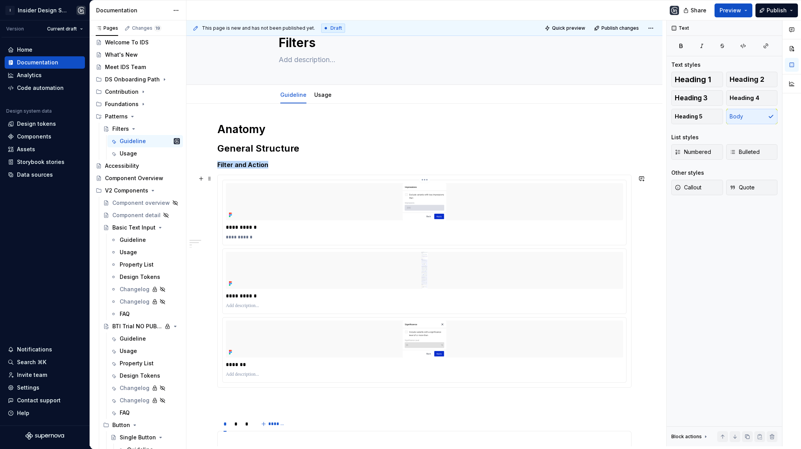
click at [517, 188] on div at bounding box center [424, 201] width 397 height 37
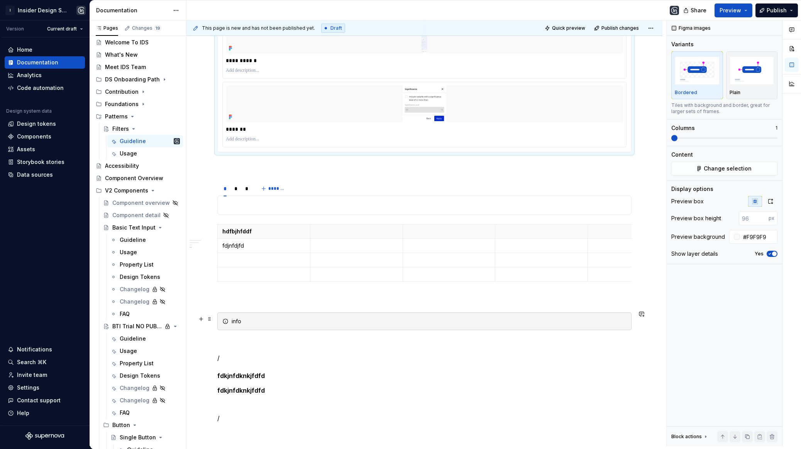
scroll to position [357, 0]
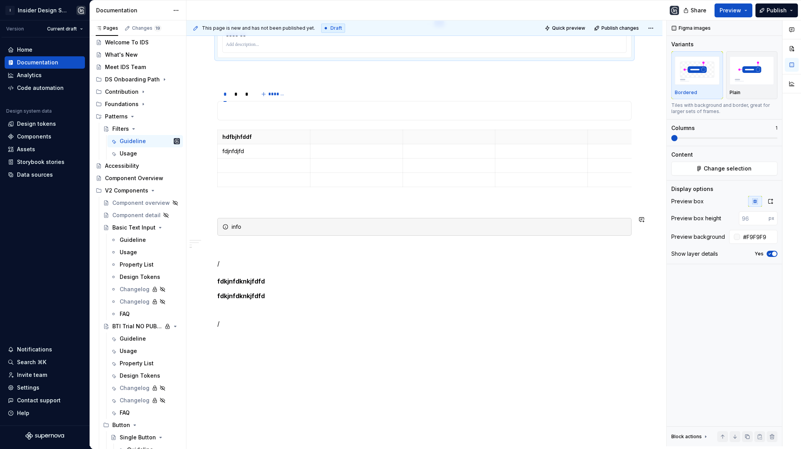
click at [305, 329] on div "**********" at bounding box center [424, 64] width 414 height 545
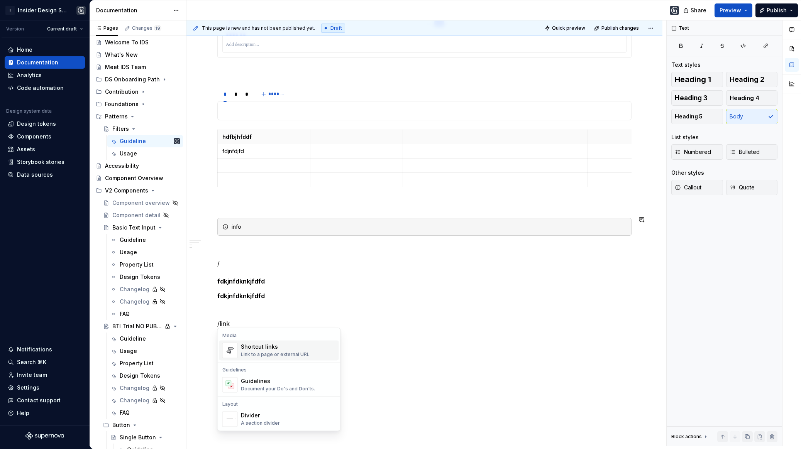
scroll to position [380, 0]
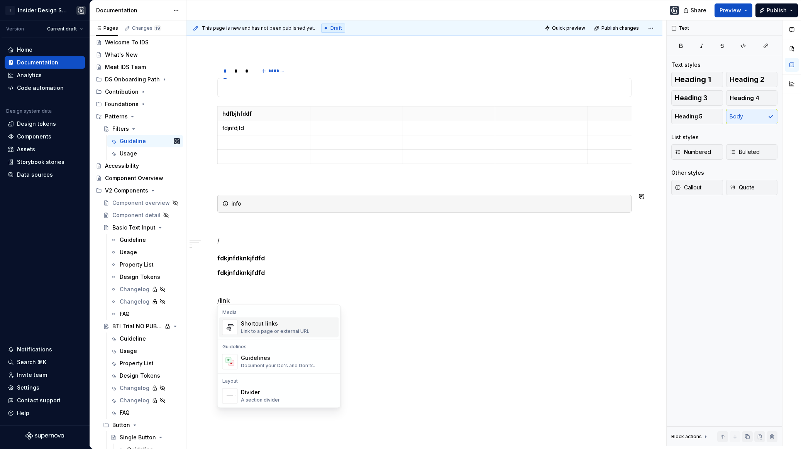
click at [262, 328] on div "Link to a page or external URL" at bounding box center [275, 331] width 69 height 6
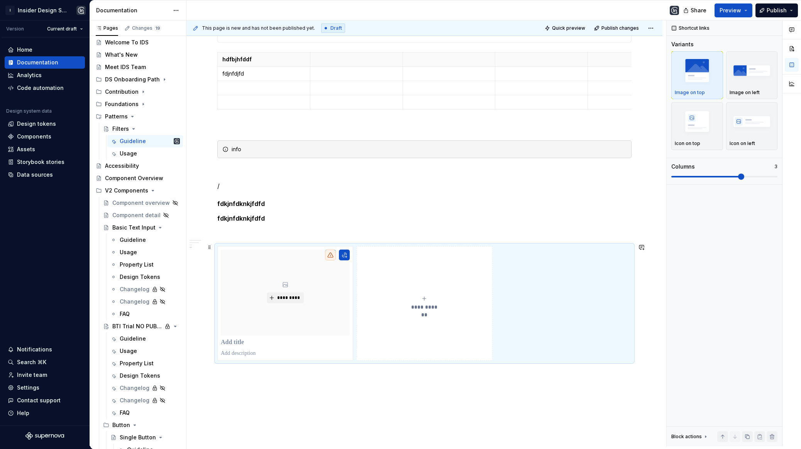
scroll to position [441, 0]
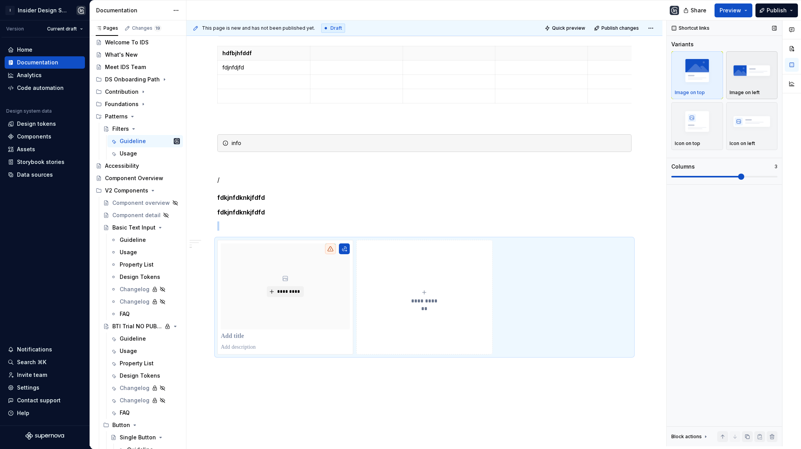
click at [741, 80] on img "button" at bounding box center [751, 70] width 45 height 28
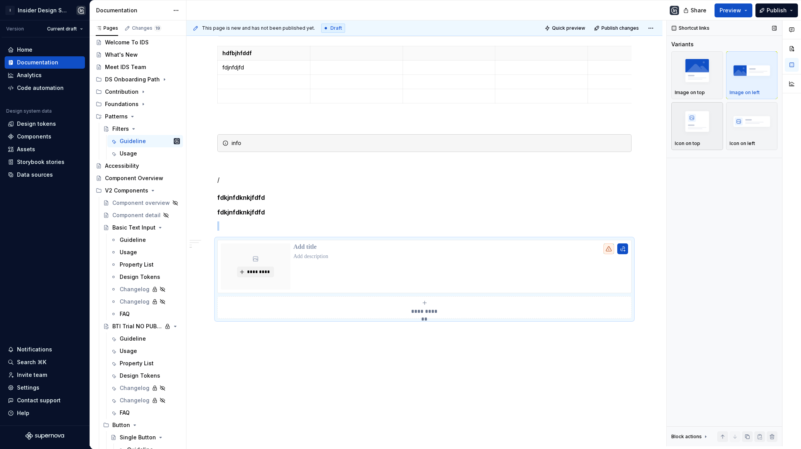
click at [681, 132] on img "button" at bounding box center [697, 121] width 45 height 28
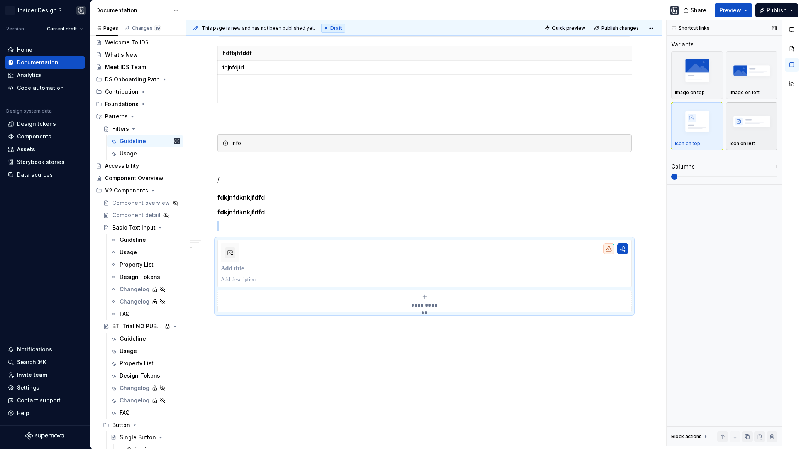
click at [753, 123] on img "button" at bounding box center [751, 121] width 45 height 28
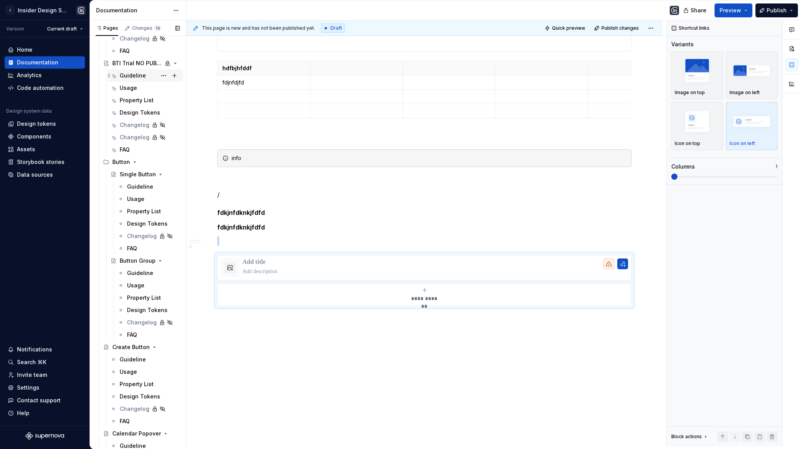
scroll to position [275, 0]
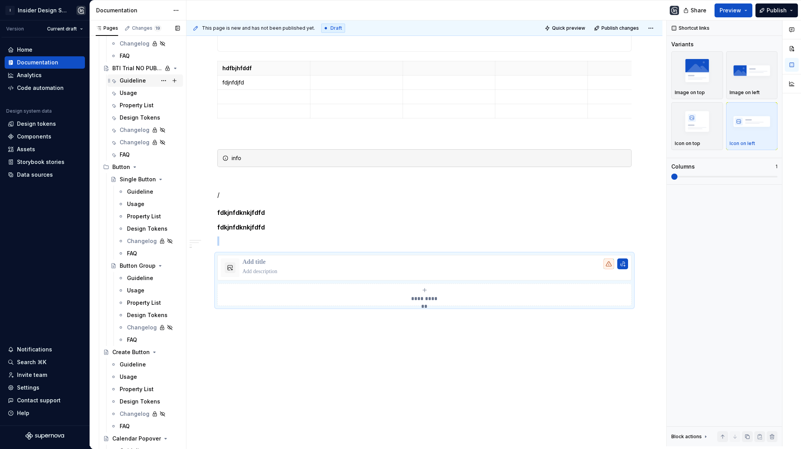
click at [127, 75] on div "Guideline" at bounding box center [150, 80] width 60 height 11
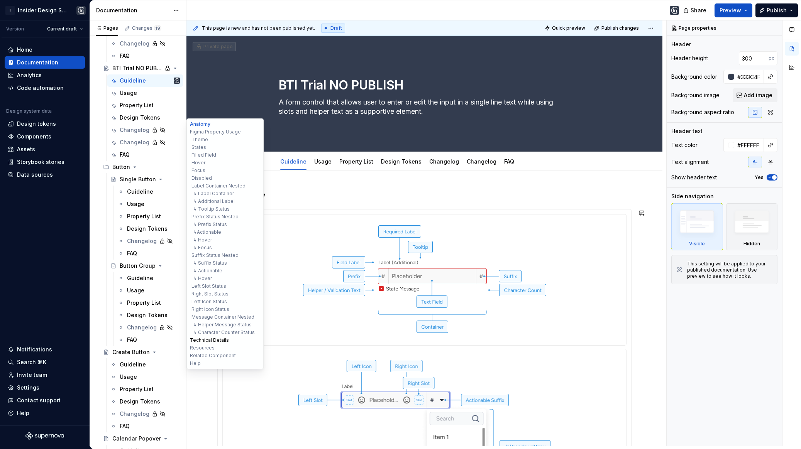
click at [210, 342] on button "Technical Details" at bounding box center [224, 341] width 73 height 8
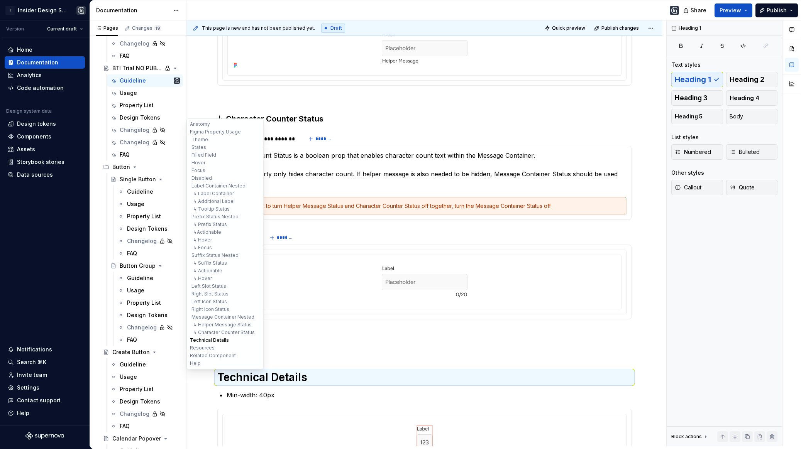
scroll to position [6538, 0]
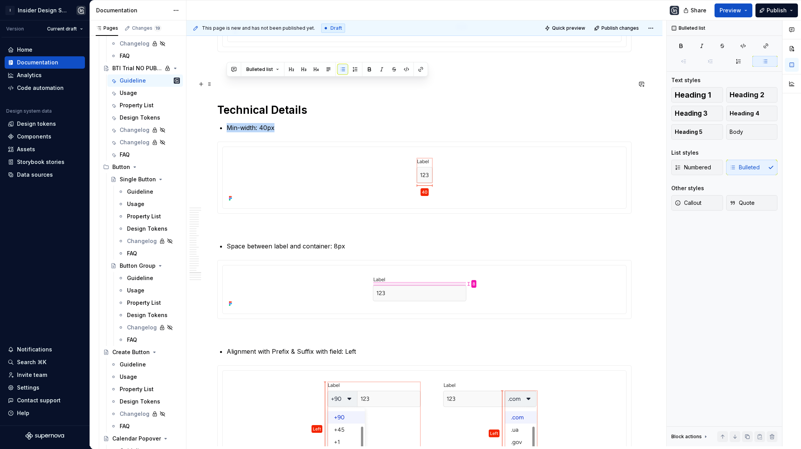
drag, startPoint x: 227, startPoint y: 85, endPoint x: 283, endPoint y: 84, distance: 56.4
click at [284, 123] on p "Min-width: 40px" at bounding box center [429, 127] width 405 height 9
click at [337, 150] on div at bounding box center [424, 177] width 397 height 54
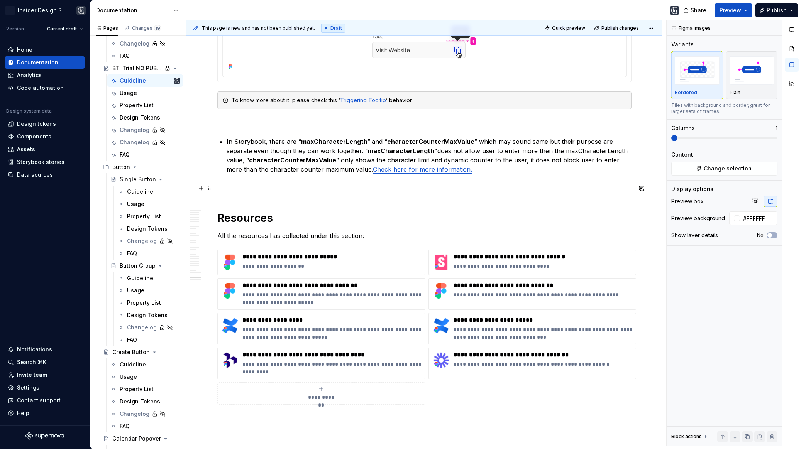
scroll to position [7344, 0]
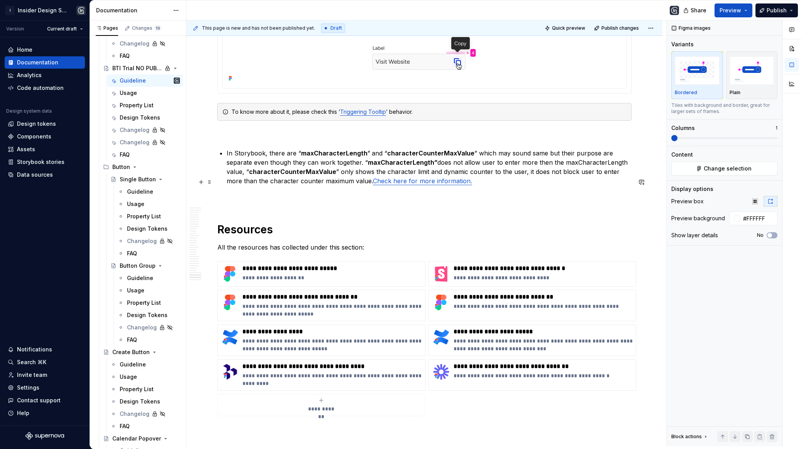
click at [290, 223] on h1 "Resources" at bounding box center [424, 230] width 414 height 14
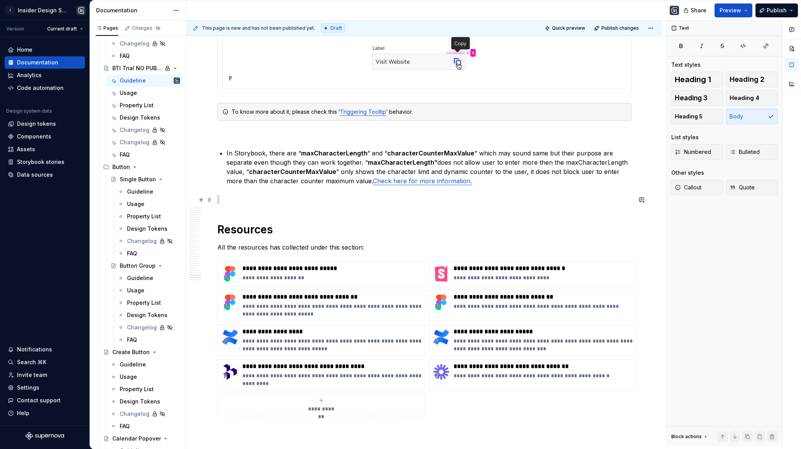
click at [369, 243] on p "All the resources has collected under this section:" at bounding box center [424, 247] width 414 height 9
click at [352, 223] on h1 "Resources" at bounding box center [424, 230] width 414 height 14
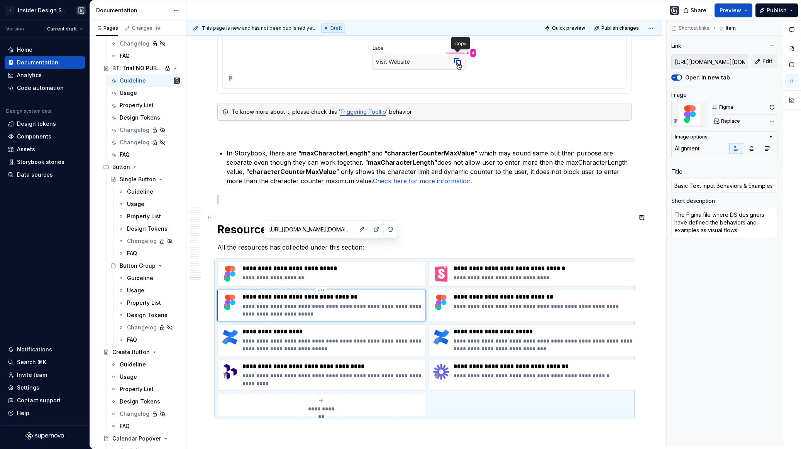
click at [388, 290] on div "**********" at bounding box center [321, 306] width 208 height 32
click at [319, 223] on h1 "Resources" at bounding box center [424, 230] width 414 height 14
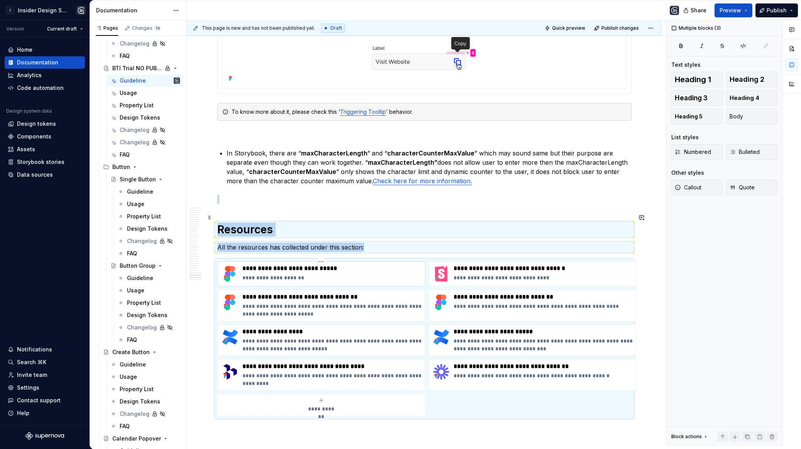
click at [228, 265] on img at bounding box center [230, 274] width 19 height 19
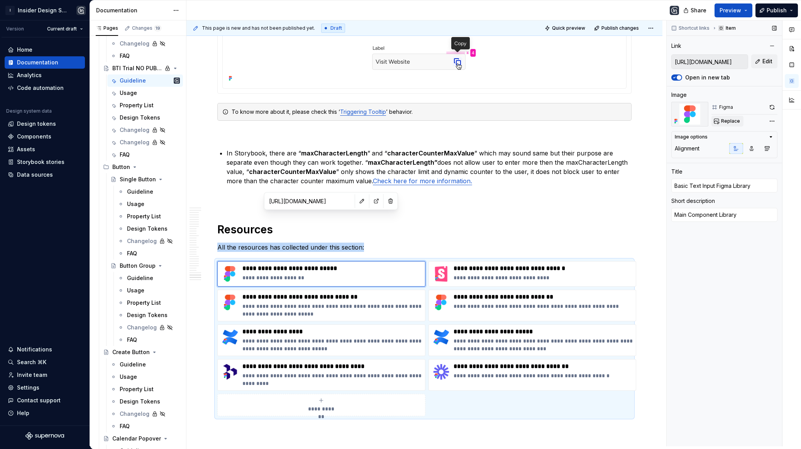
click at [726, 119] on span "Replace" at bounding box center [730, 121] width 19 height 6
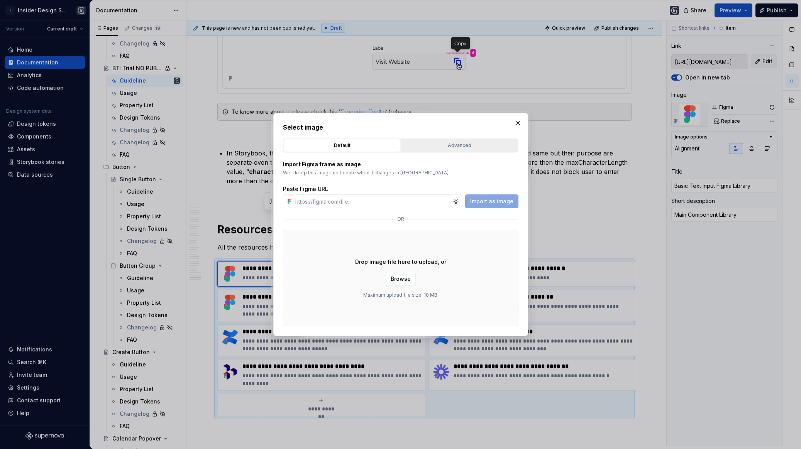
click at [438, 146] on div "Advanced" at bounding box center [459, 146] width 111 height 8
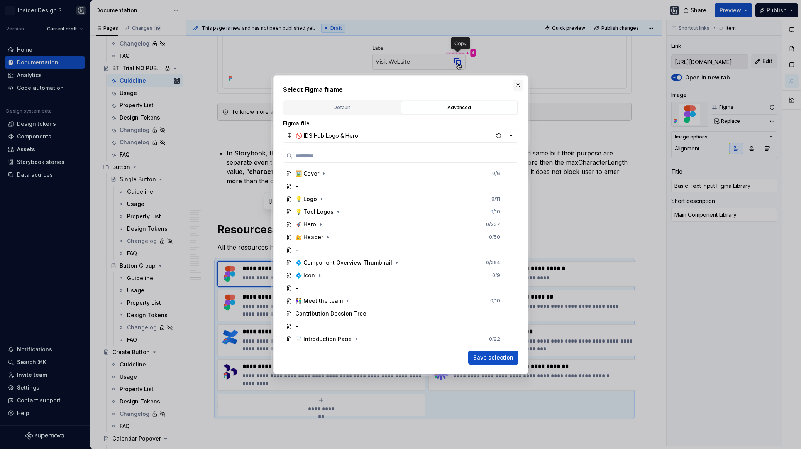
click at [518, 83] on button "button" at bounding box center [518, 85] width 11 height 11
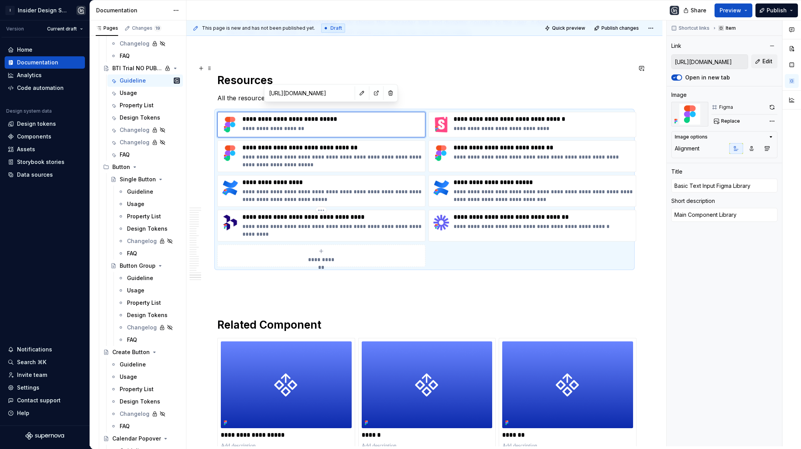
scroll to position [7512, 0]
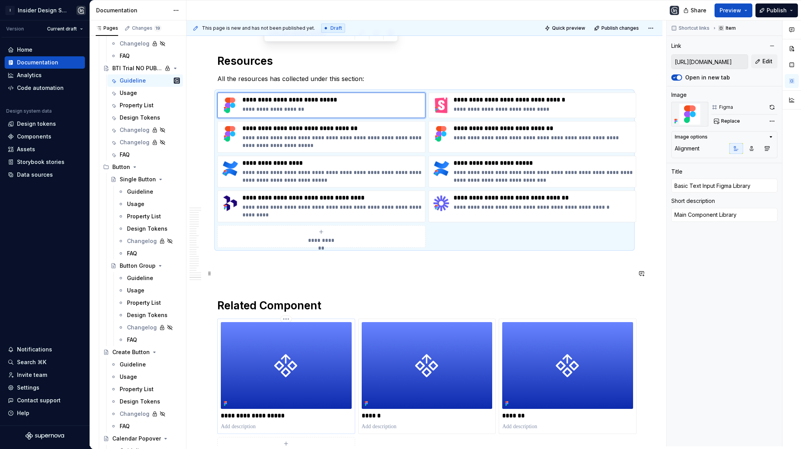
type textarea "*"
type input "Select Dropdown Menu"
click at [272, 322] on img at bounding box center [286, 365] width 131 height 87
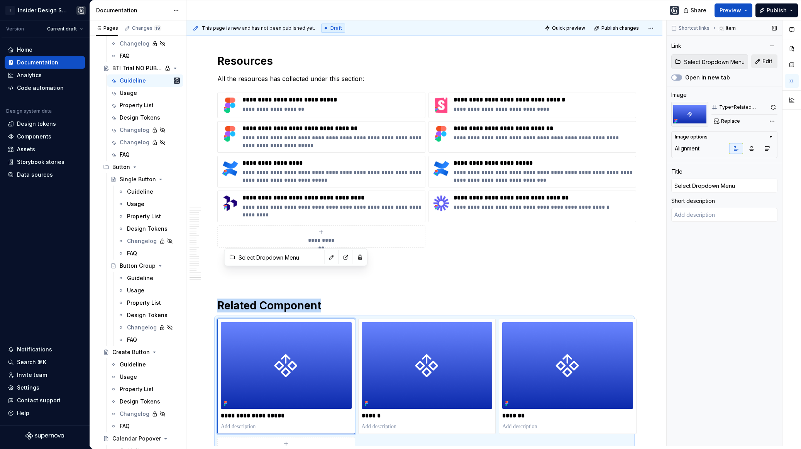
click at [762, 66] on button "Edit" at bounding box center [764, 61] width 26 height 14
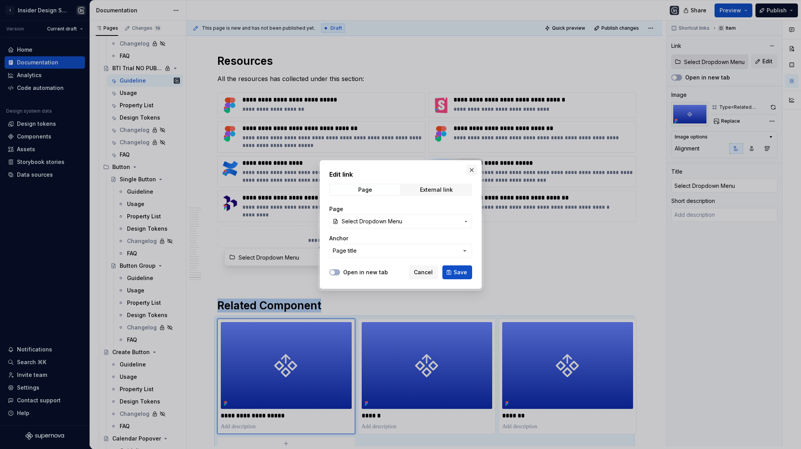
click at [473, 169] on button "button" at bounding box center [471, 170] width 11 height 11
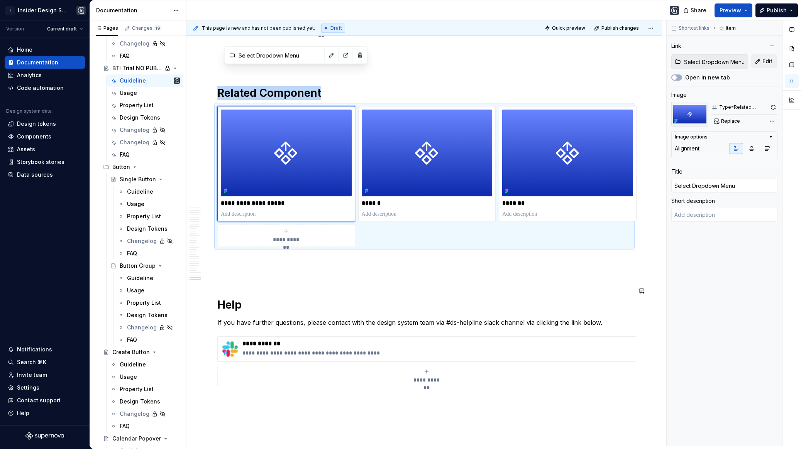
scroll to position [7734, 0]
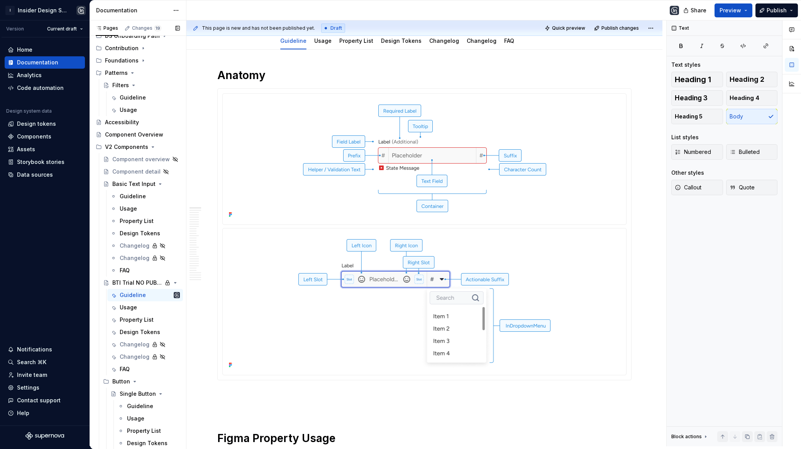
scroll to position [0, 0]
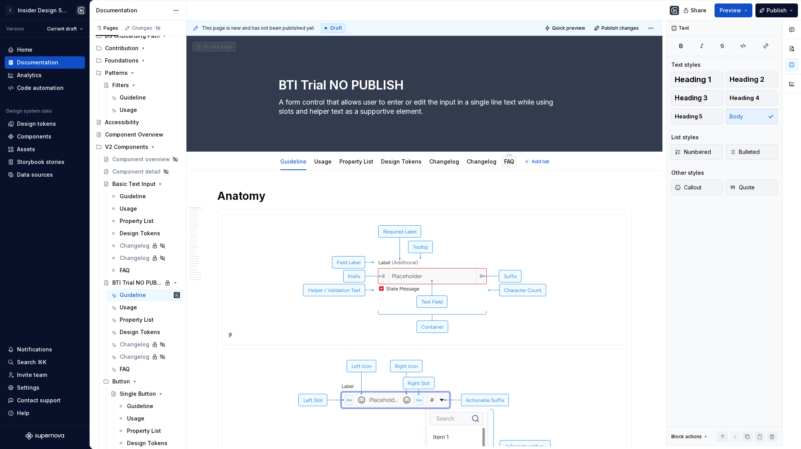
click at [504, 162] on link "FAQ" at bounding box center [509, 161] width 10 height 7
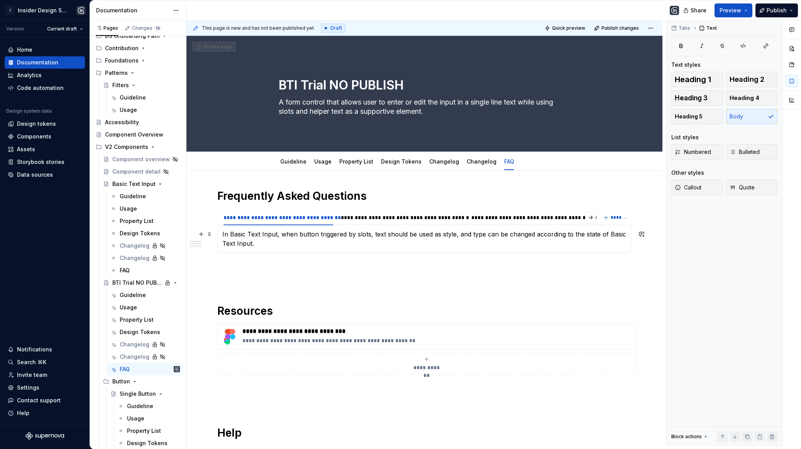
click at [402, 232] on p "In Basic Text Input, when button triggered by slots, text should be used as sty…" at bounding box center [424, 239] width 404 height 19
click at [406, 225] on div "In Basic Text Input, when button triggered by slots, text should be used as sty…" at bounding box center [424, 239] width 414 height 29
click at [406, 222] on div "**********" at bounding box center [402, 218] width 129 height 12
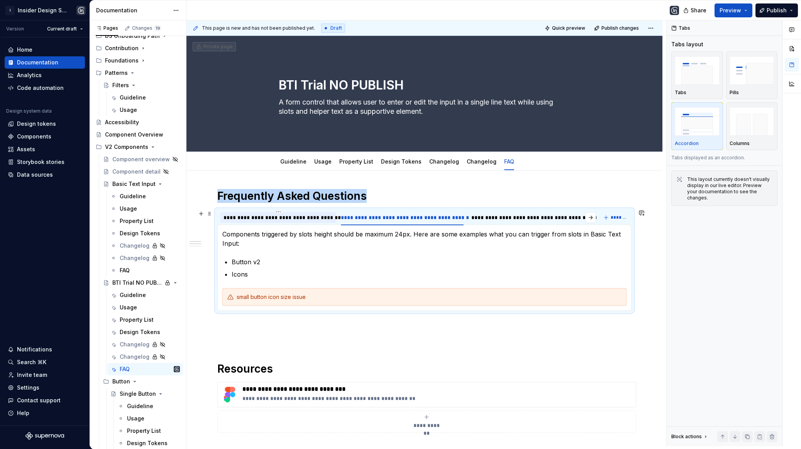
click at [291, 217] on div "**********" at bounding box center [278, 218] width 110 height 8
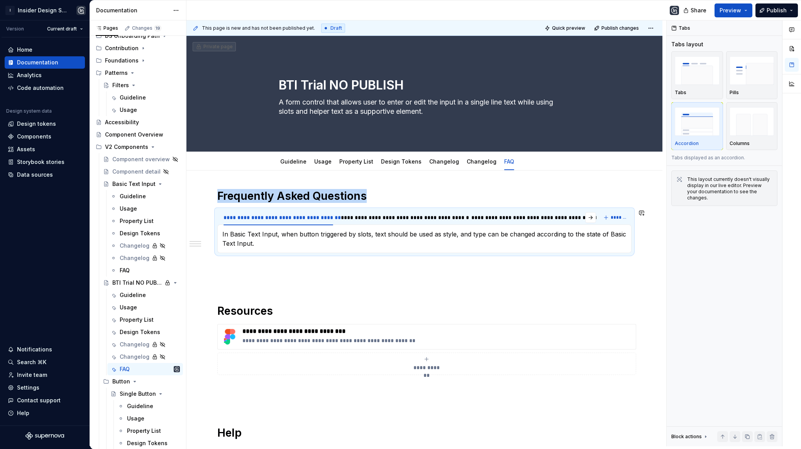
click at [369, 209] on section "**********" at bounding box center [424, 231] width 414 height 44
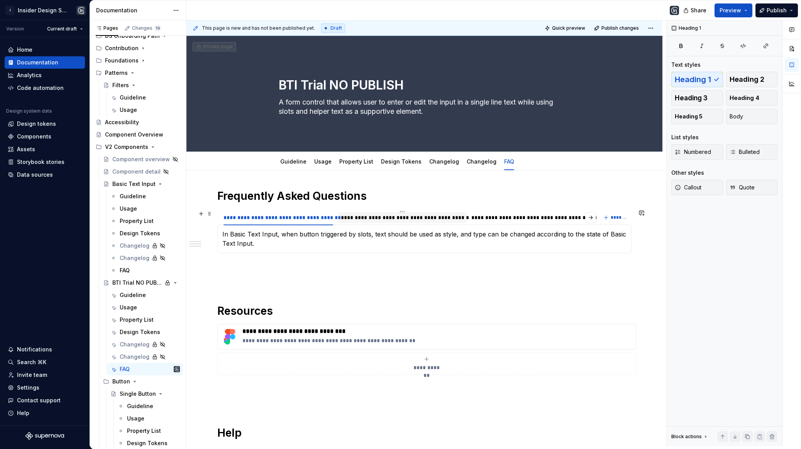
click at [369, 214] on div "**********" at bounding box center [402, 218] width 123 height 8
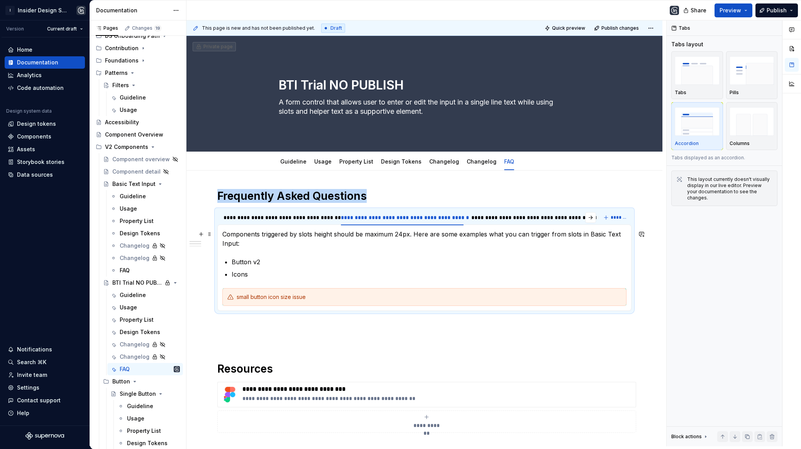
click at [299, 240] on p "Components triggered by slots height should be maximum 24px. Here are some exam…" at bounding box center [424, 239] width 404 height 19
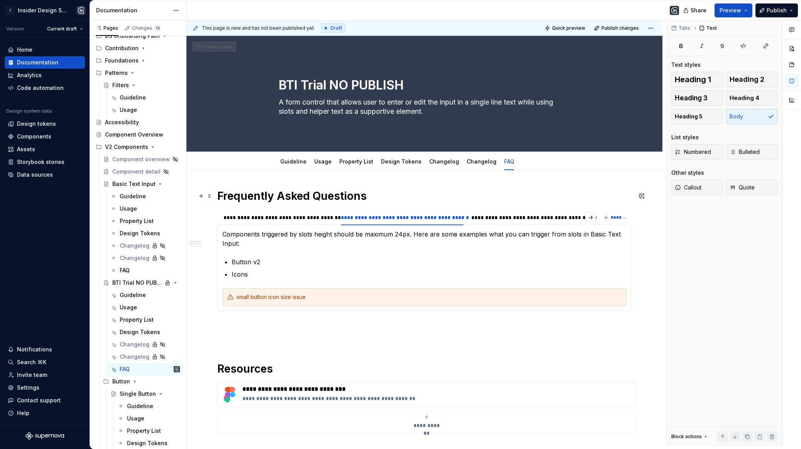
click at [392, 195] on h1 "Frequently Asked Questions" at bounding box center [424, 196] width 414 height 14
click at [390, 225] on div at bounding box center [402, 225] width 123 height 1
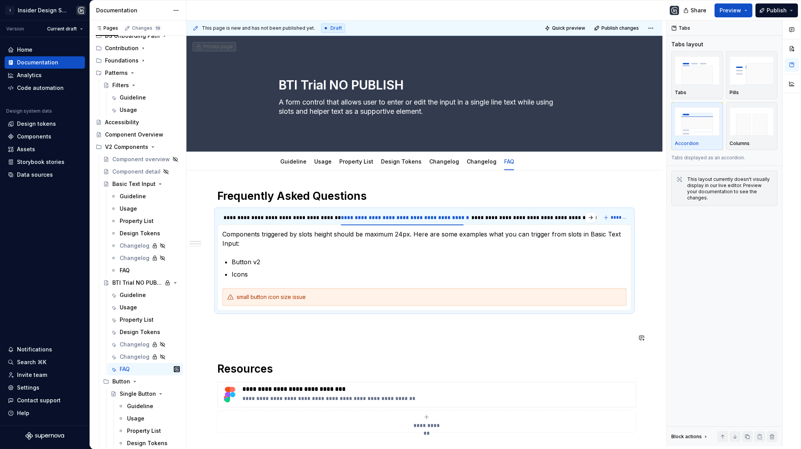
click at [319, 328] on p at bounding box center [424, 324] width 414 height 9
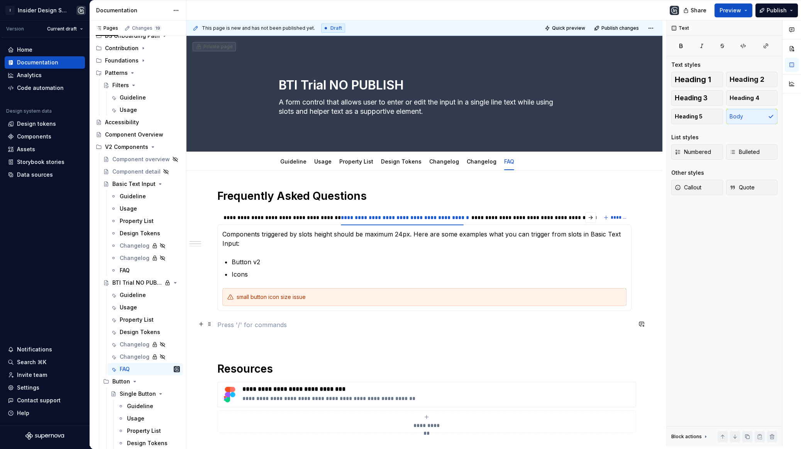
scroll to position [13, 0]
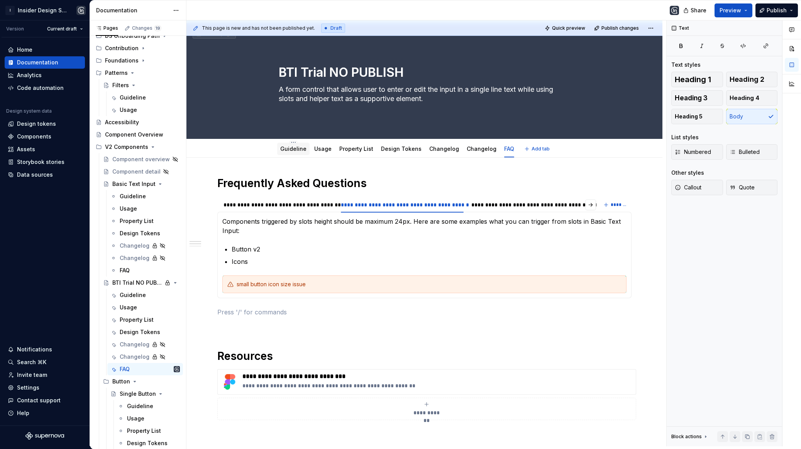
click at [299, 150] on link "Guideline" at bounding box center [293, 149] width 26 height 7
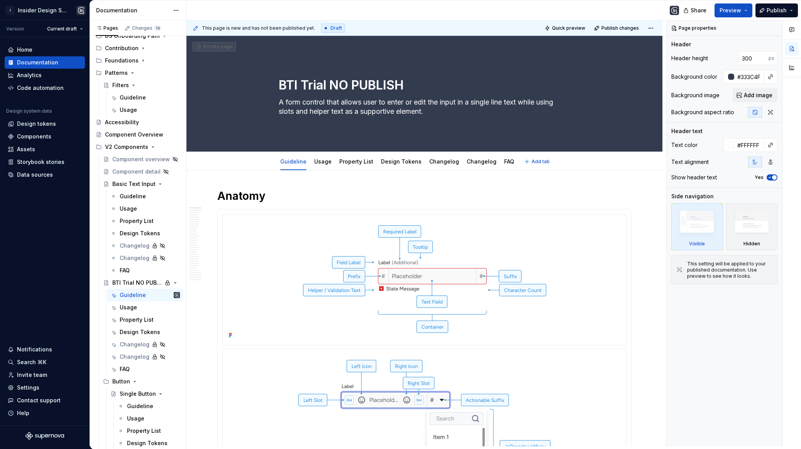
type textarea "*"
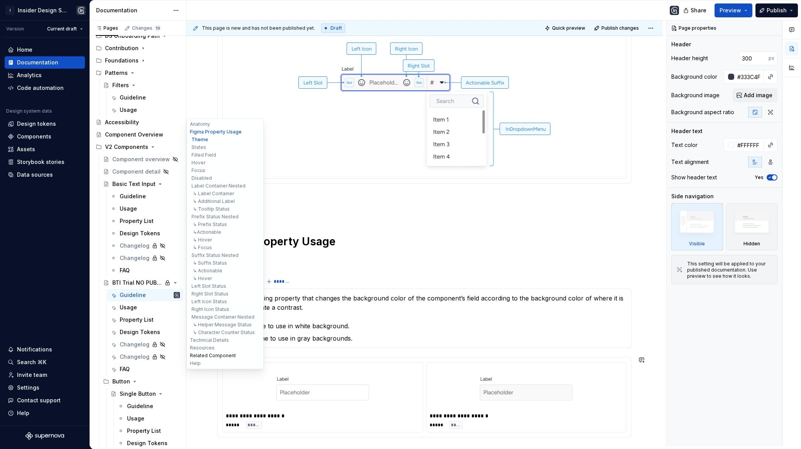
click at [215, 358] on button "Related Component" at bounding box center [224, 356] width 73 height 8
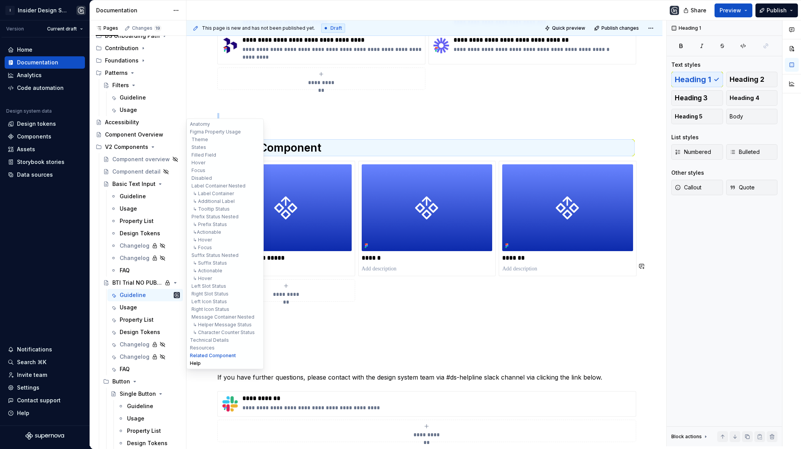
click at [198, 366] on button "Help" at bounding box center [224, 364] width 73 height 8
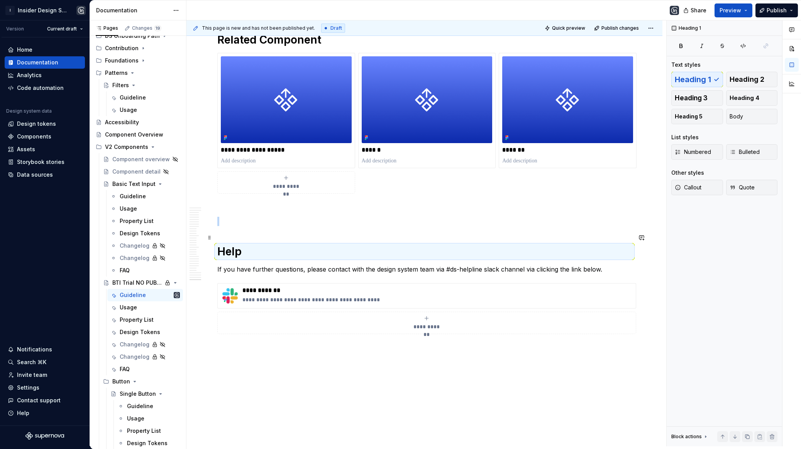
scroll to position [980, 0]
click at [413, 312] on button "**********" at bounding box center [426, 323] width 419 height 22
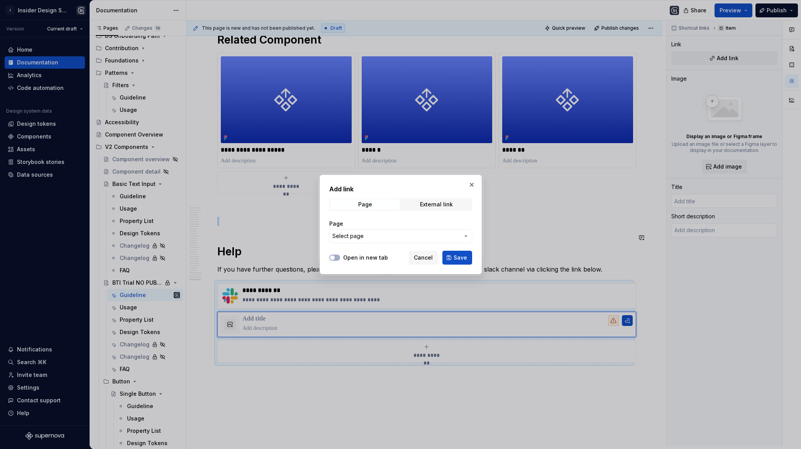
click at [426, 278] on div at bounding box center [400, 224] width 801 height 449
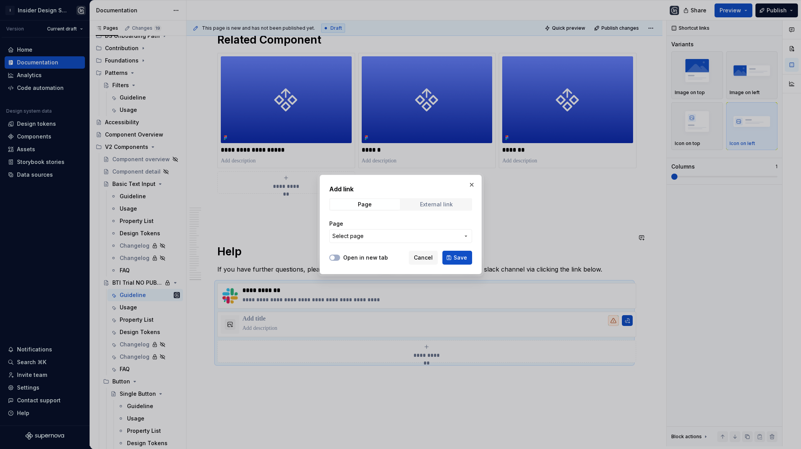
click at [456, 204] on span "External link" at bounding box center [436, 204] width 70 height 11
click at [458, 261] on span "Save" at bounding box center [461, 258] width 14 height 8
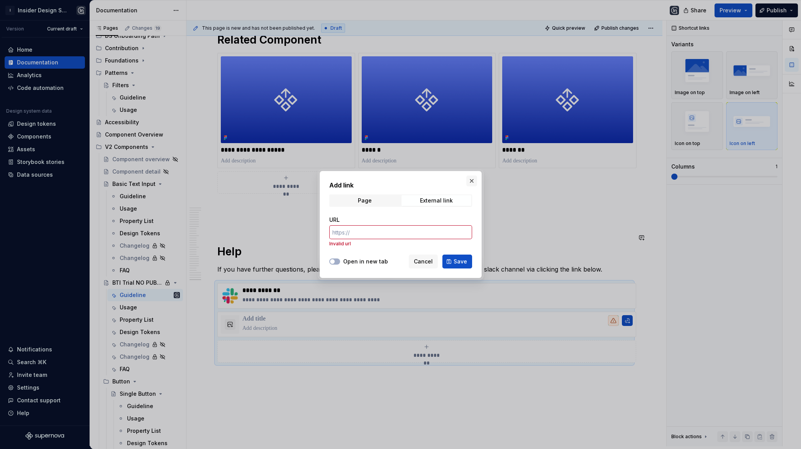
click at [472, 184] on button "button" at bounding box center [471, 181] width 11 height 11
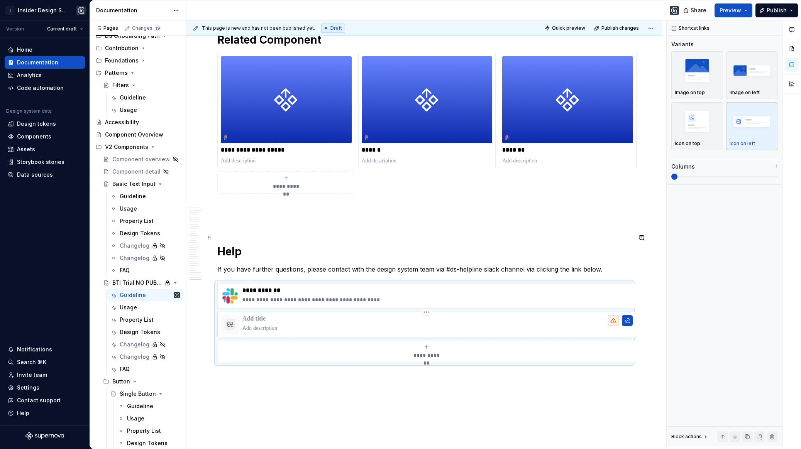
click at [261, 315] on p at bounding box center [437, 319] width 390 height 8
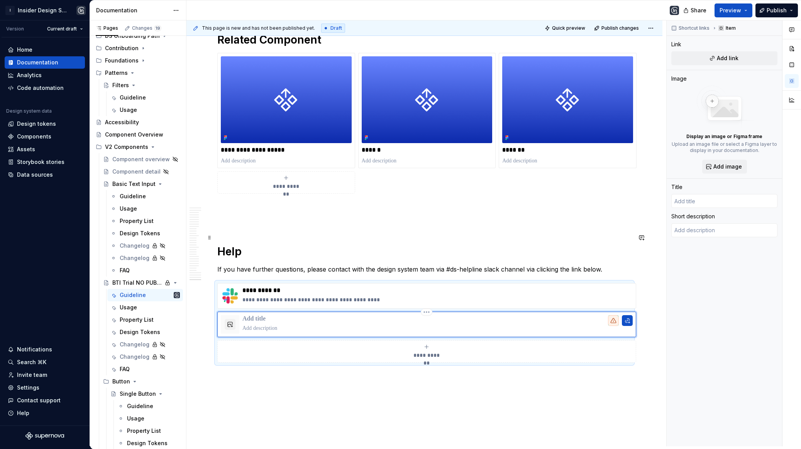
type textarea "*"
type input "d"
type textarea "*"
type input "ds"
type textarea "*"
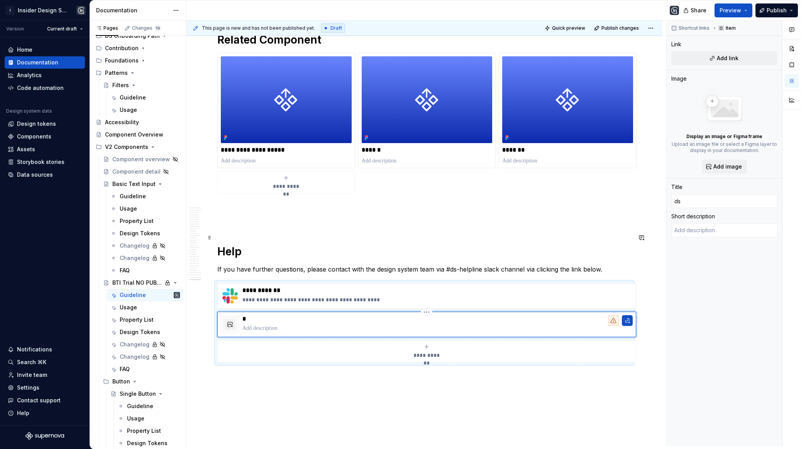
type input "ds"
type textarea "*"
type input "ds A"
type textarea "*"
type input "ds Ag"
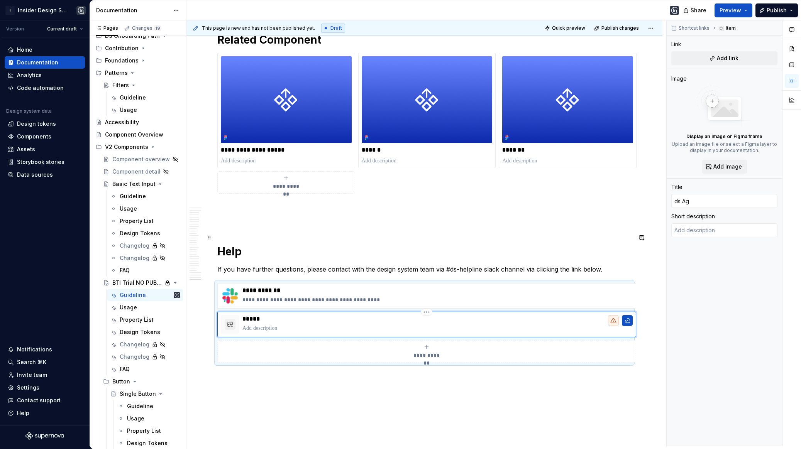
type textarea "*"
type input "ds Age"
type textarea "*"
type input "ds Agen"
type textarea "*"
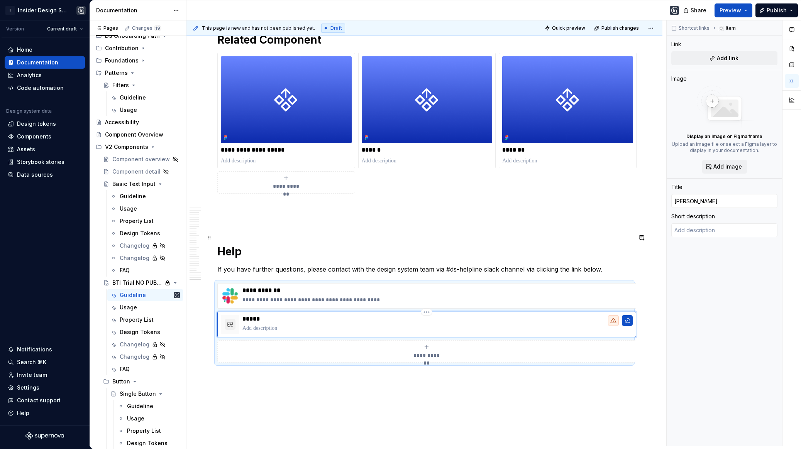
type input "ds Agent"
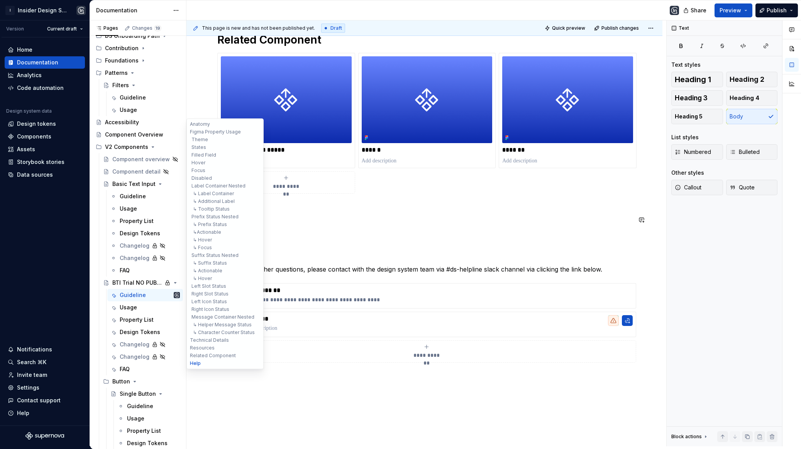
type textarea "*"
